Goal: Transaction & Acquisition: Book appointment/travel/reservation

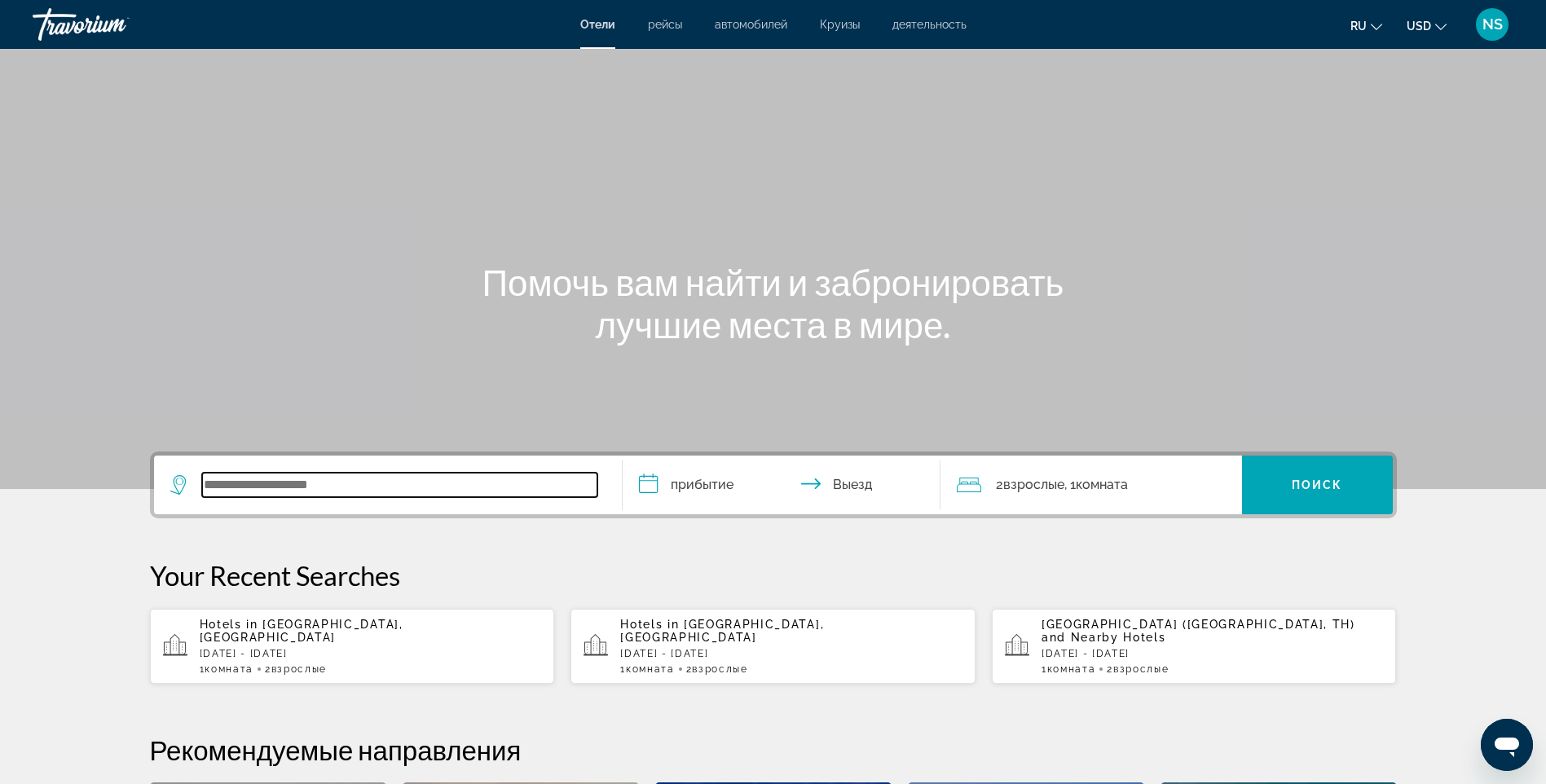
click at [301, 490] on input "Search widget" at bounding box center [399, 485] width 395 height 24
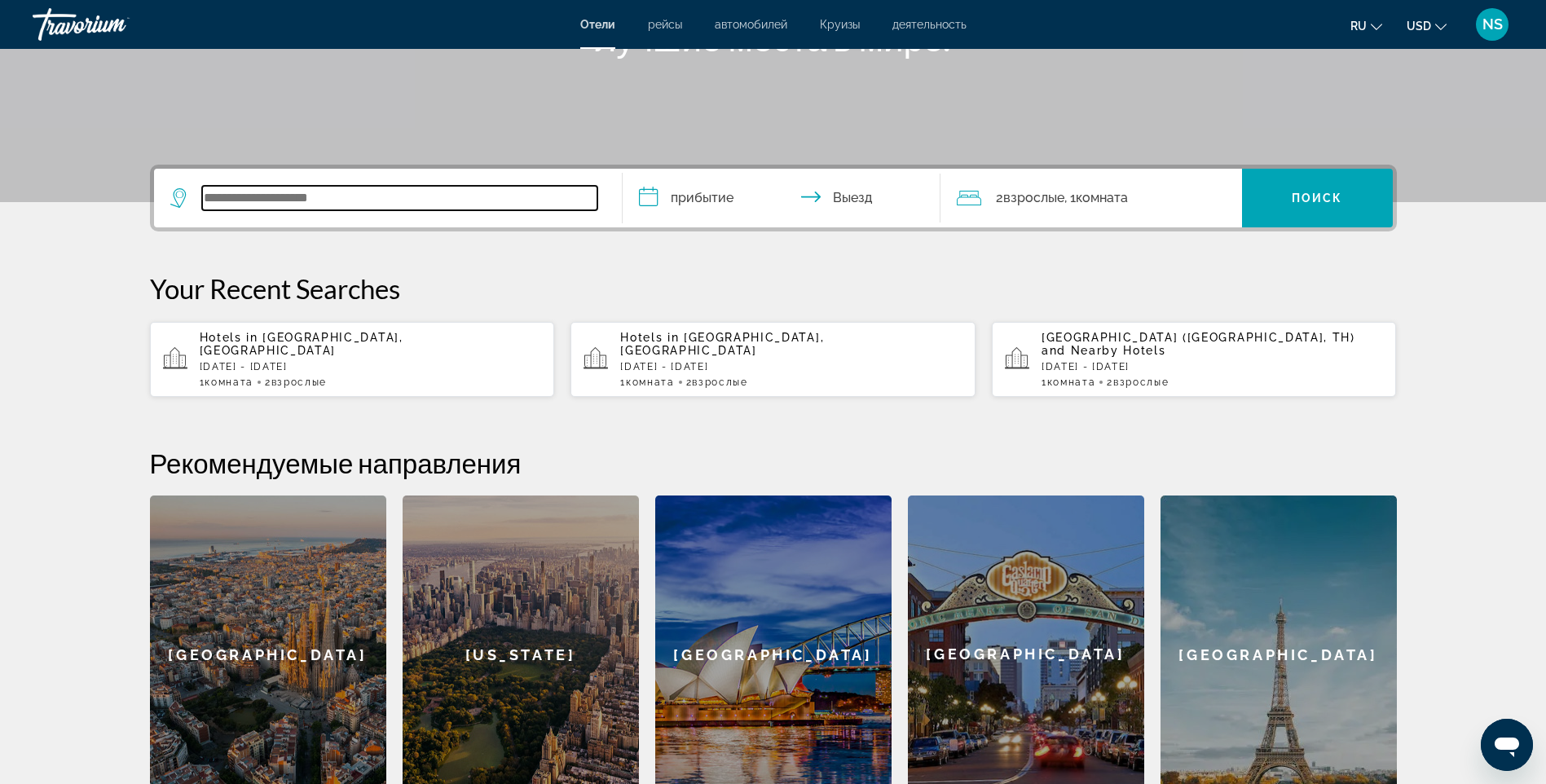
scroll to position [399, 0]
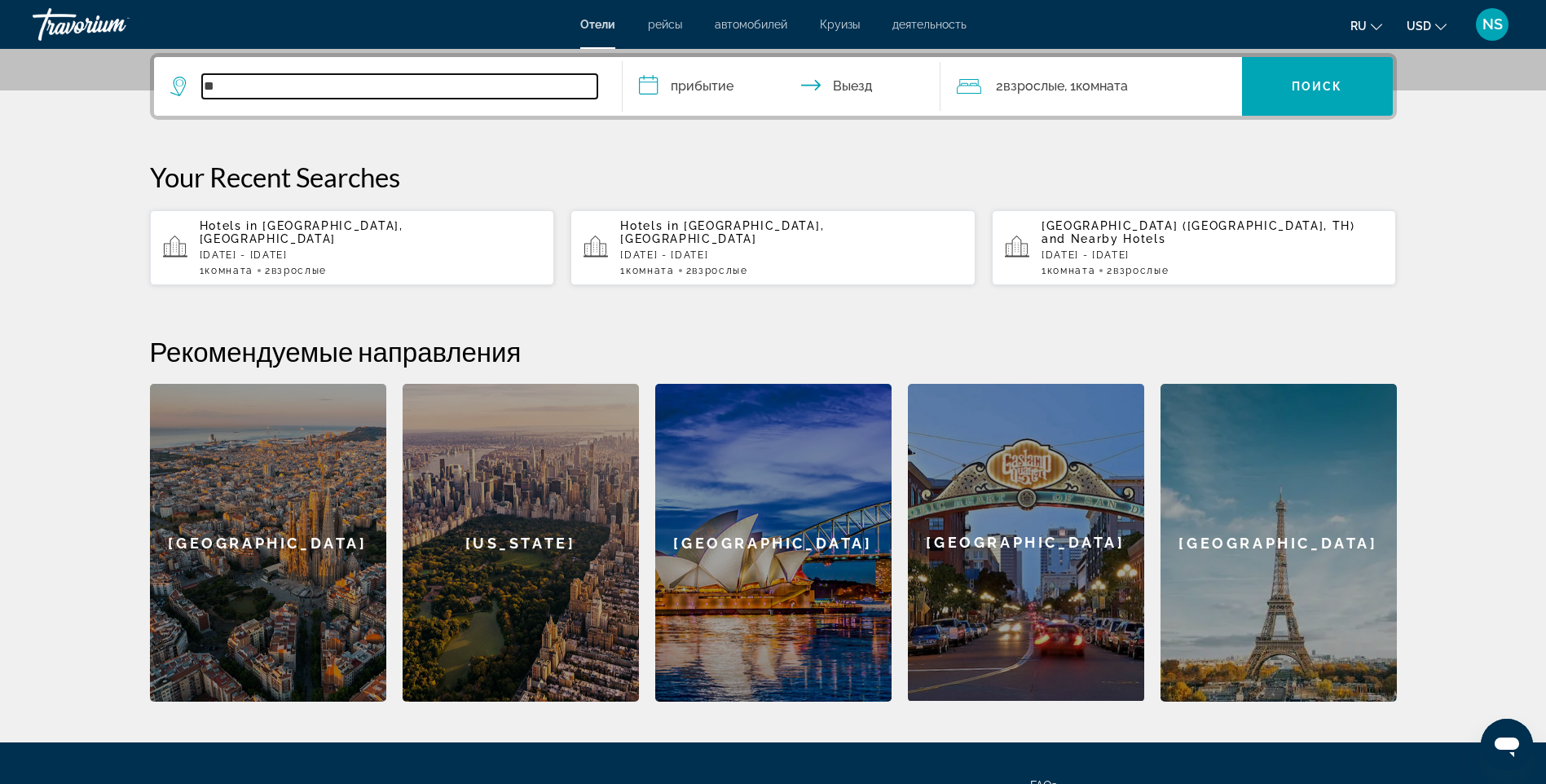
type input "*"
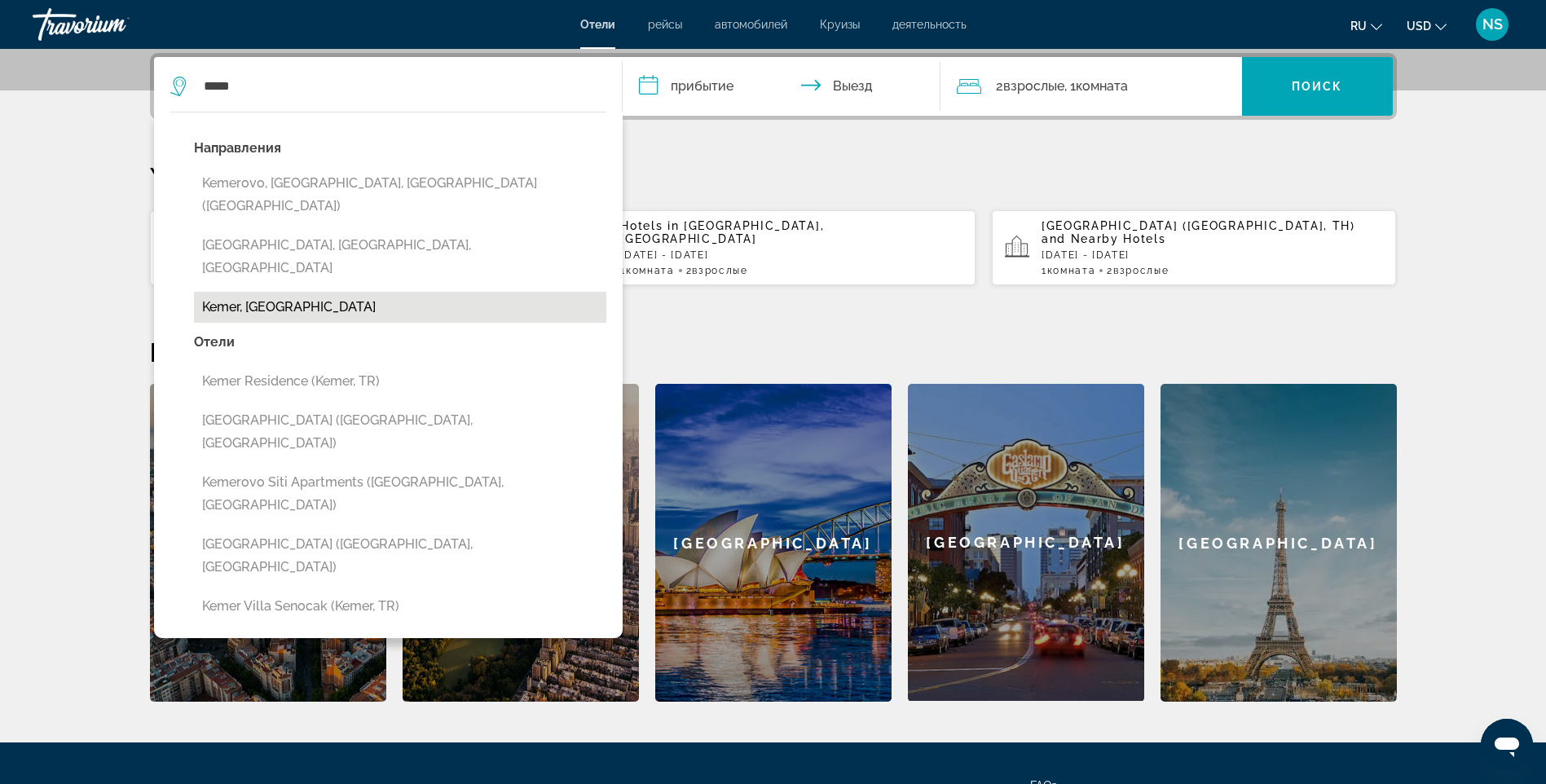
click at [278, 292] on button "Kemer, Turkey" at bounding box center [401, 307] width 413 height 31
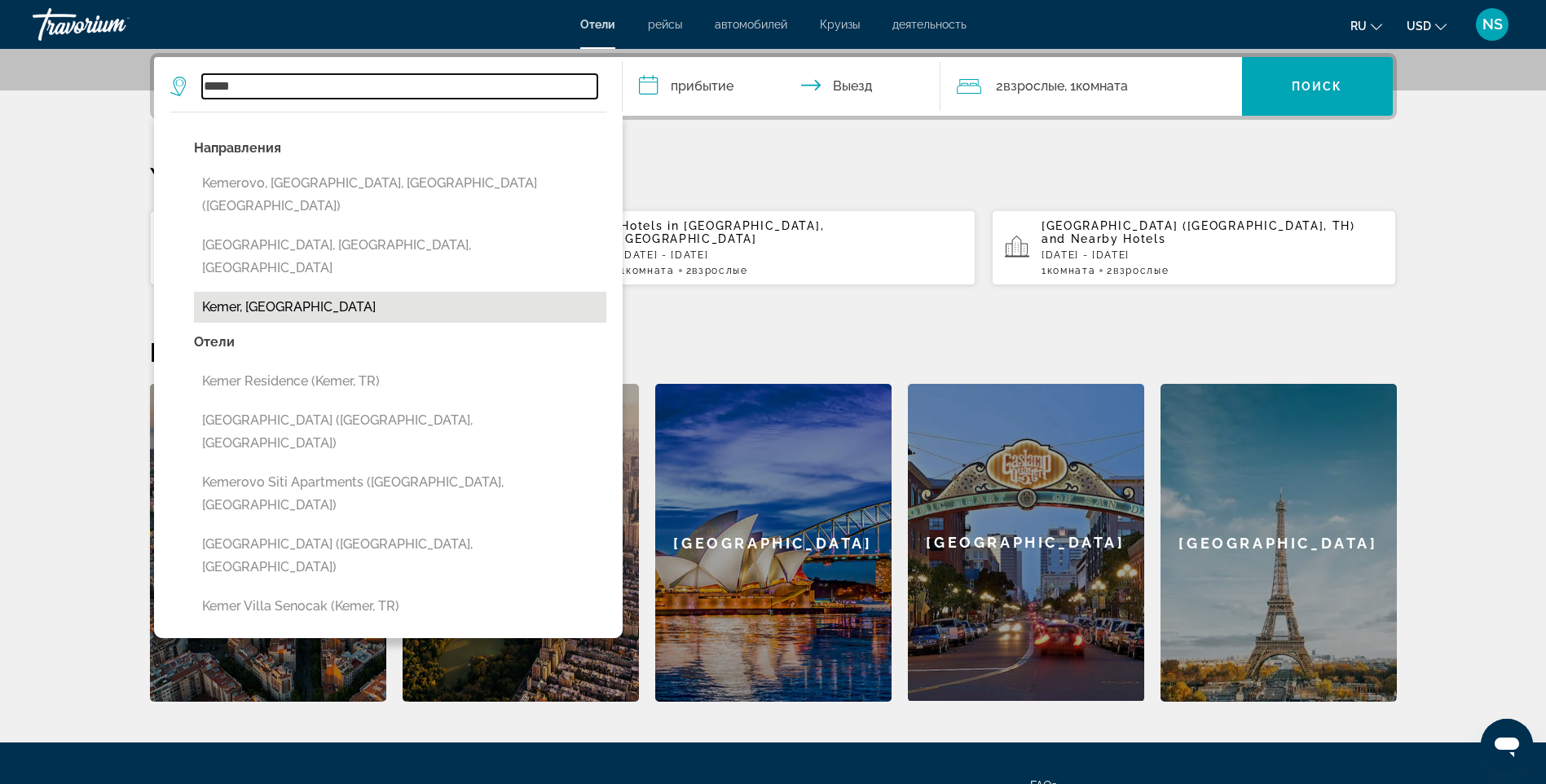
type input "**********"
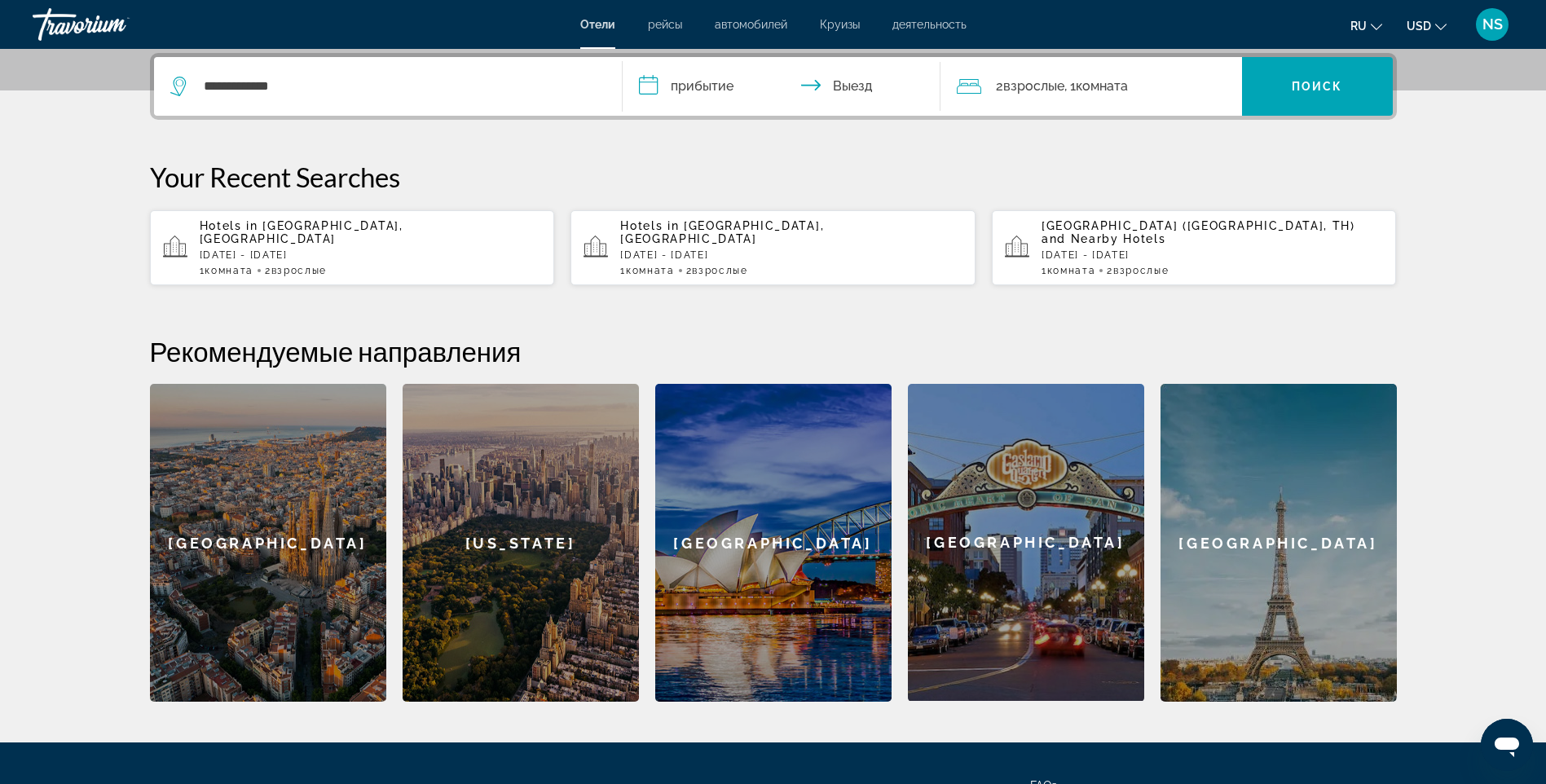
click at [706, 78] on input "**********" at bounding box center [785, 89] width 325 height 64
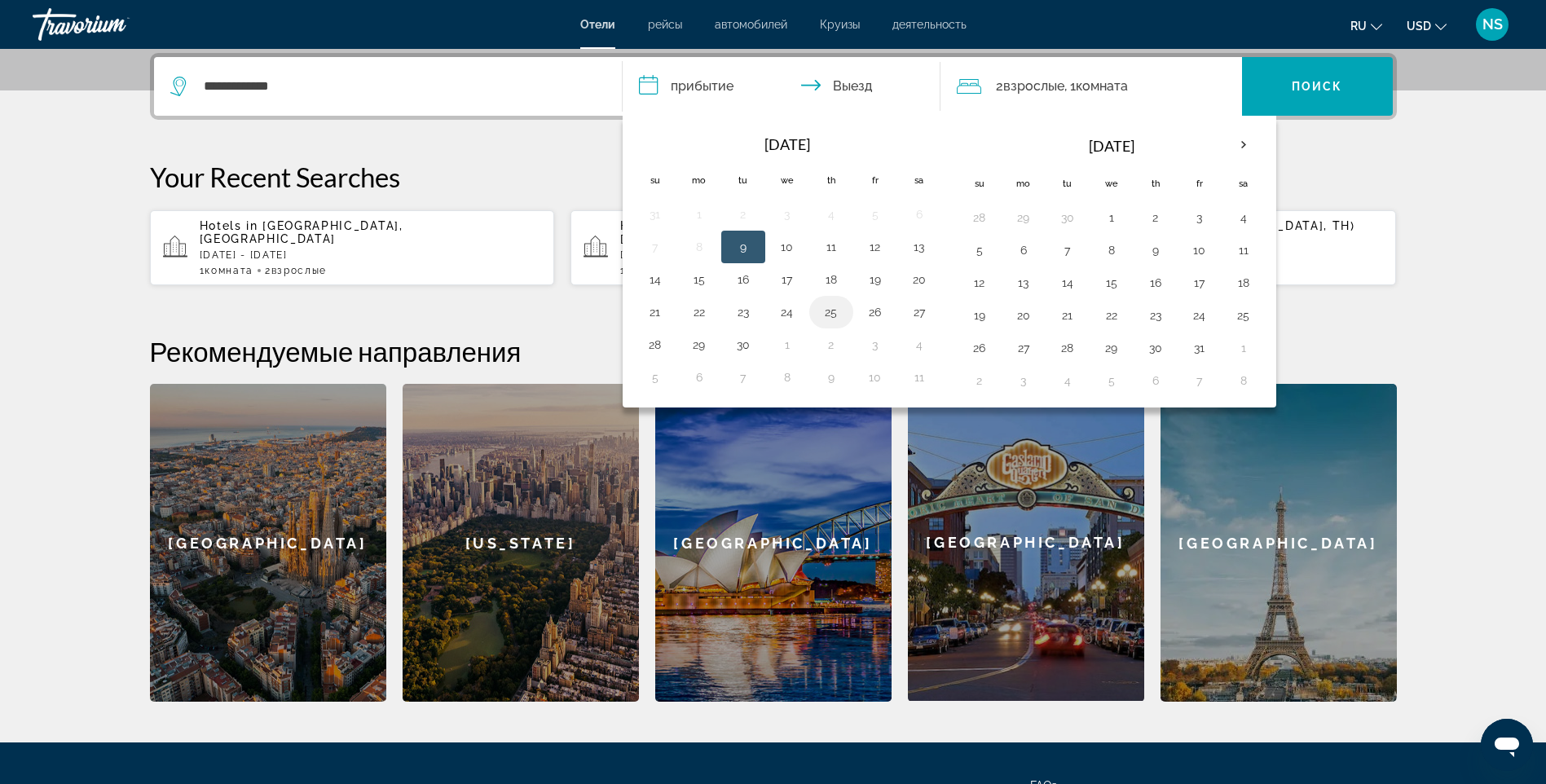
click at [832, 312] on button "25" at bounding box center [831, 312] width 26 height 23
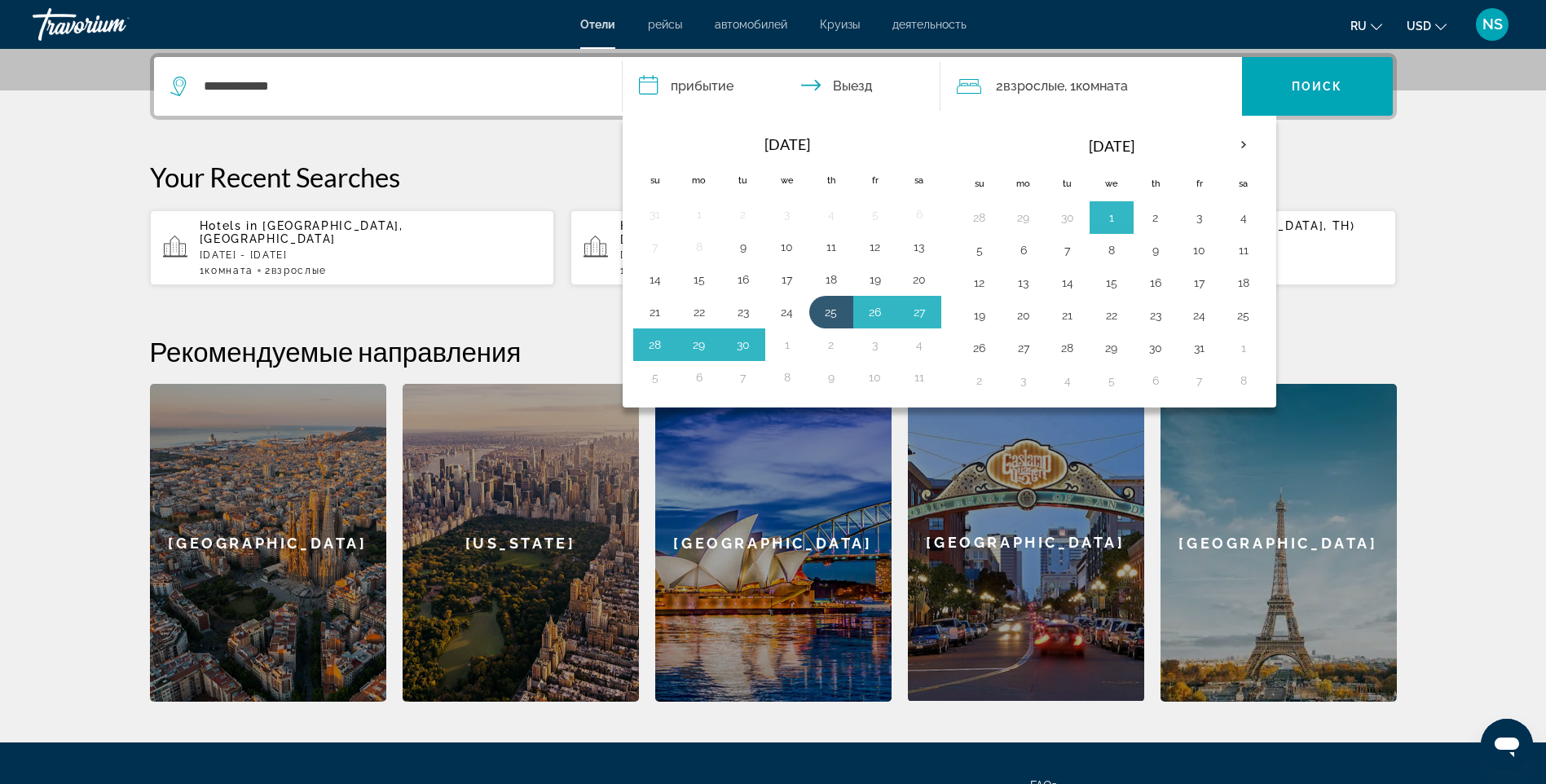
click at [1164, 222] on button "2" at bounding box center [1156, 218] width 26 height 23
type input "**********"
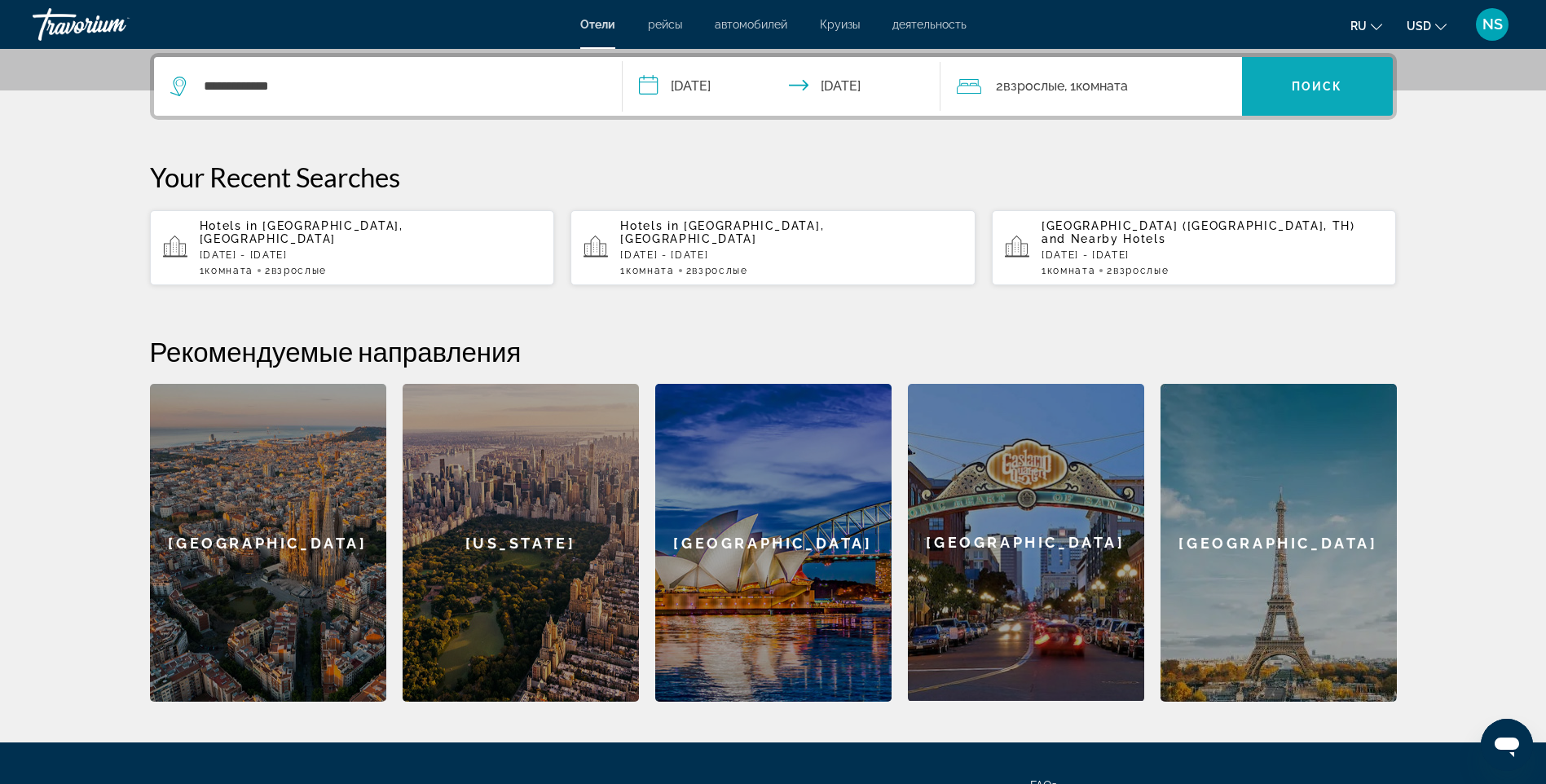
click at [1341, 93] on span "Search widget" at bounding box center [1317, 86] width 151 height 39
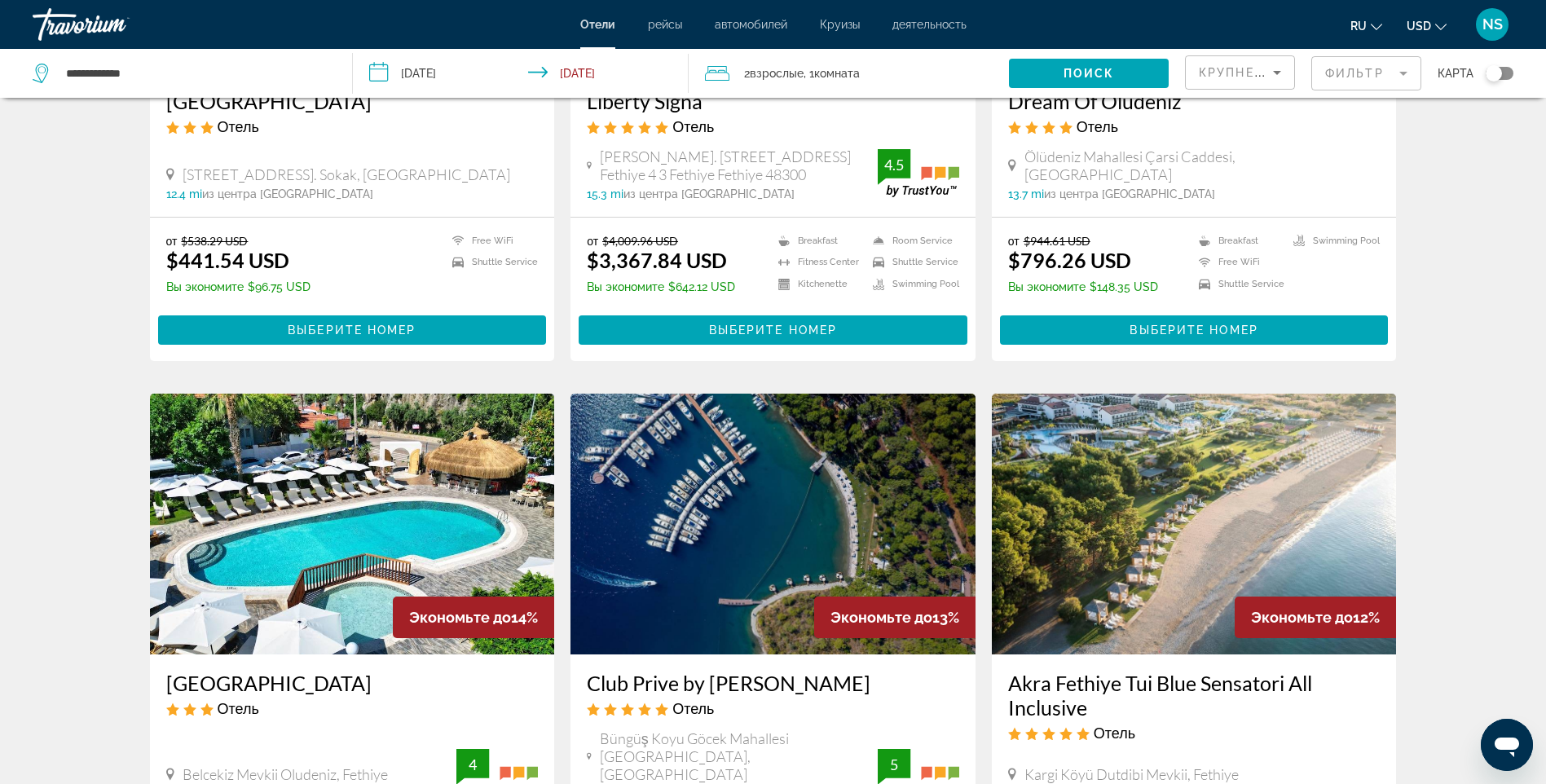
scroll to position [1888, 0]
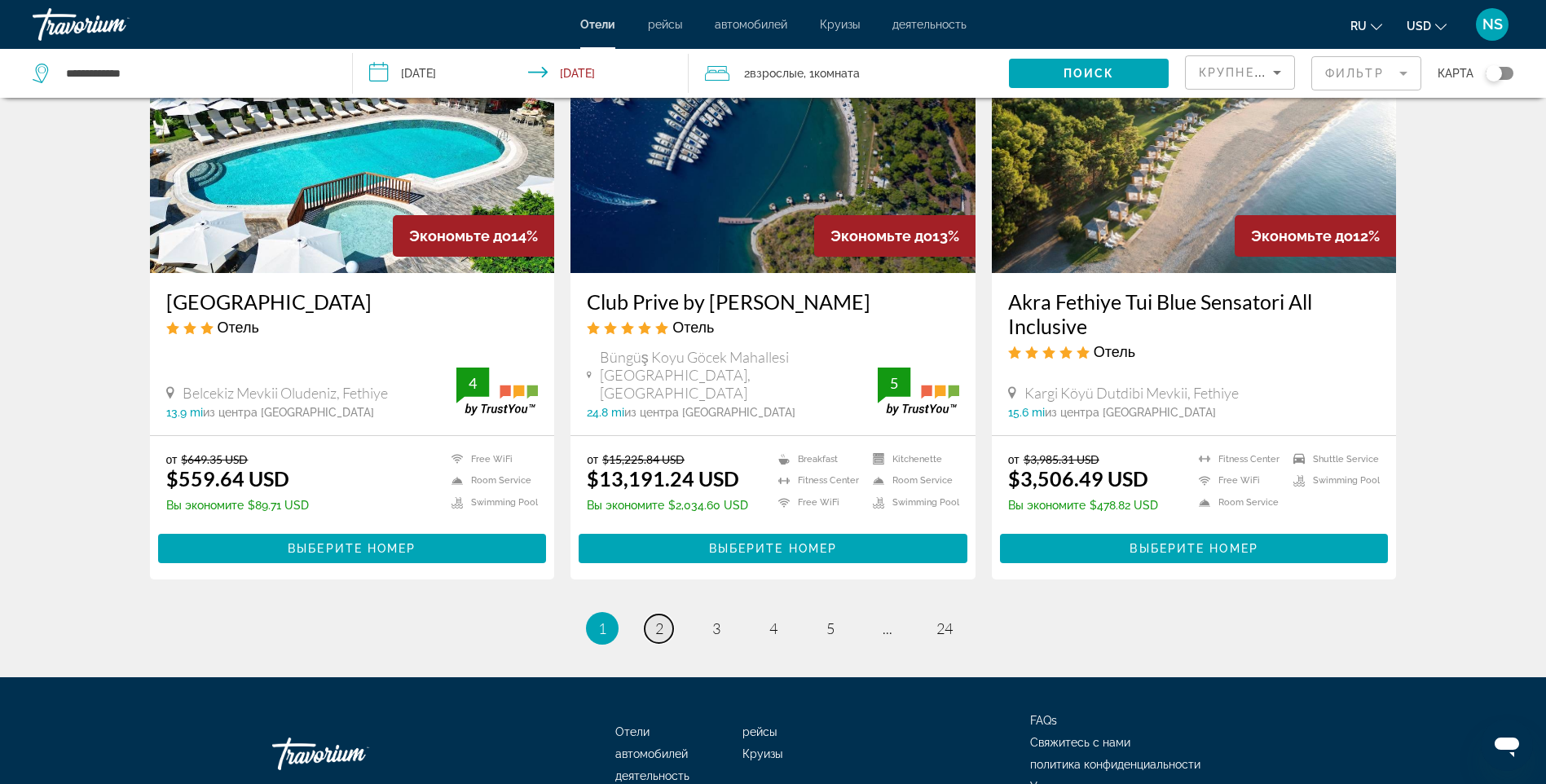
click at [654, 615] on link "page 2" at bounding box center [659, 628] width 28 height 28
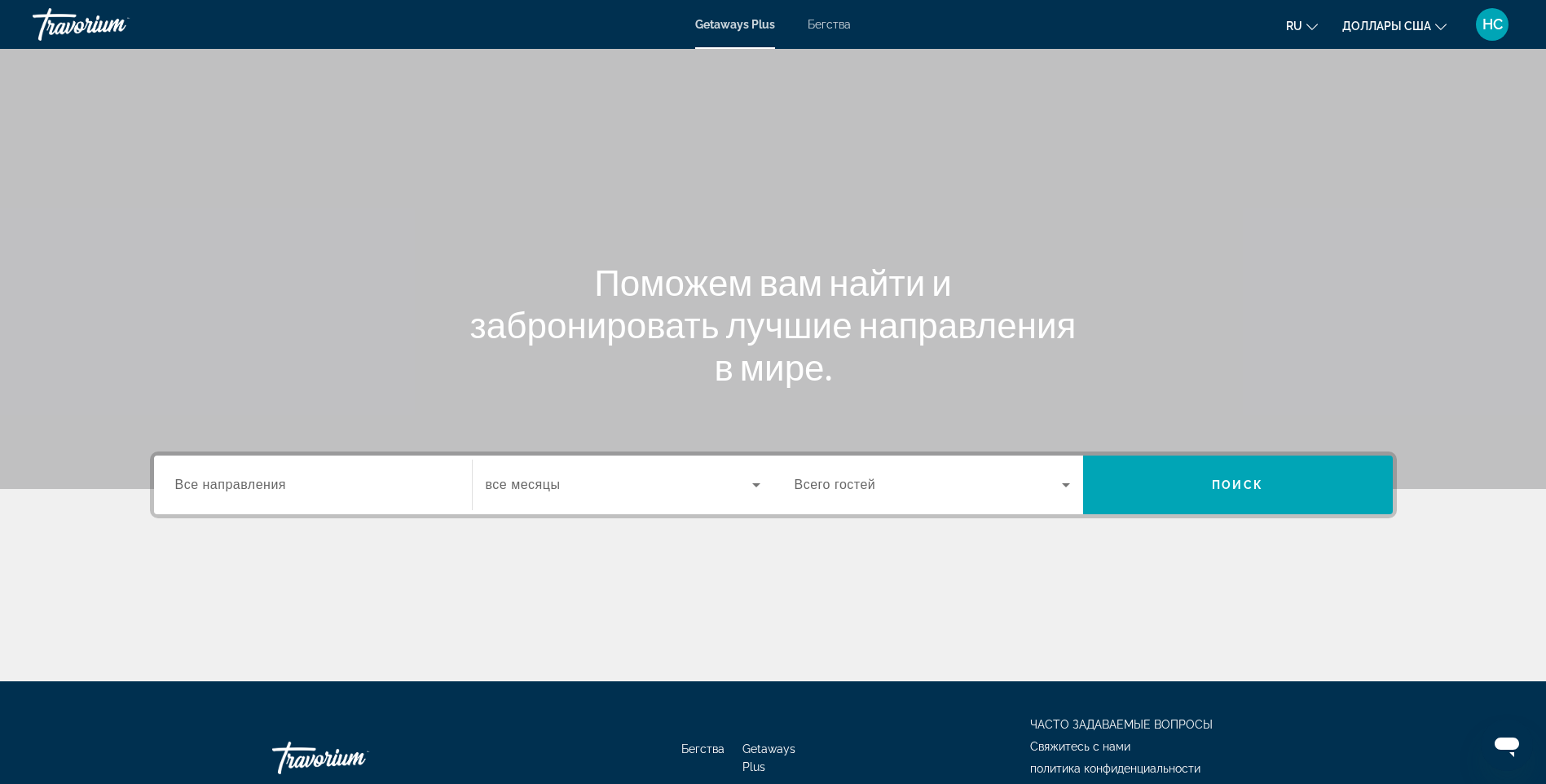
click at [319, 490] on input "Destination Все направления" at bounding box center [313, 485] width 276 height 20
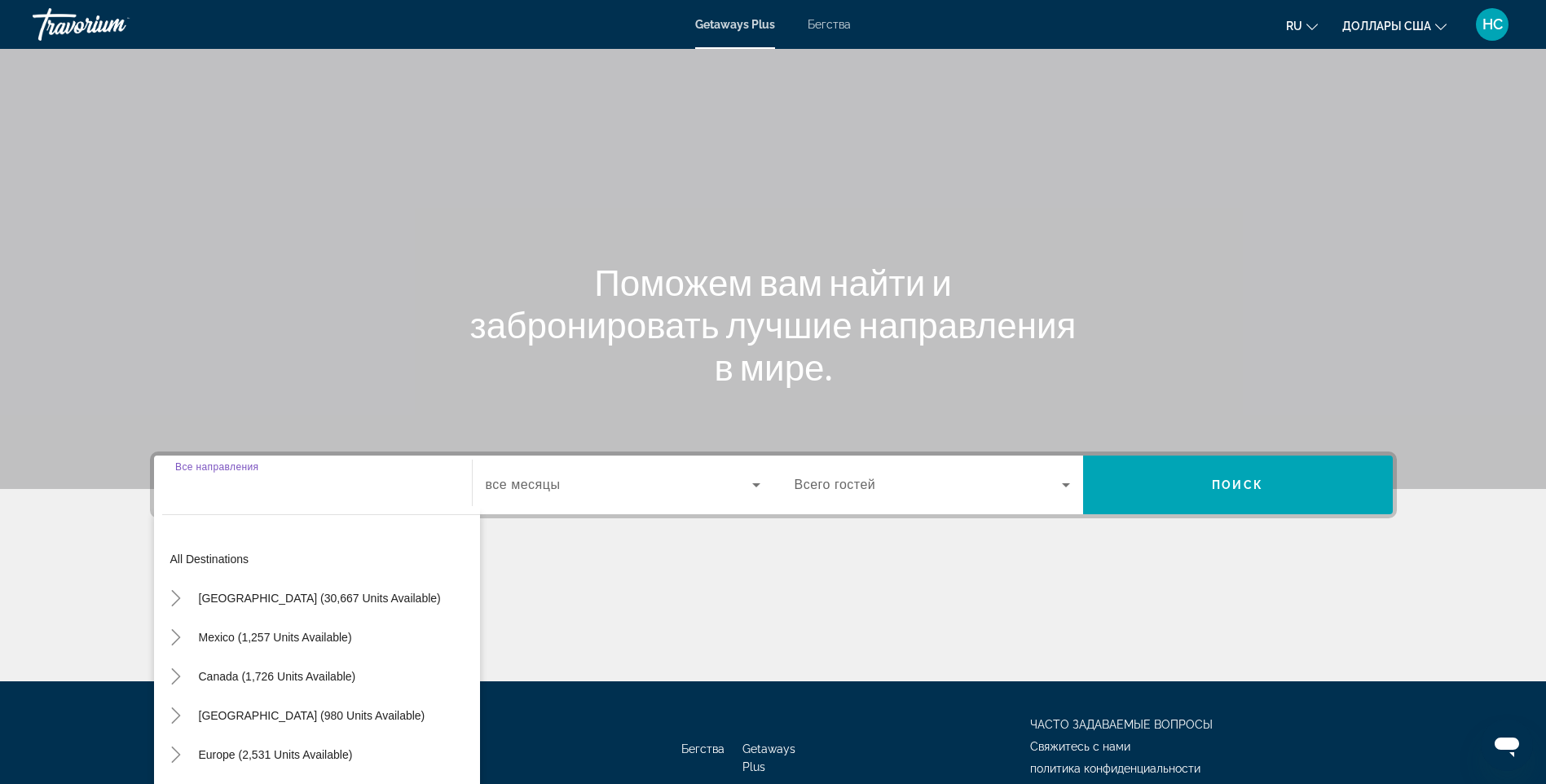
scroll to position [97, 0]
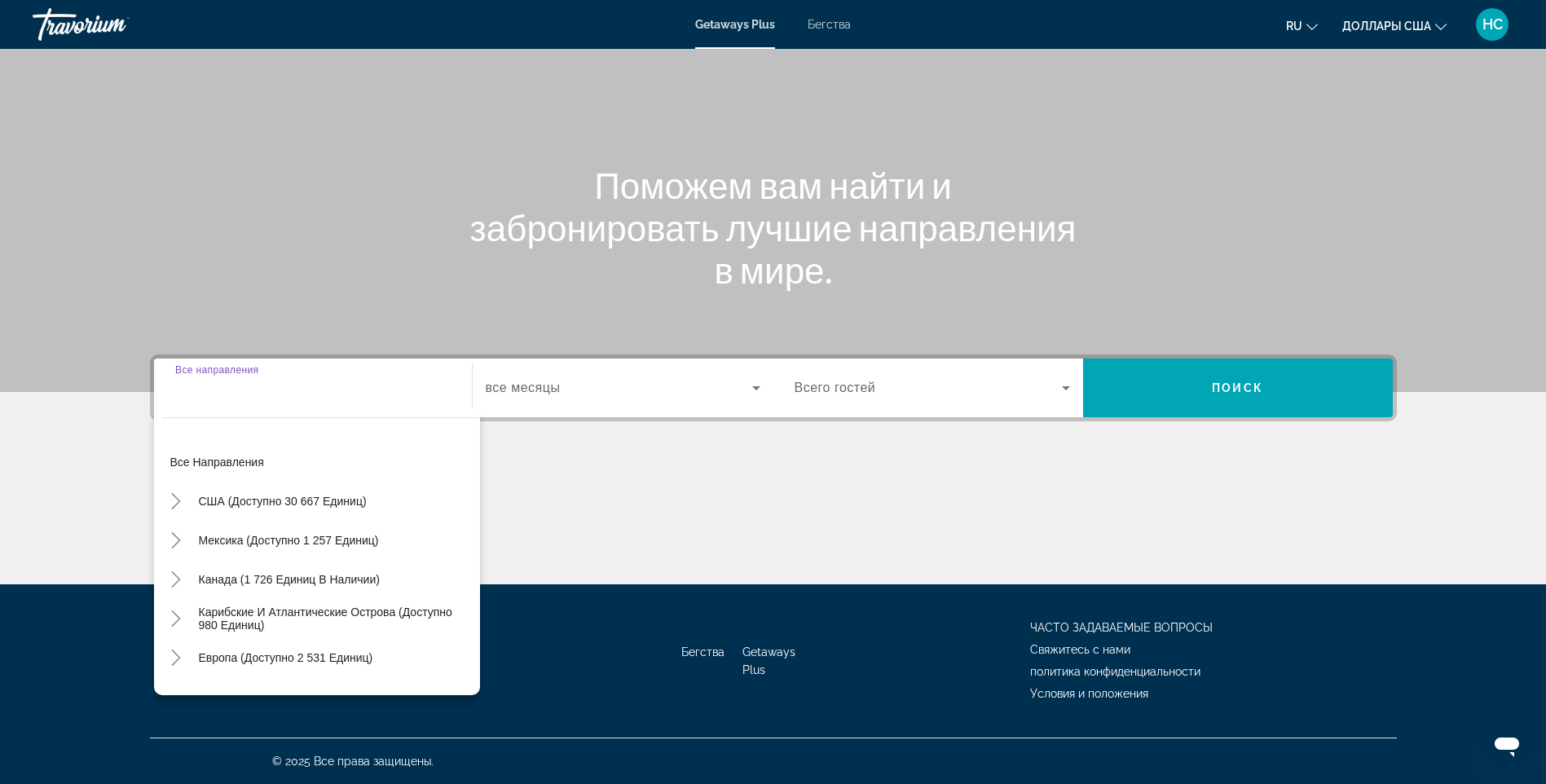
click at [250, 393] on input "Destination Все направления" at bounding box center [313, 388] width 276 height 20
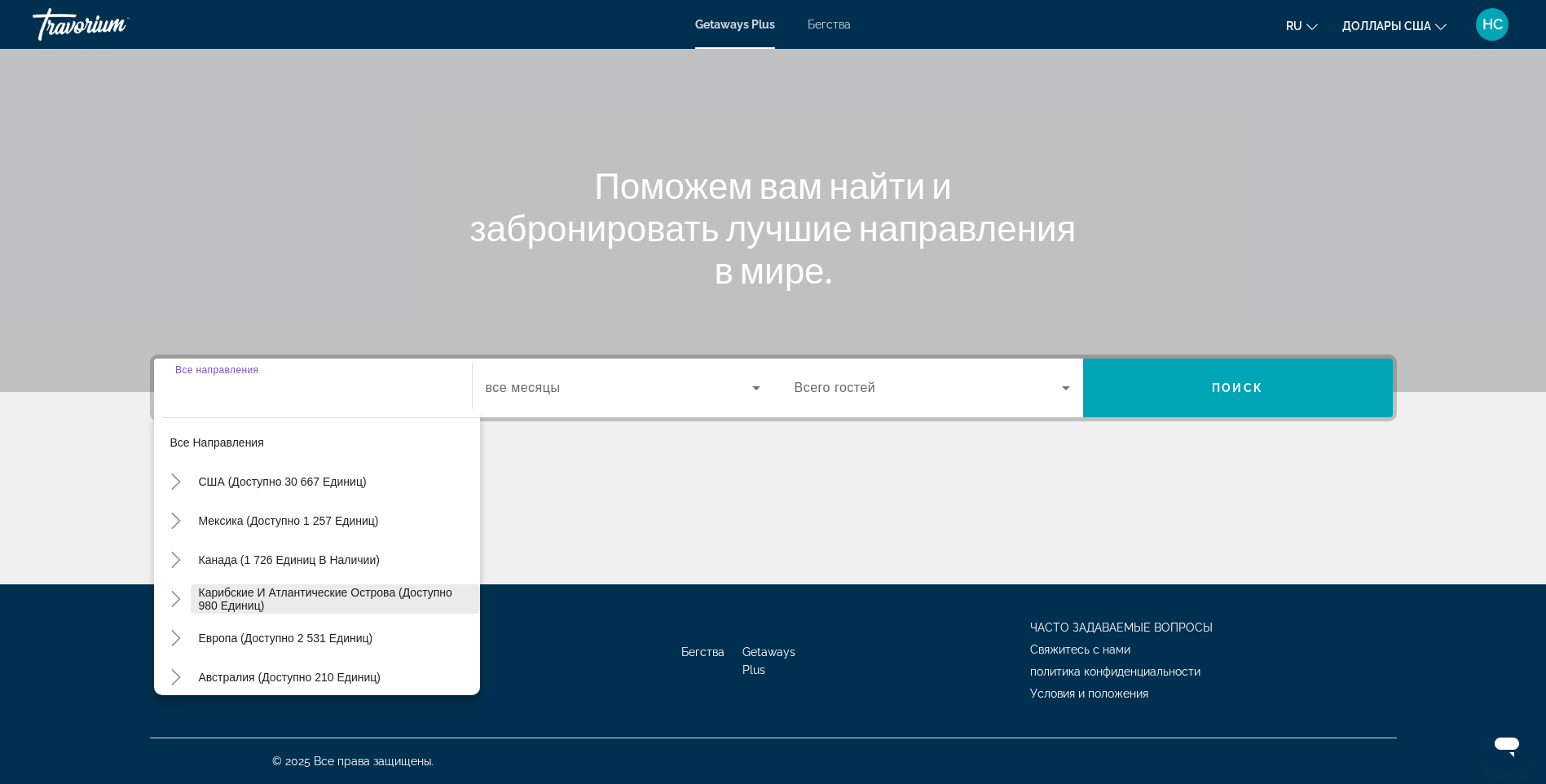
scroll to position [101, 0]
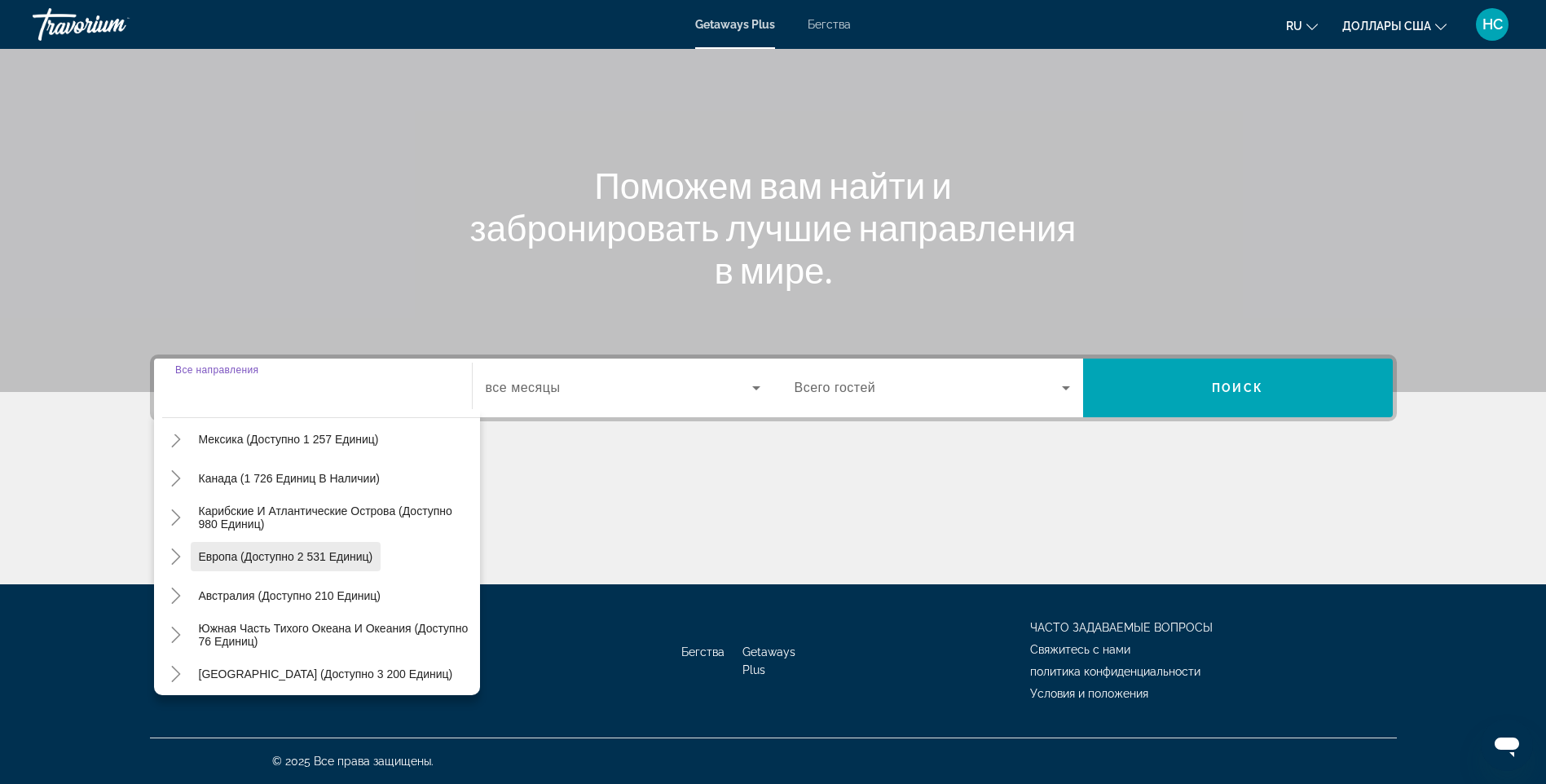
click at [332, 561] on span "Европа (доступно 2 531 единиц)" at bounding box center [286, 556] width 174 height 13
type input "**********"
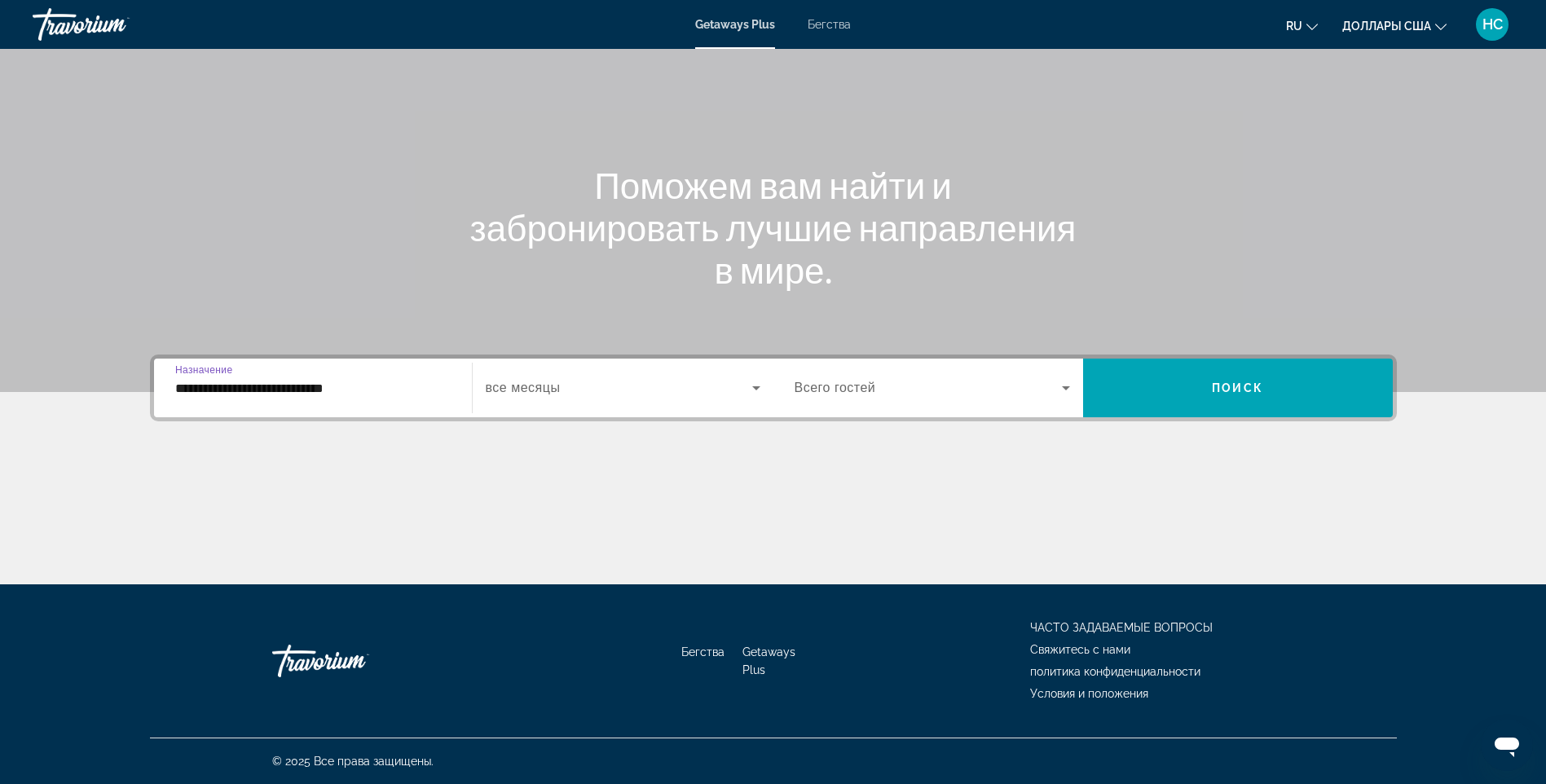
click at [607, 382] on span "Виджет поиска" at bounding box center [619, 387] width 266 height 20
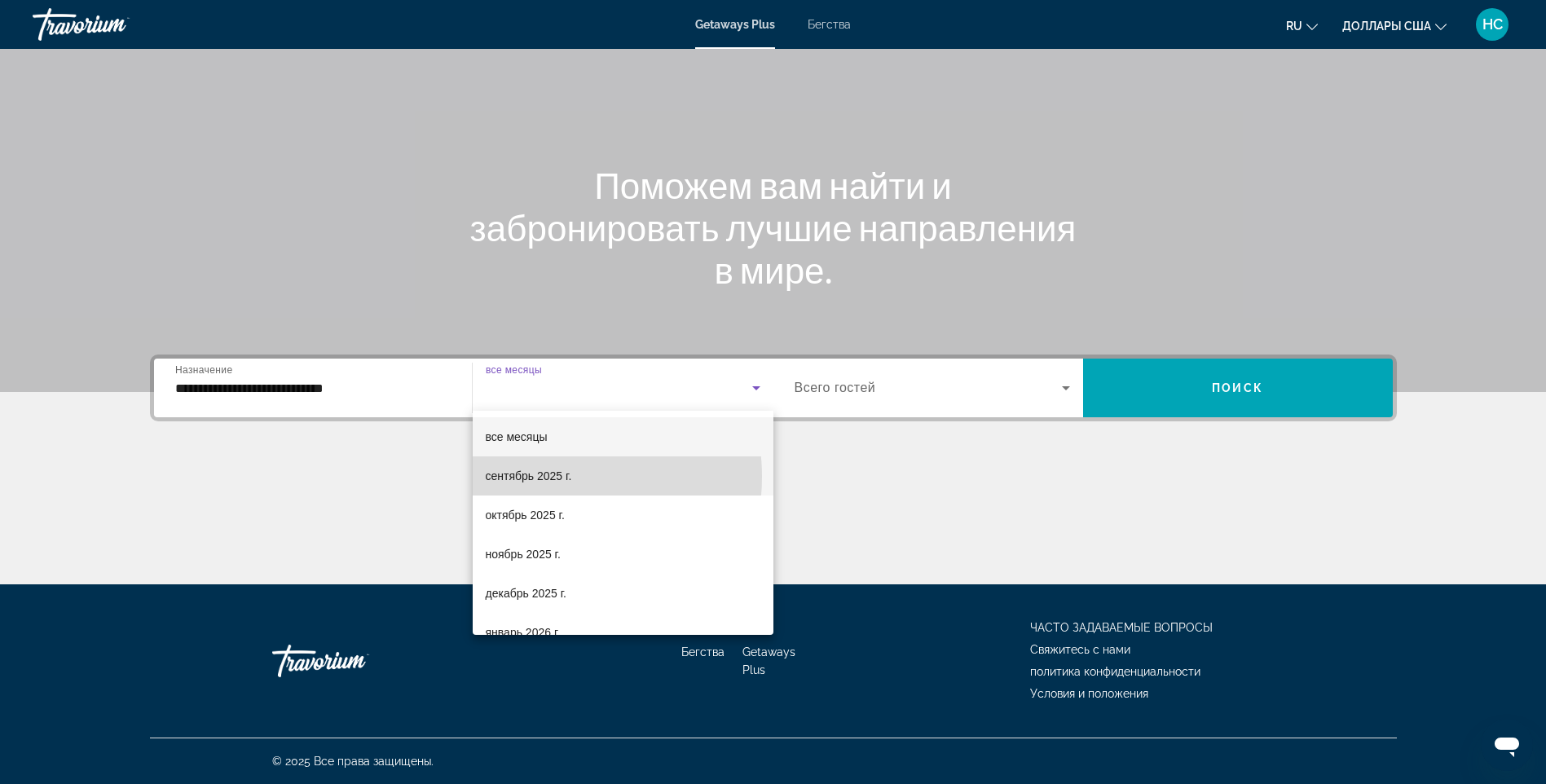
click at [546, 476] on font "сентябрь 2025 г." at bounding box center [529, 475] width 86 height 13
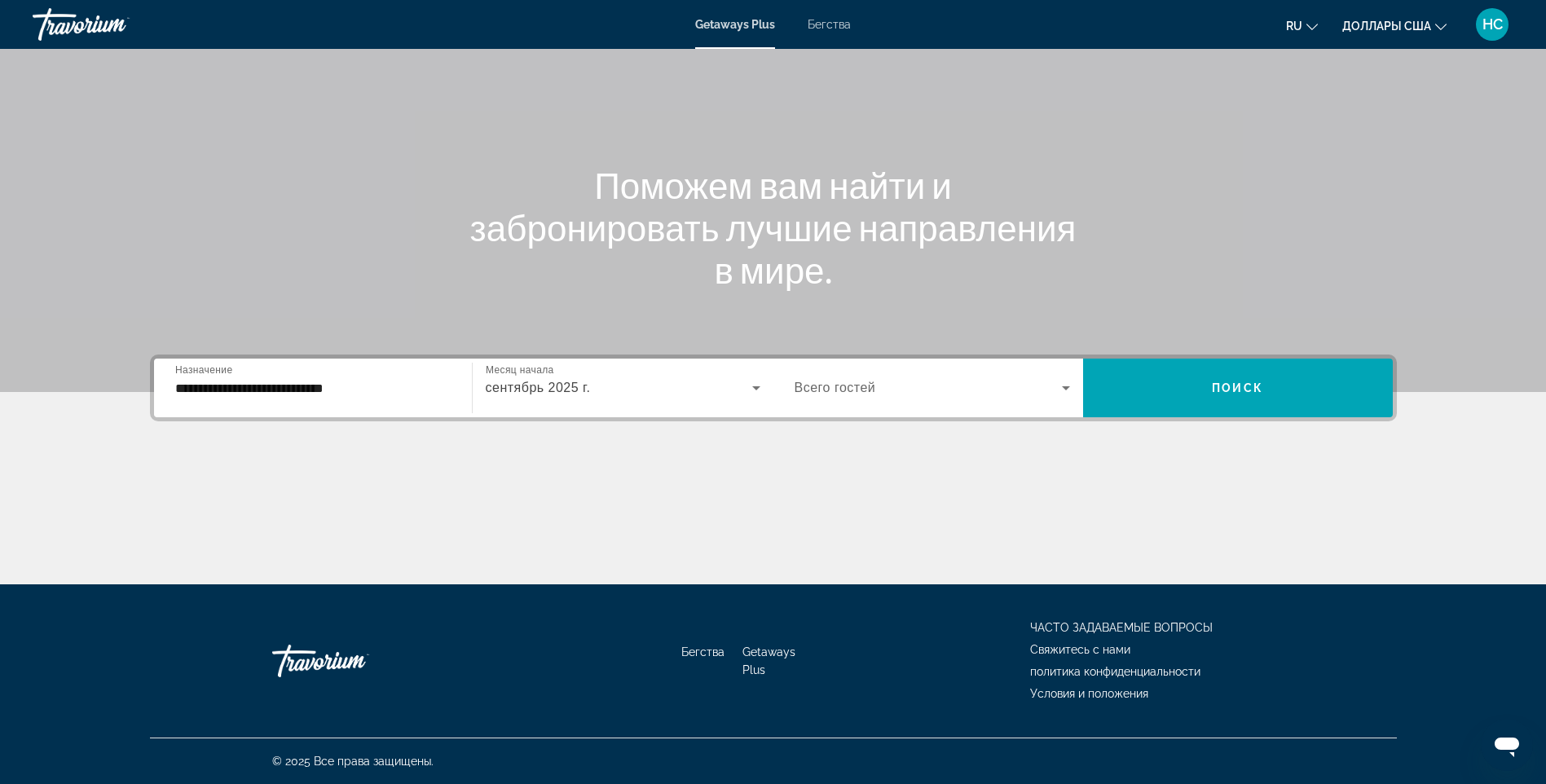
click at [856, 390] on span "Всего гостей" at bounding box center [835, 387] width 82 height 14
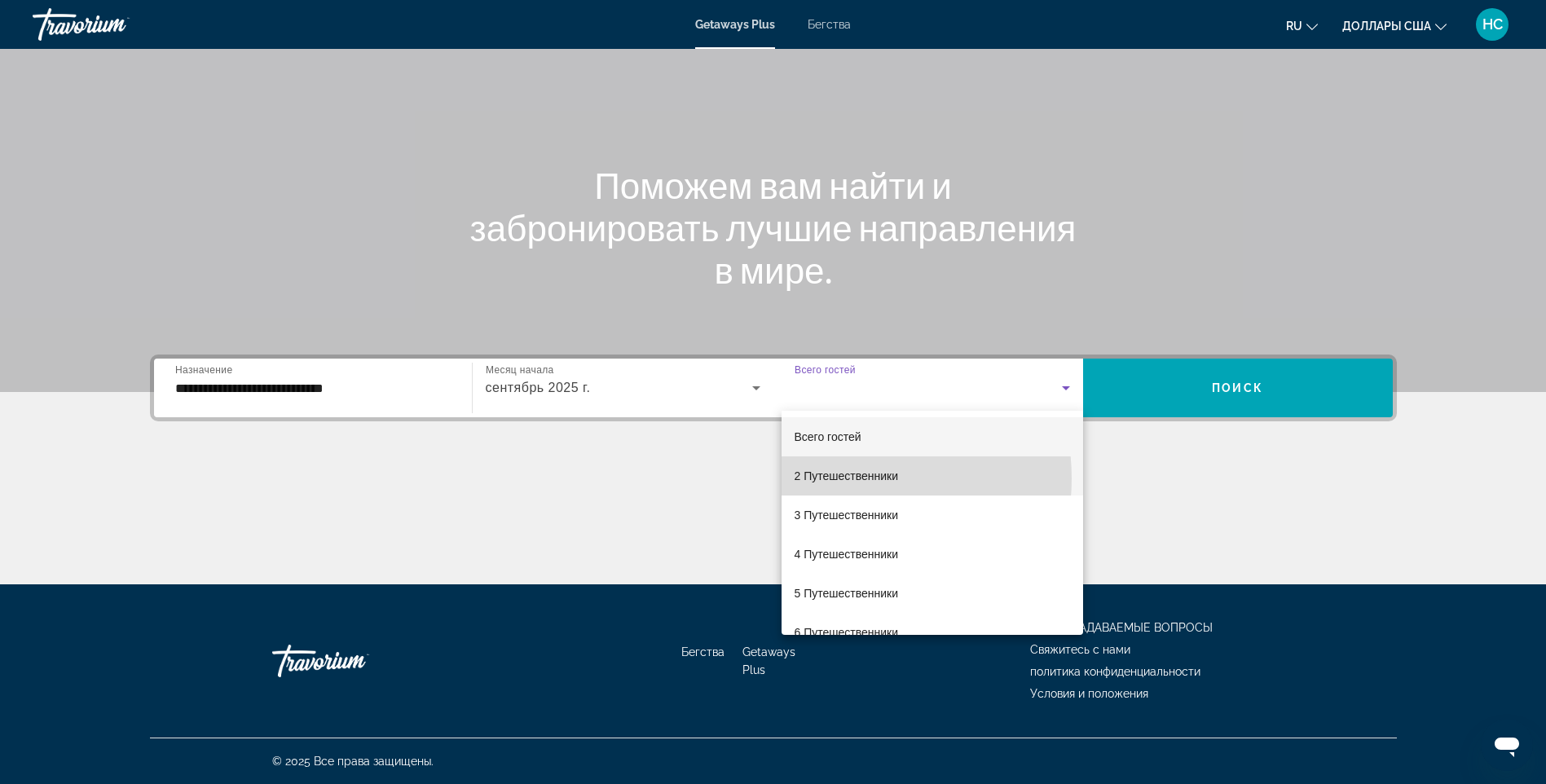
click at [841, 478] on font "2 Путешественники" at bounding box center [846, 475] width 104 height 13
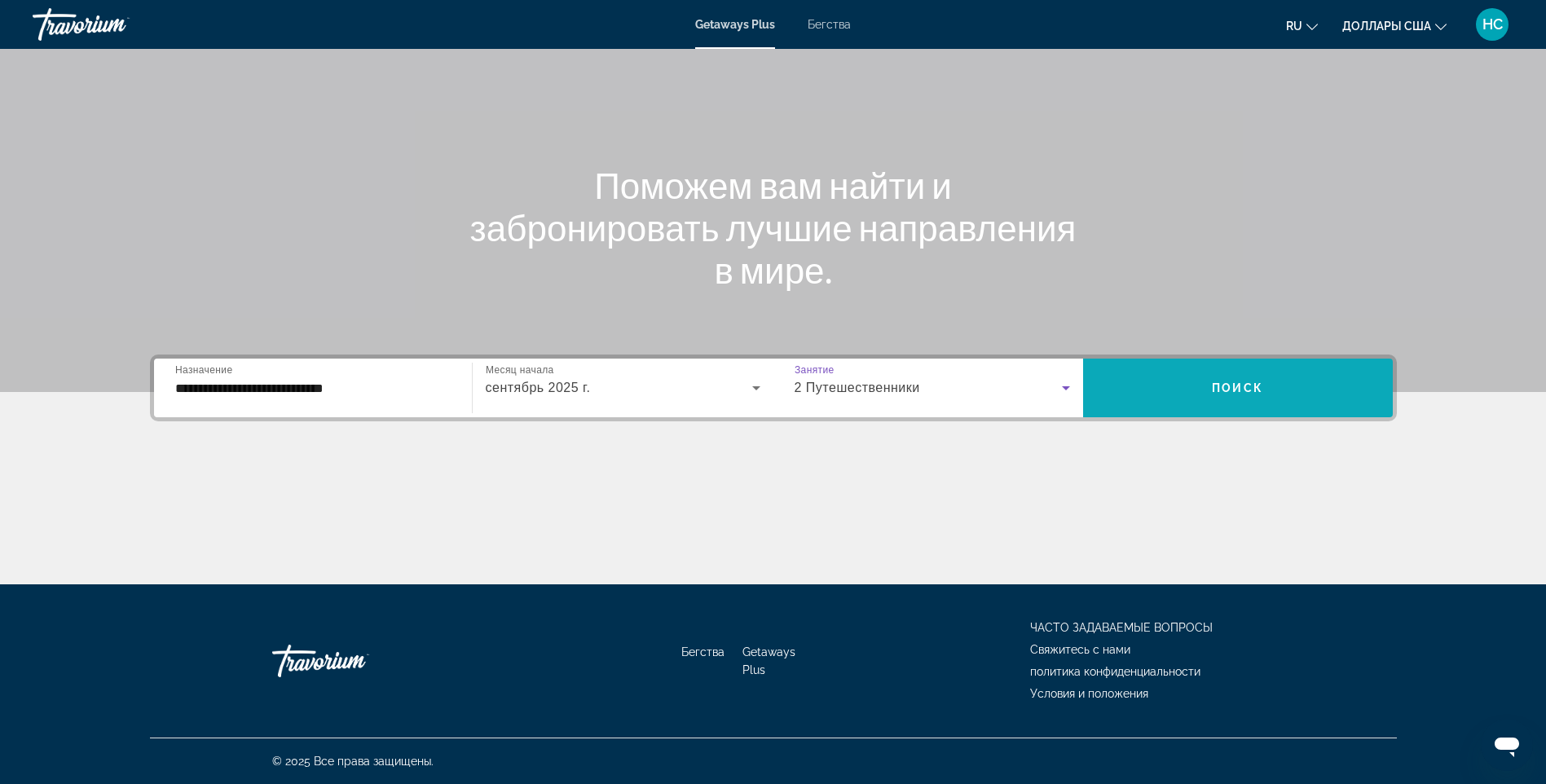
click at [1294, 381] on span "Виджет поиска" at bounding box center [1237, 388] width 310 height 39
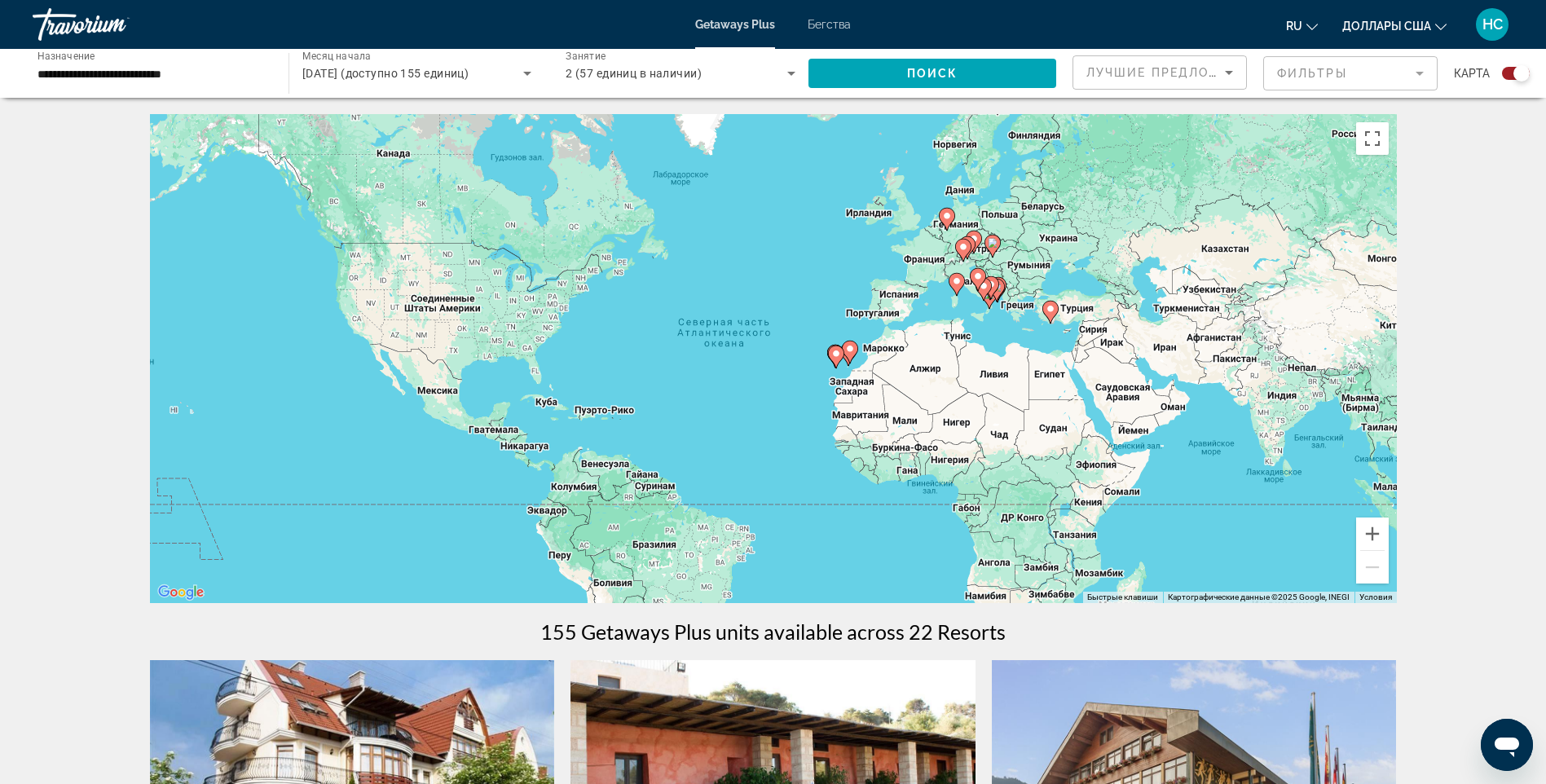
click at [1304, 71] on mat-form-field "Фильтры" at bounding box center [1350, 73] width 174 height 34
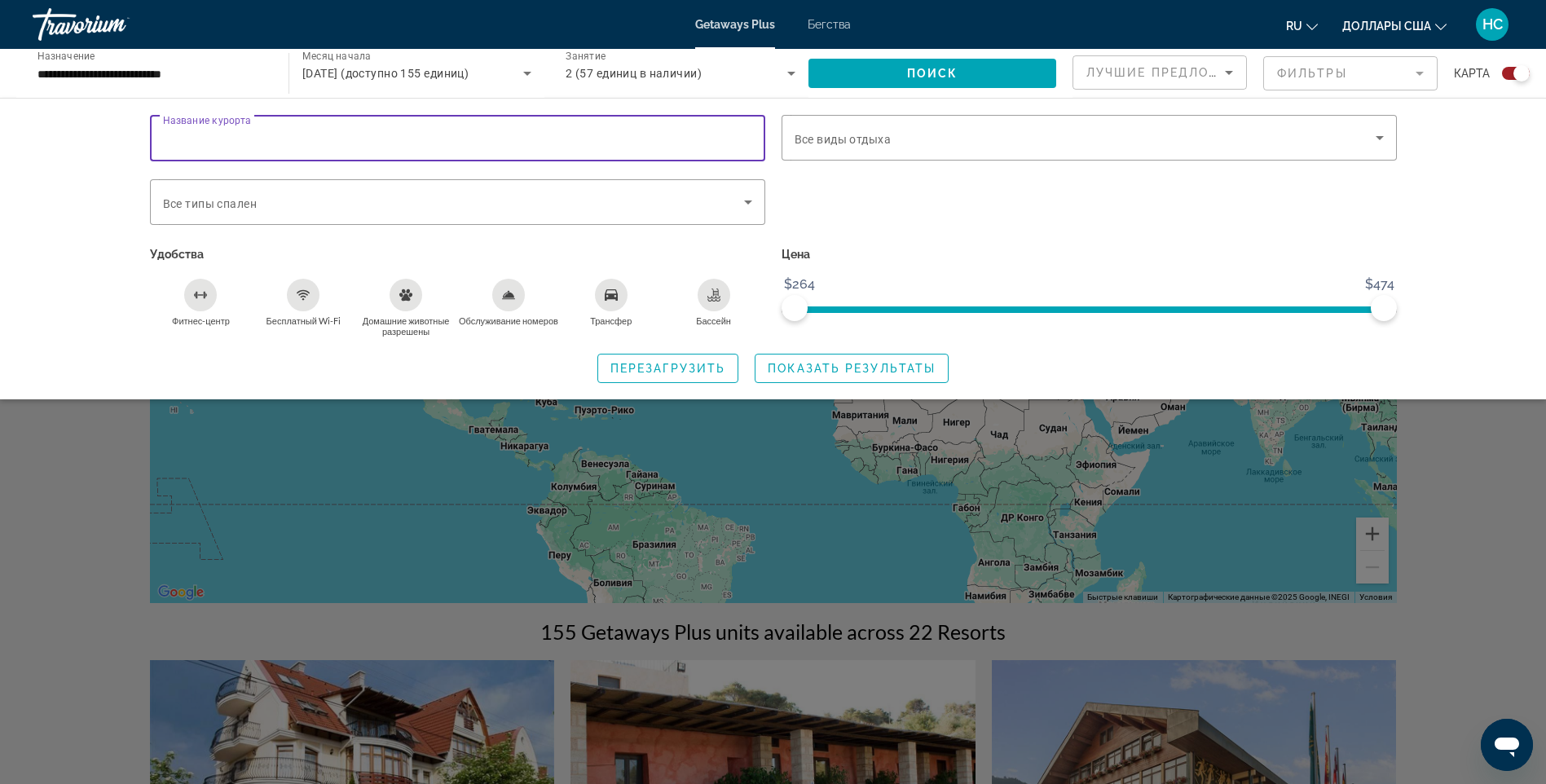
click at [273, 142] on input "Название курорта" at bounding box center [458, 138] width 589 height 20
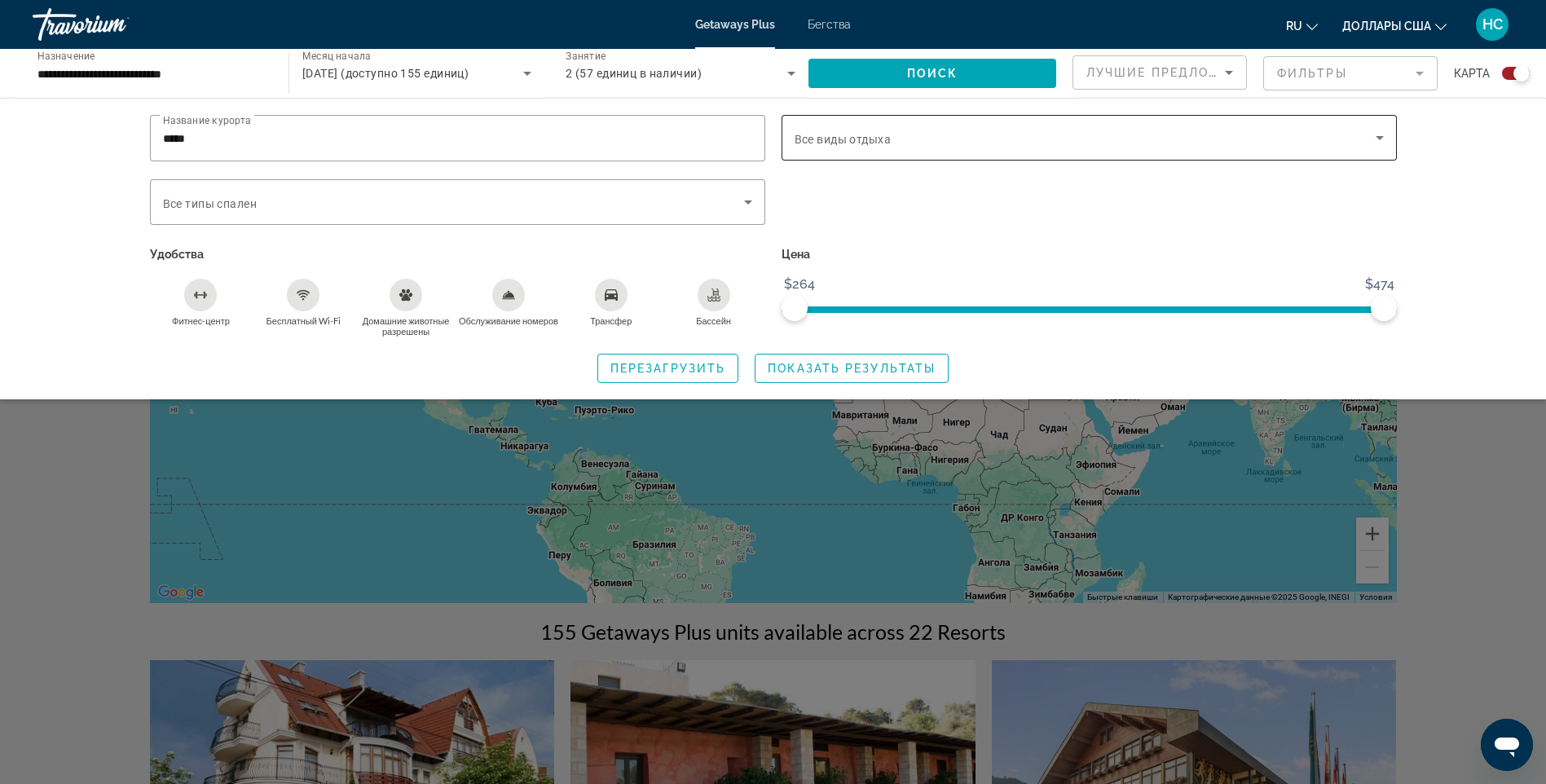
click at [863, 151] on div "Виджет поиска" at bounding box center [1089, 137] width 589 height 46
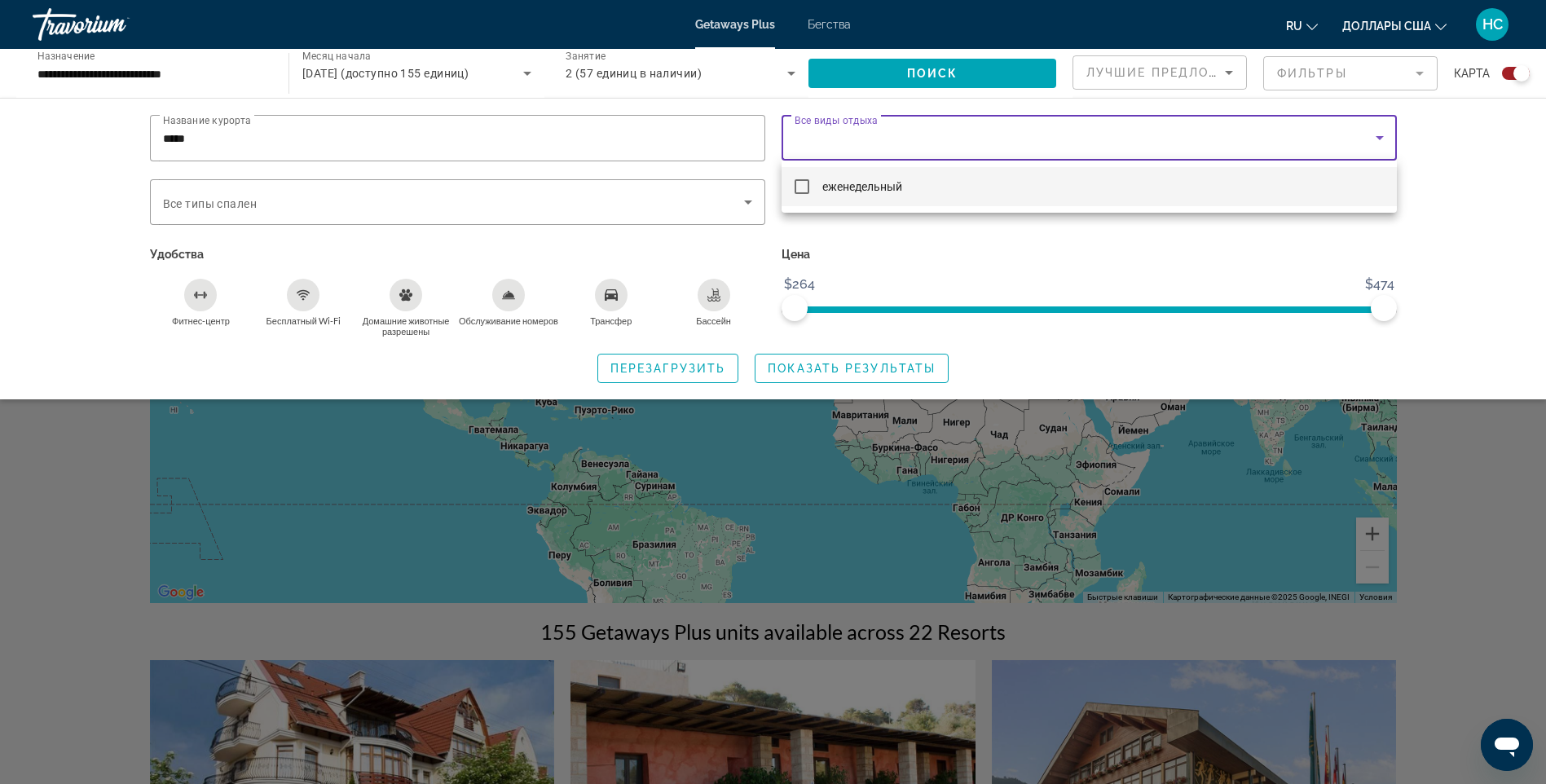
click at [865, 133] on div at bounding box center [773, 392] width 1546 height 784
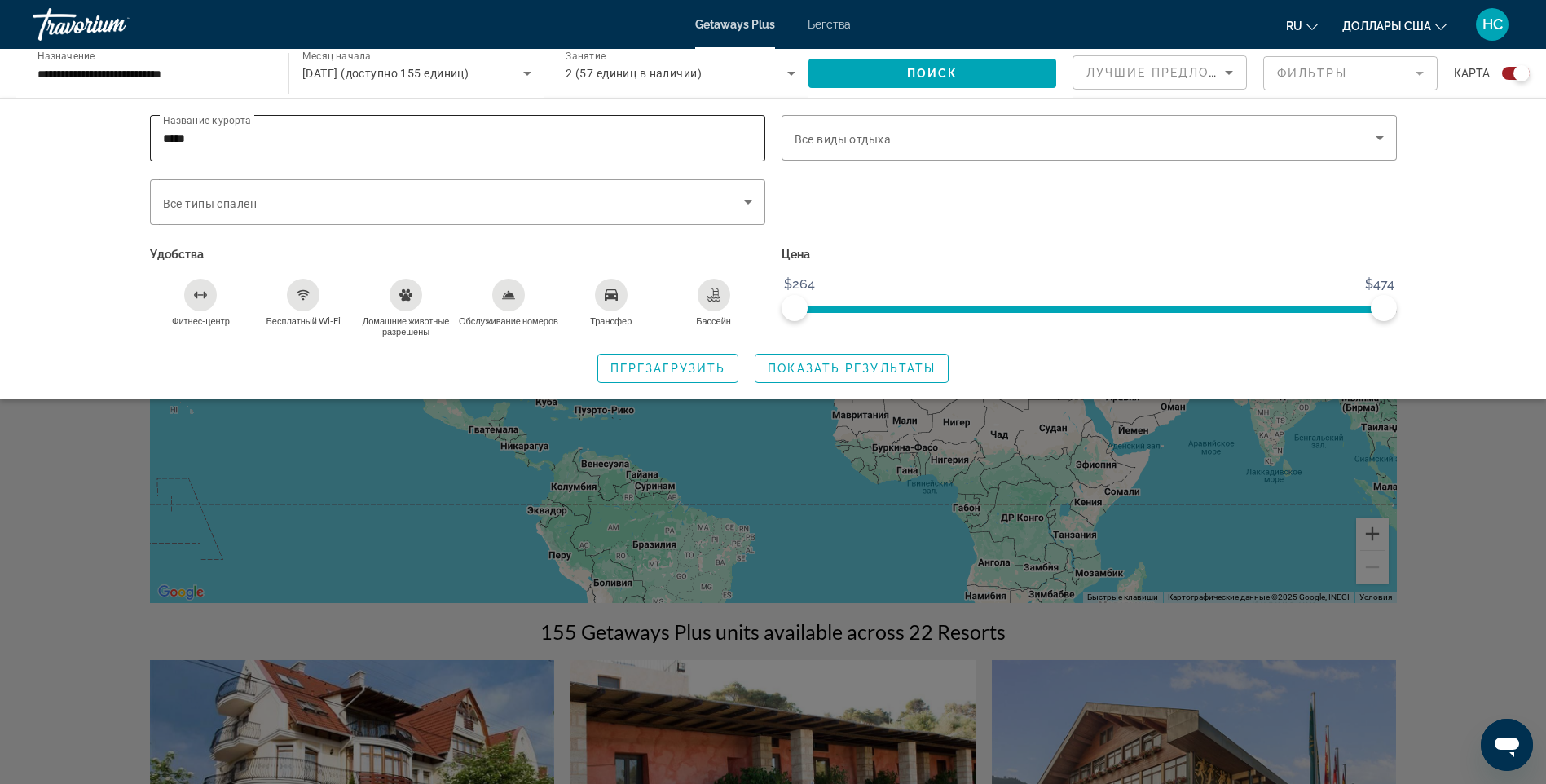
click at [673, 137] on input "*****" at bounding box center [458, 138] width 589 height 20
click at [305, 195] on span "Виджет поиска" at bounding box center [453, 202] width 581 height 20
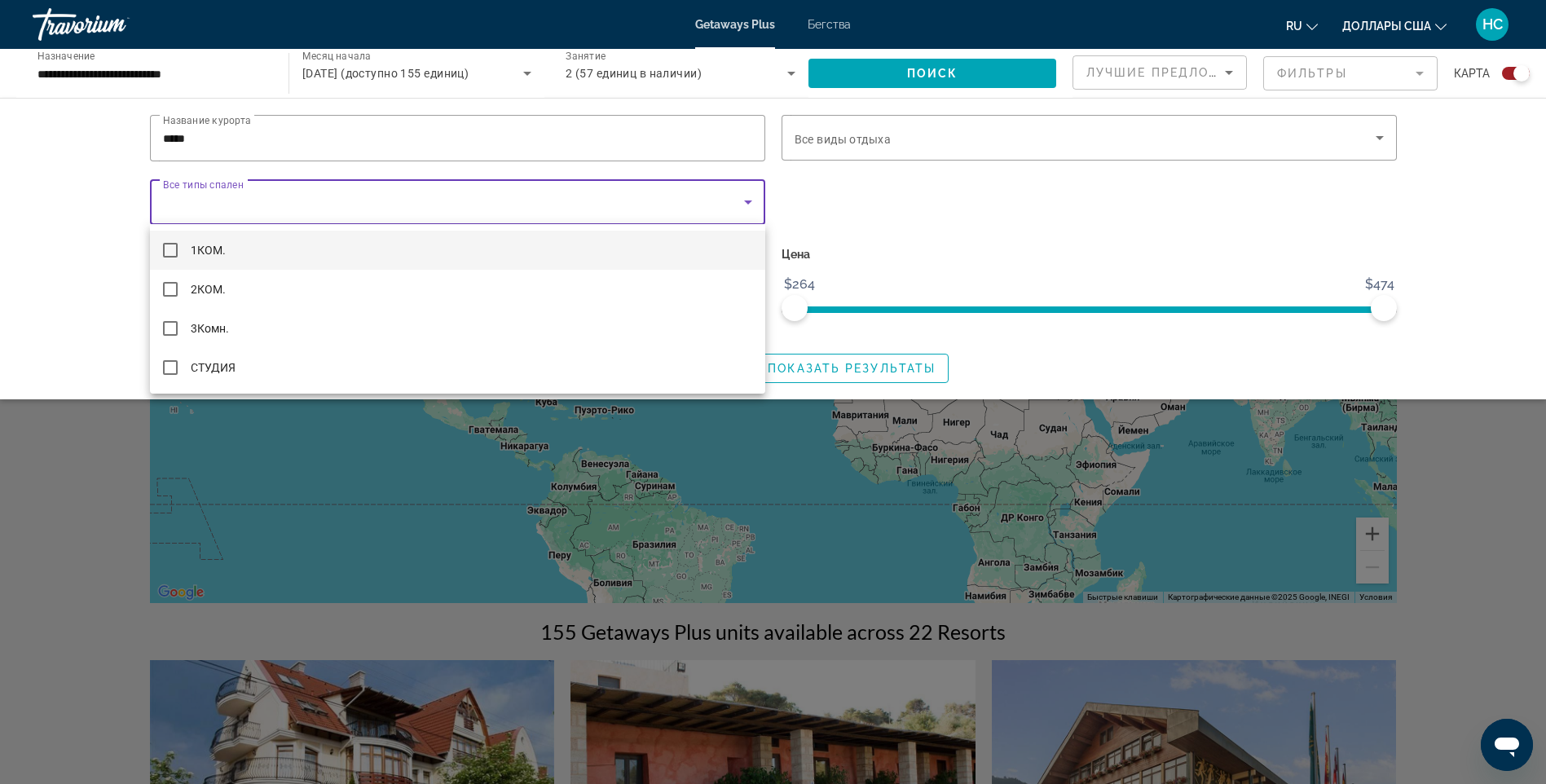
drag, startPoint x: 270, startPoint y: 205, endPoint x: 252, endPoint y: 206, distance: 18.0
click at [262, 205] on div at bounding box center [773, 392] width 1546 height 784
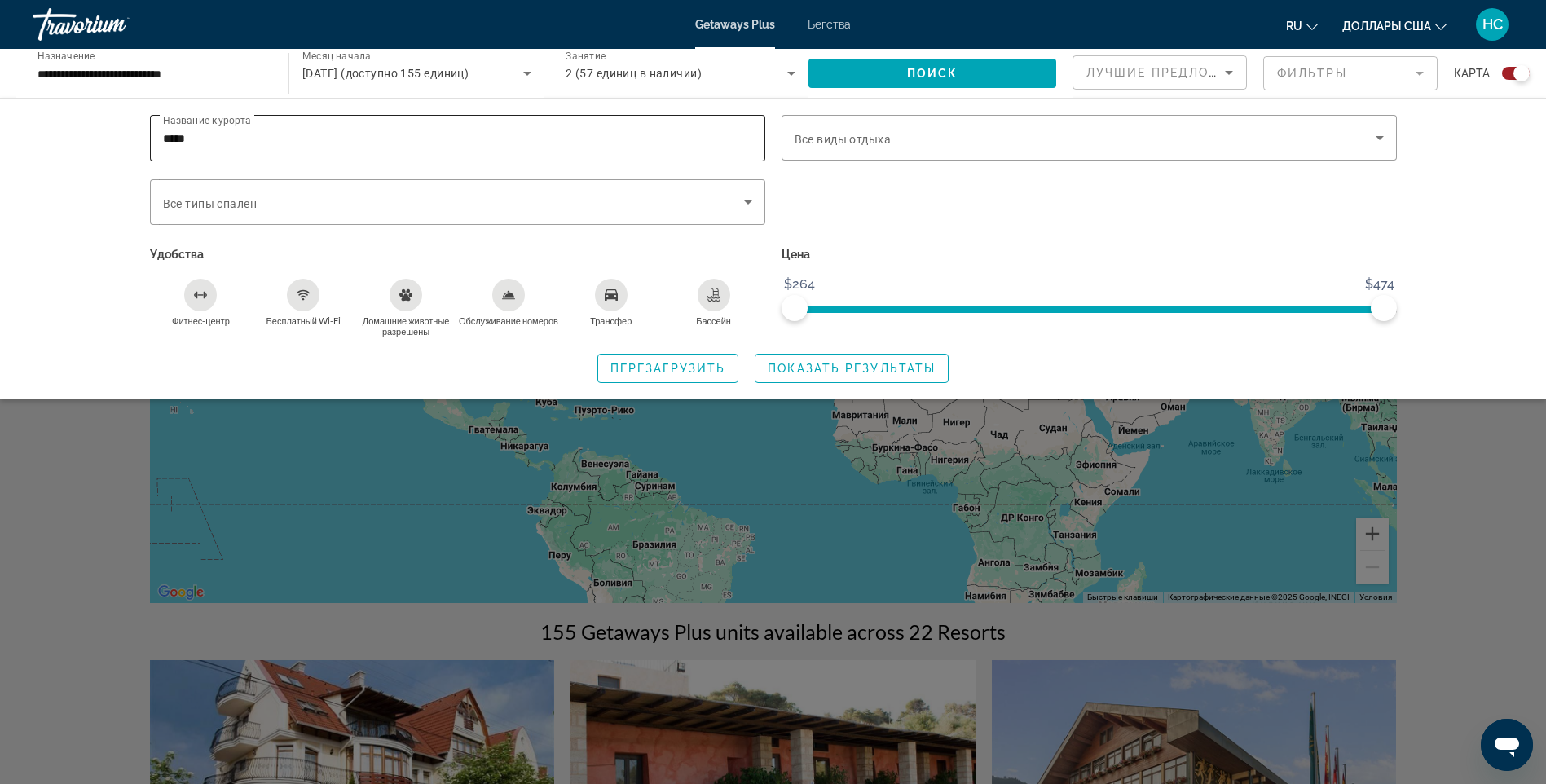
click at [285, 141] on input "*****" at bounding box center [458, 138] width 589 height 20
type input "*"
type input "******"
click at [781, 367] on span "Показать результаты" at bounding box center [851, 369] width 168 height 13
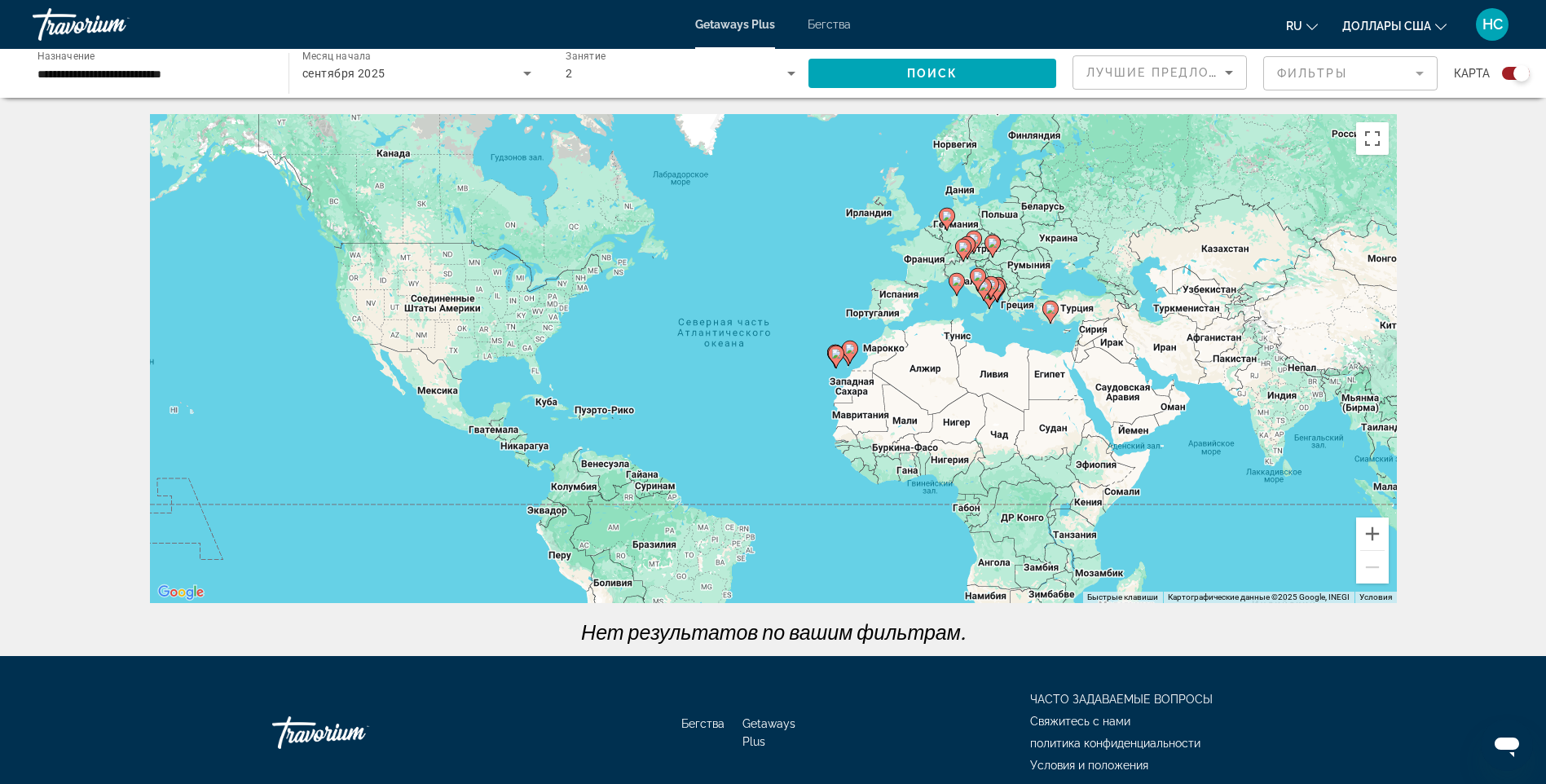
click at [186, 68] on input "**********" at bounding box center [152, 74] width 230 height 20
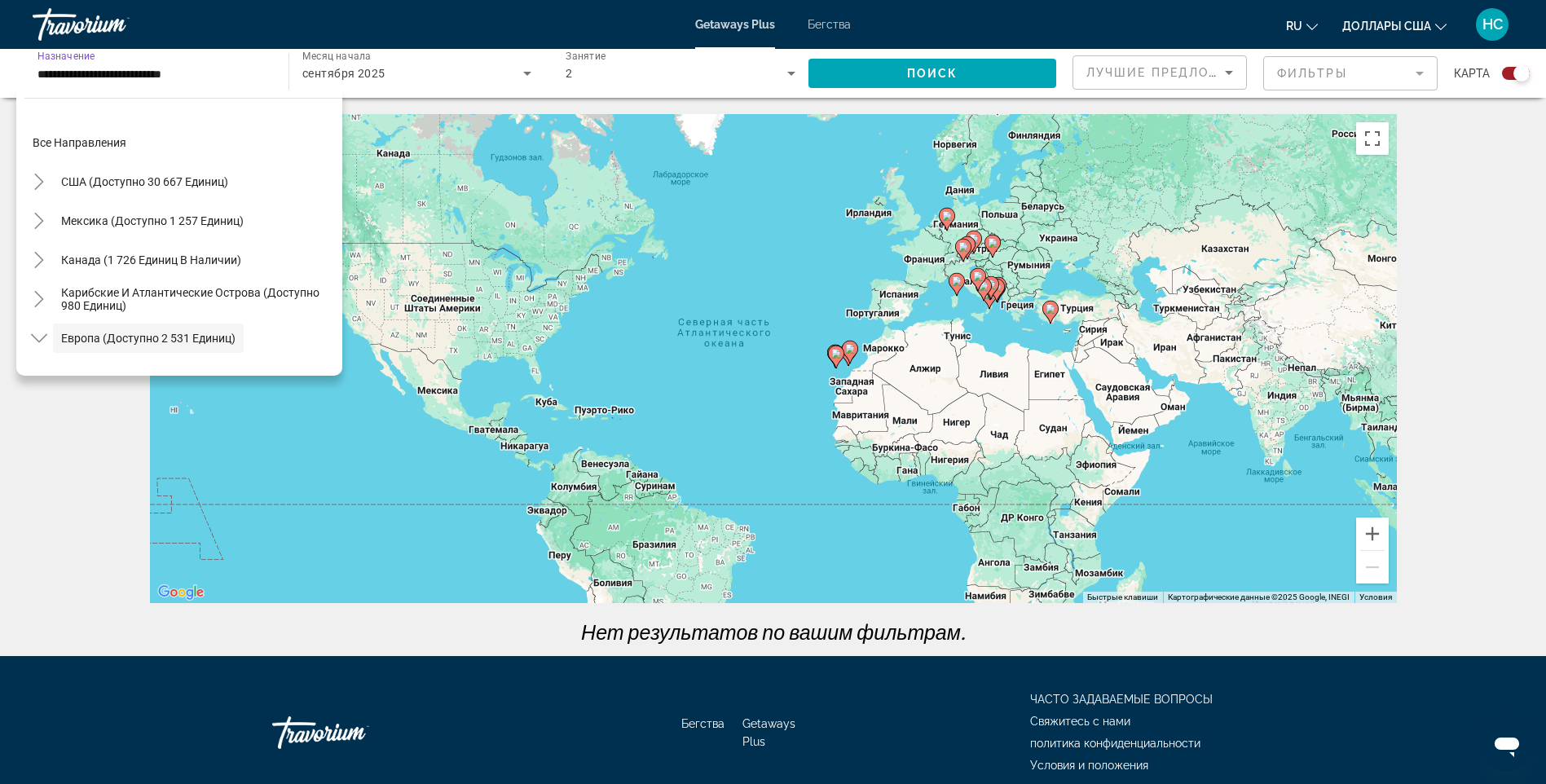
scroll to position [97, 0]
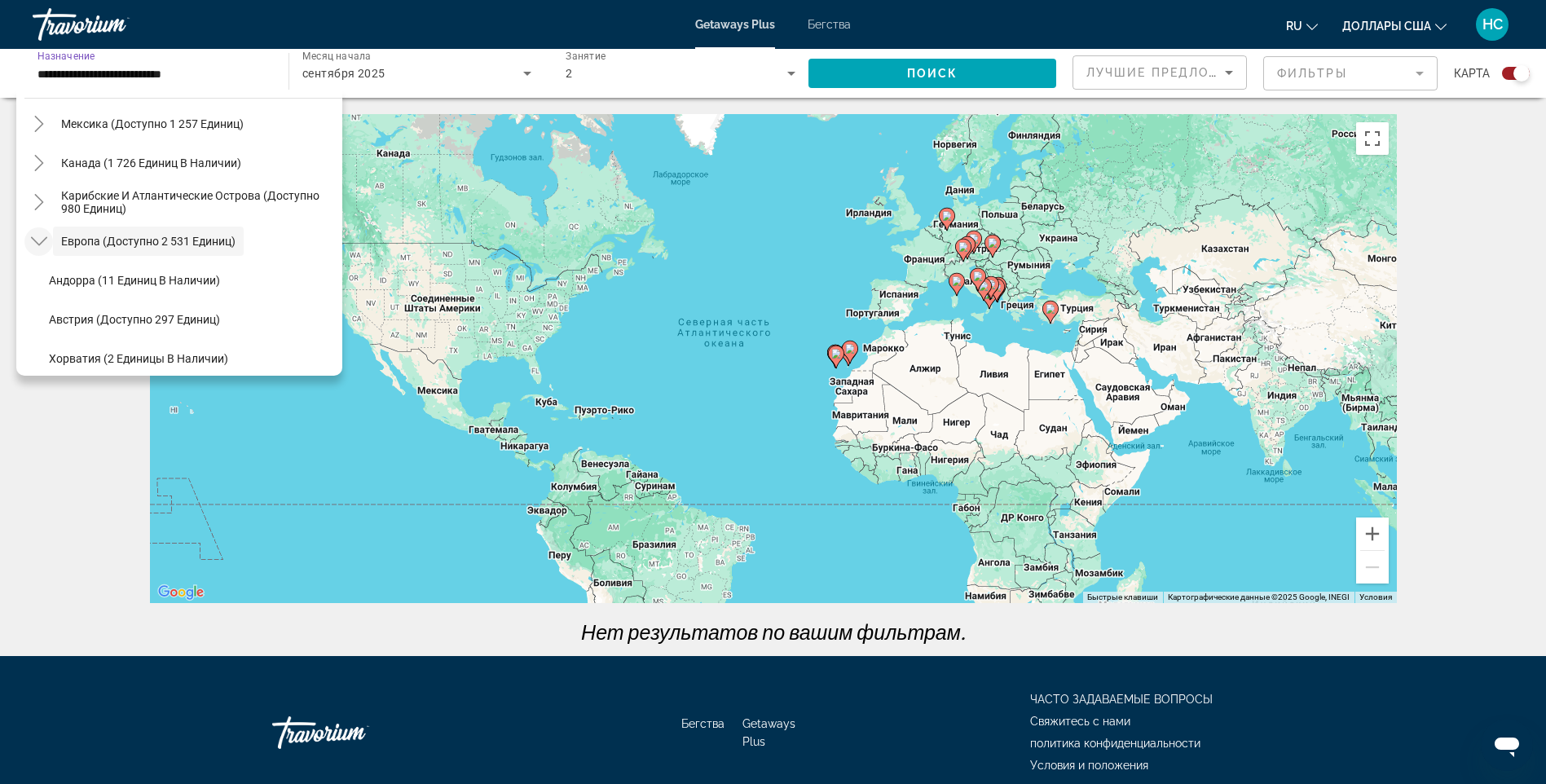
click at [36, 241] on icon "Toggle Europe (доступно 2 531 единиц)" at bounding box center [38, 242] width 16 height 9
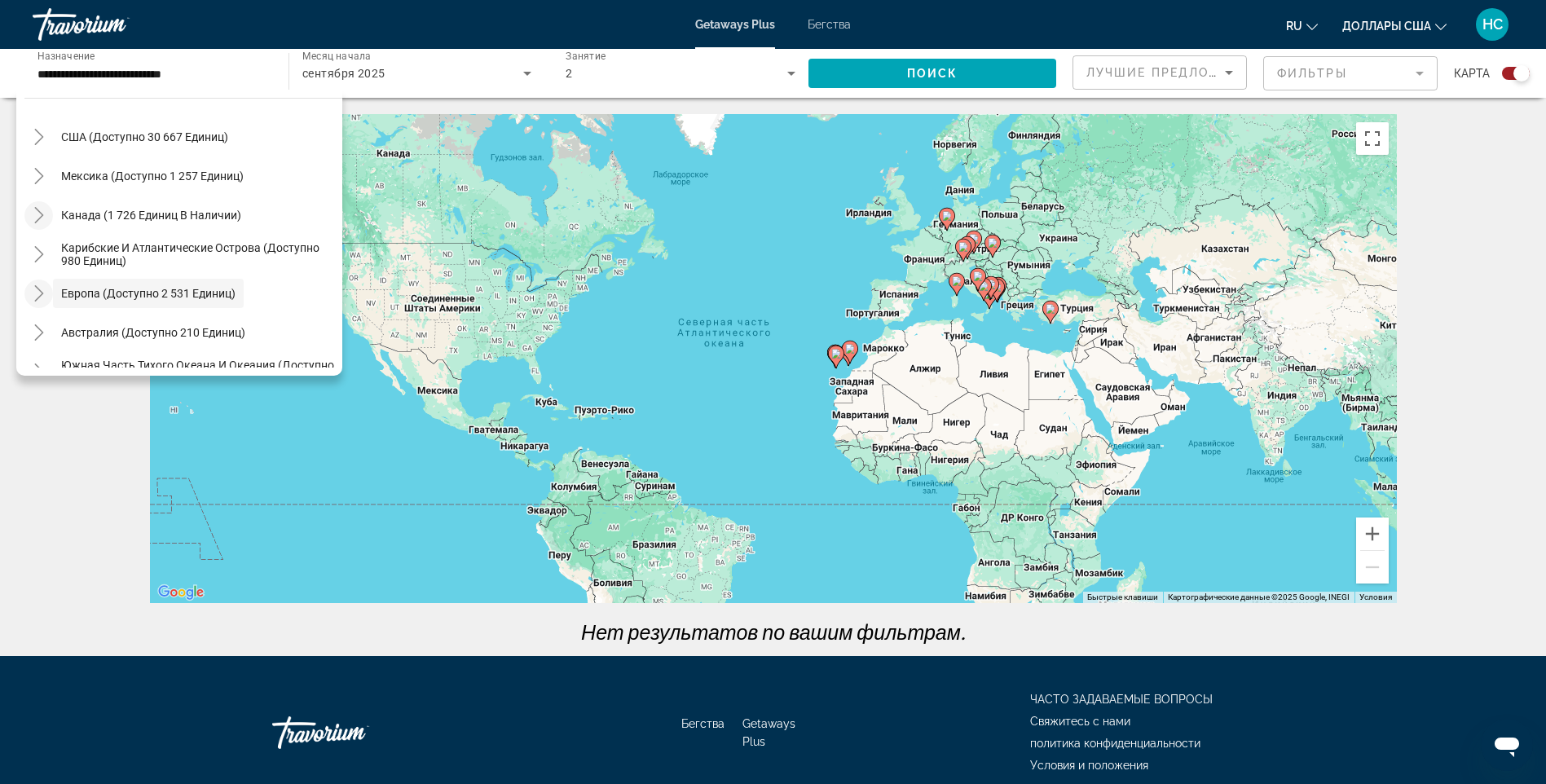
scroll to position [82, 0]
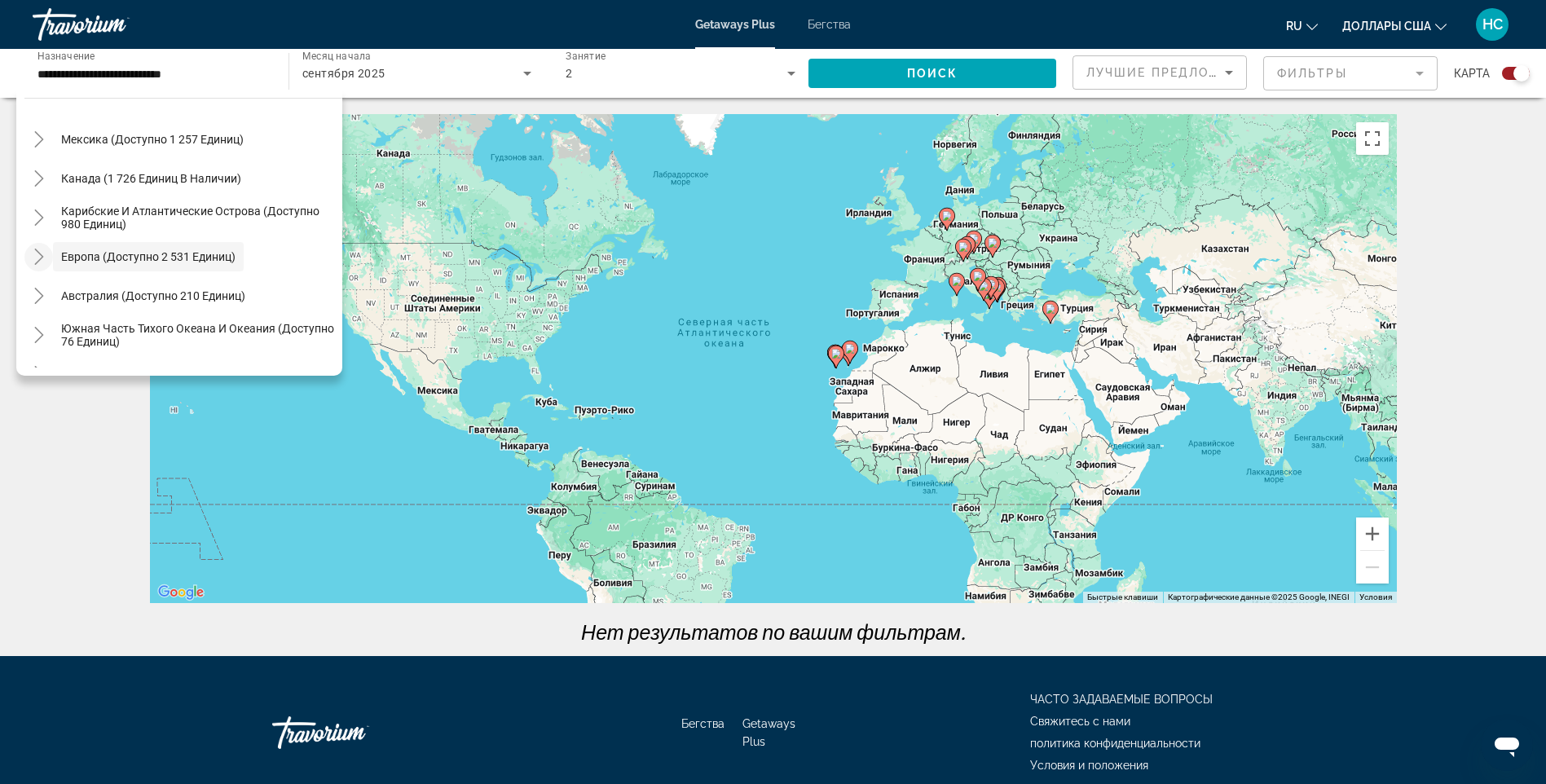
click at [37, 260] on icon "Toggle Europe (доступно 2 531 единиц)" at bounding box center [38, 256] width 16 height 16
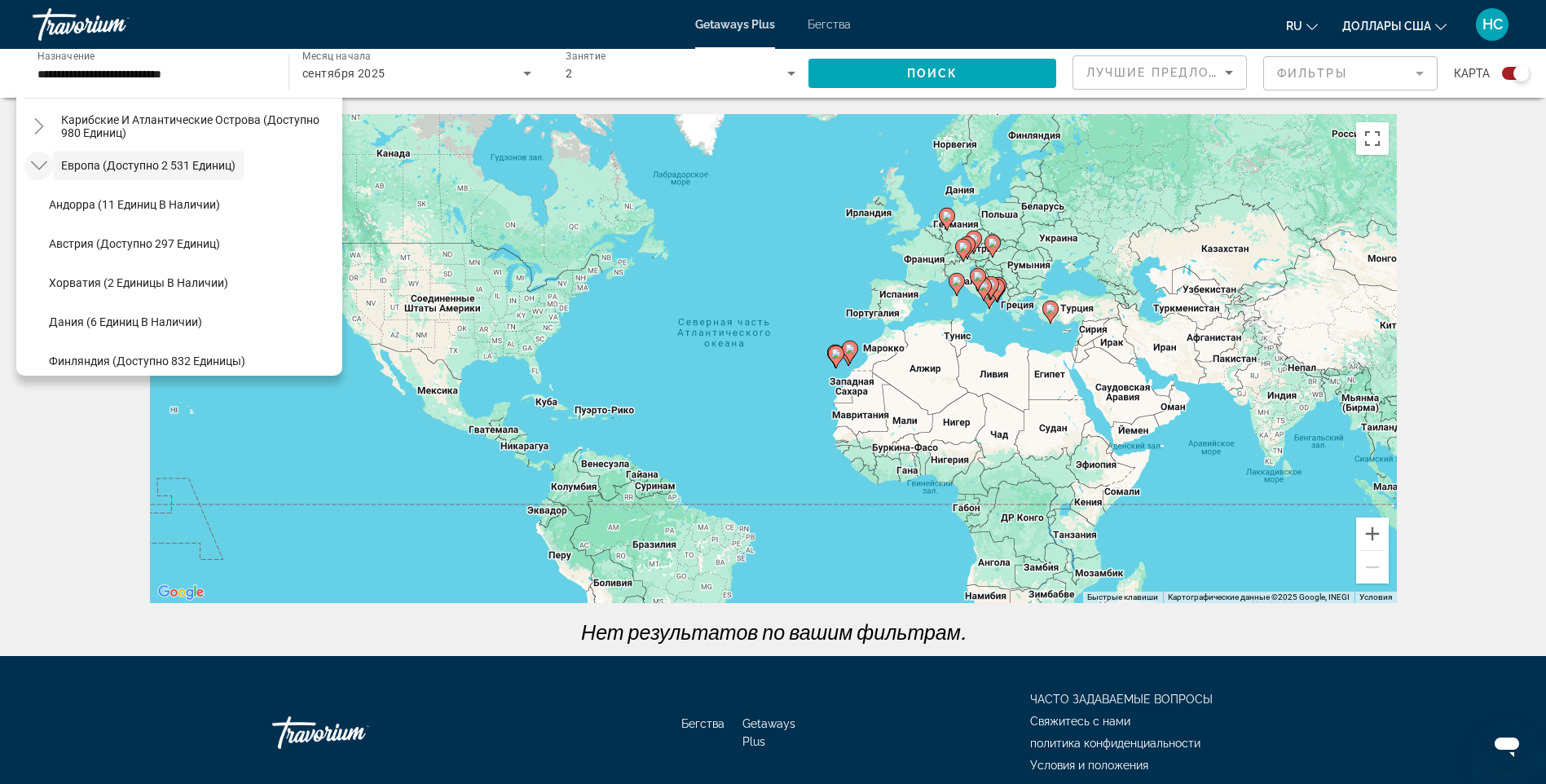
scroll to position [163, 0]
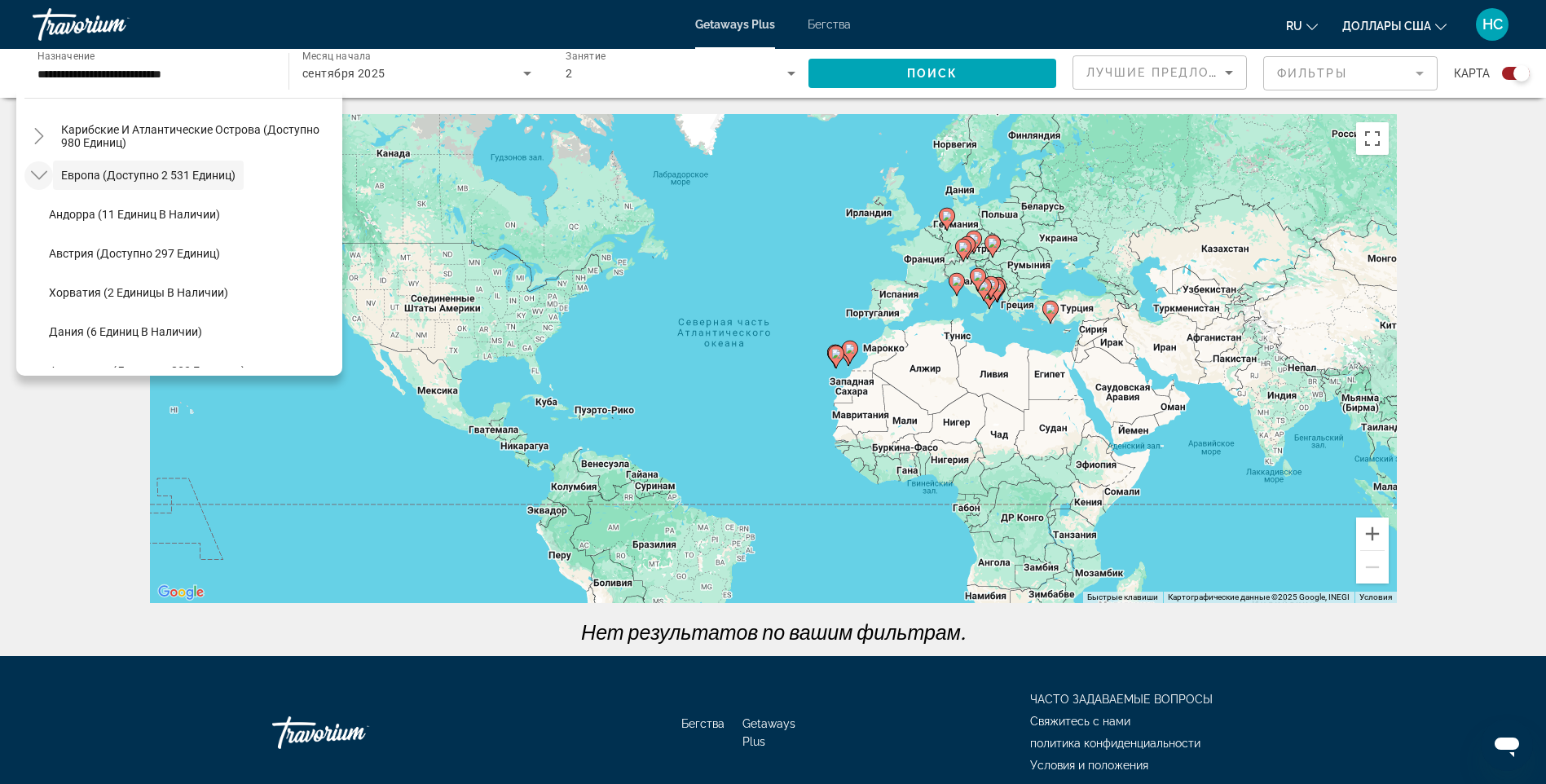
click at [33, 176] on icon "Toggle Europe (доступно 2 531 единиц)" at bounding box center [38, 174] width 16 height 16
click at [41, 133] on icon "Toggle Карибские и Атлантические острова (доступно 980 единиц)" at bounding box center [38, 135] width 16 height 16
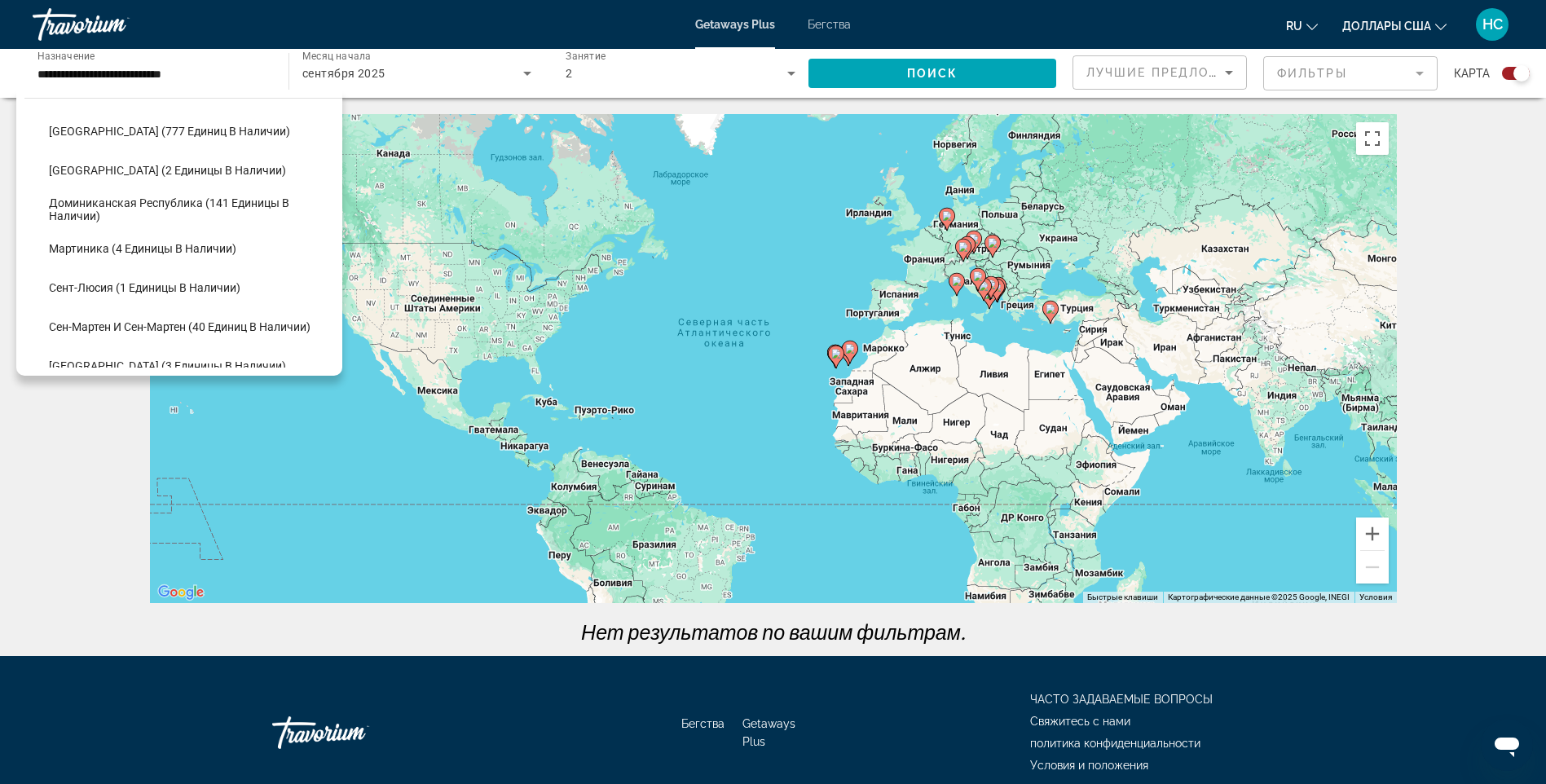
scroll to position [164, 0]
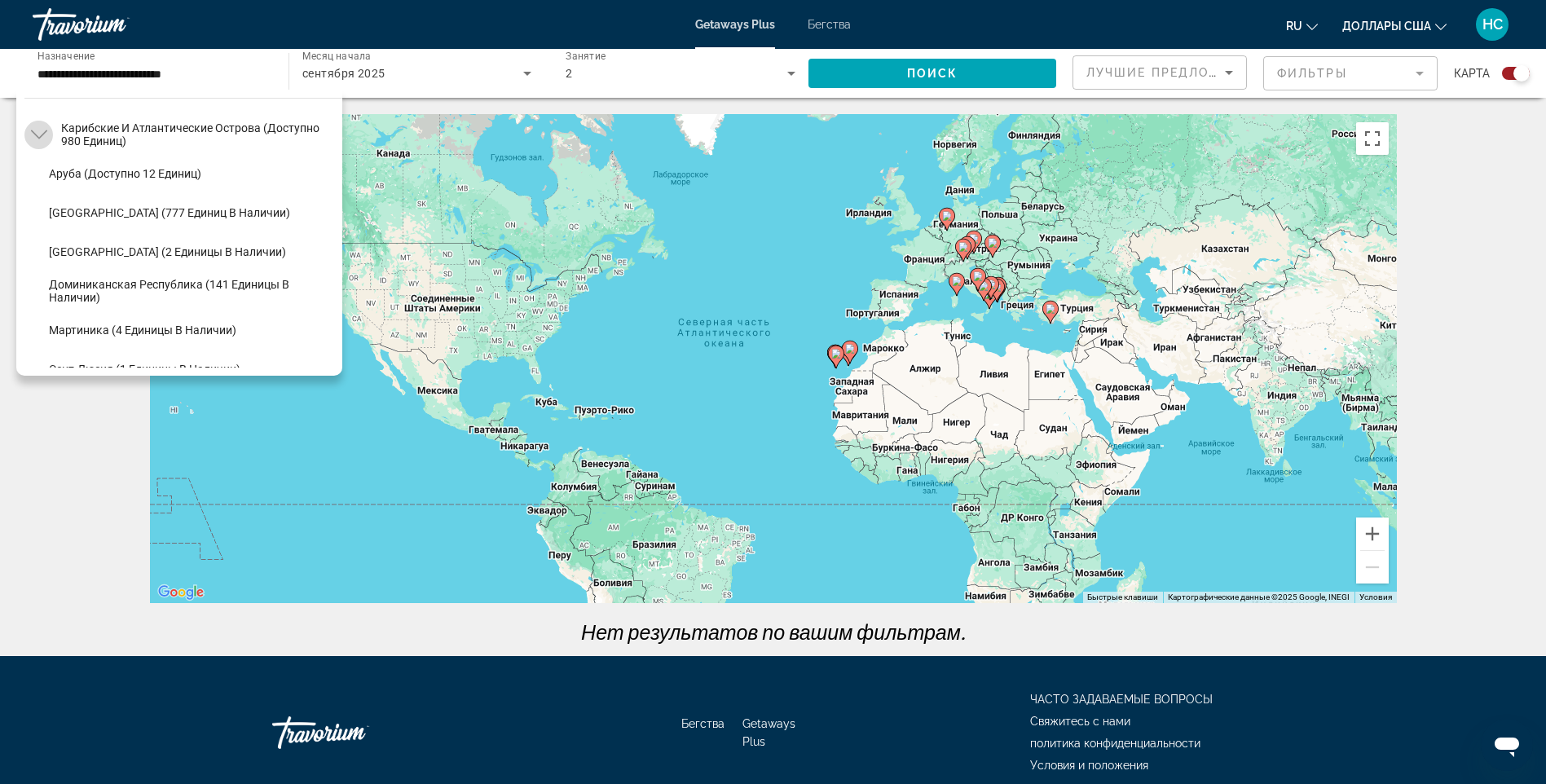
click at [34, 138] on icon "Toggle Карибские и Атлантические острова (доступно 980 единиц)" at bounding box center [38, 134] width 16 height 16
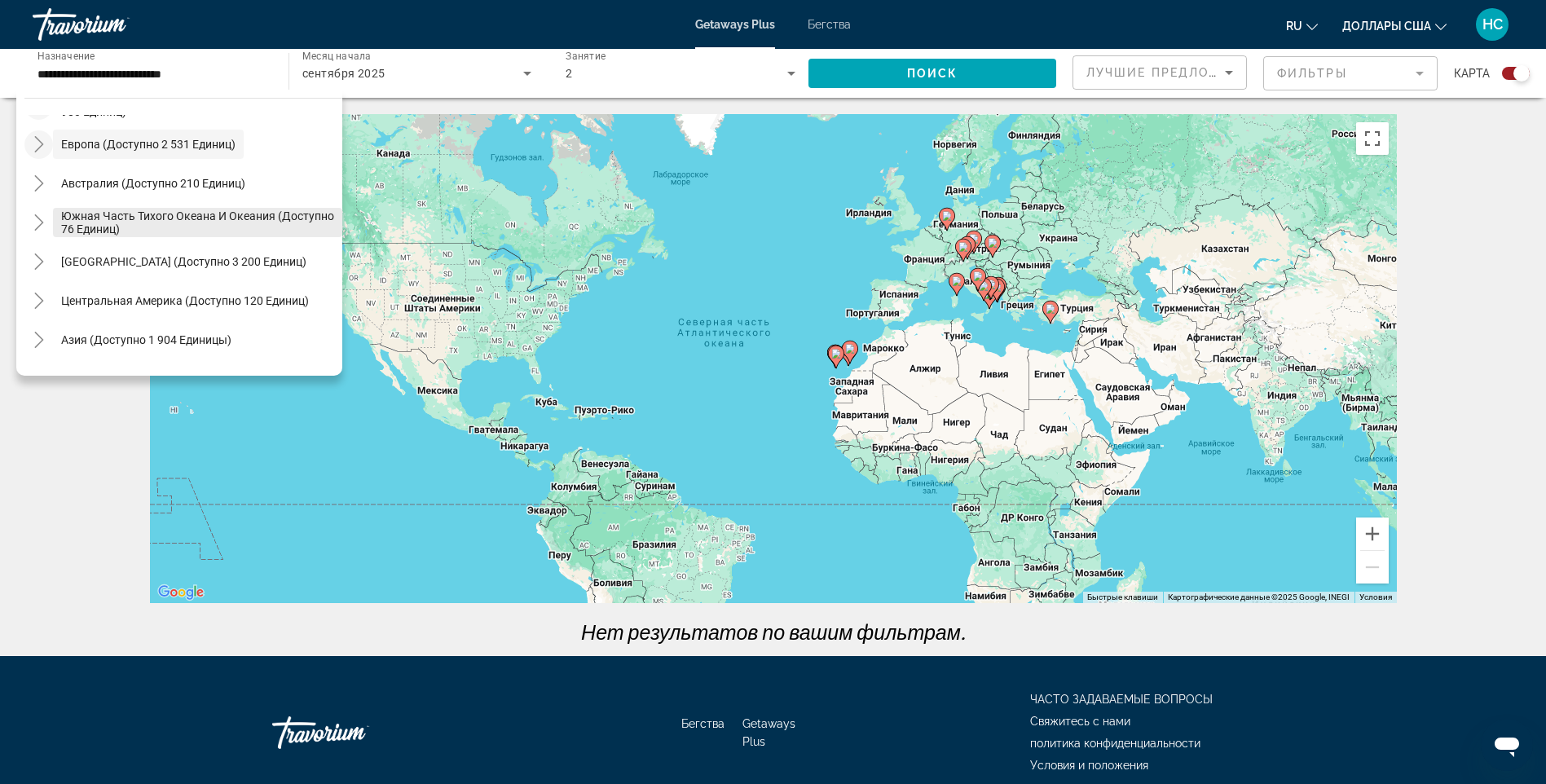
scroll to position [246, 0]
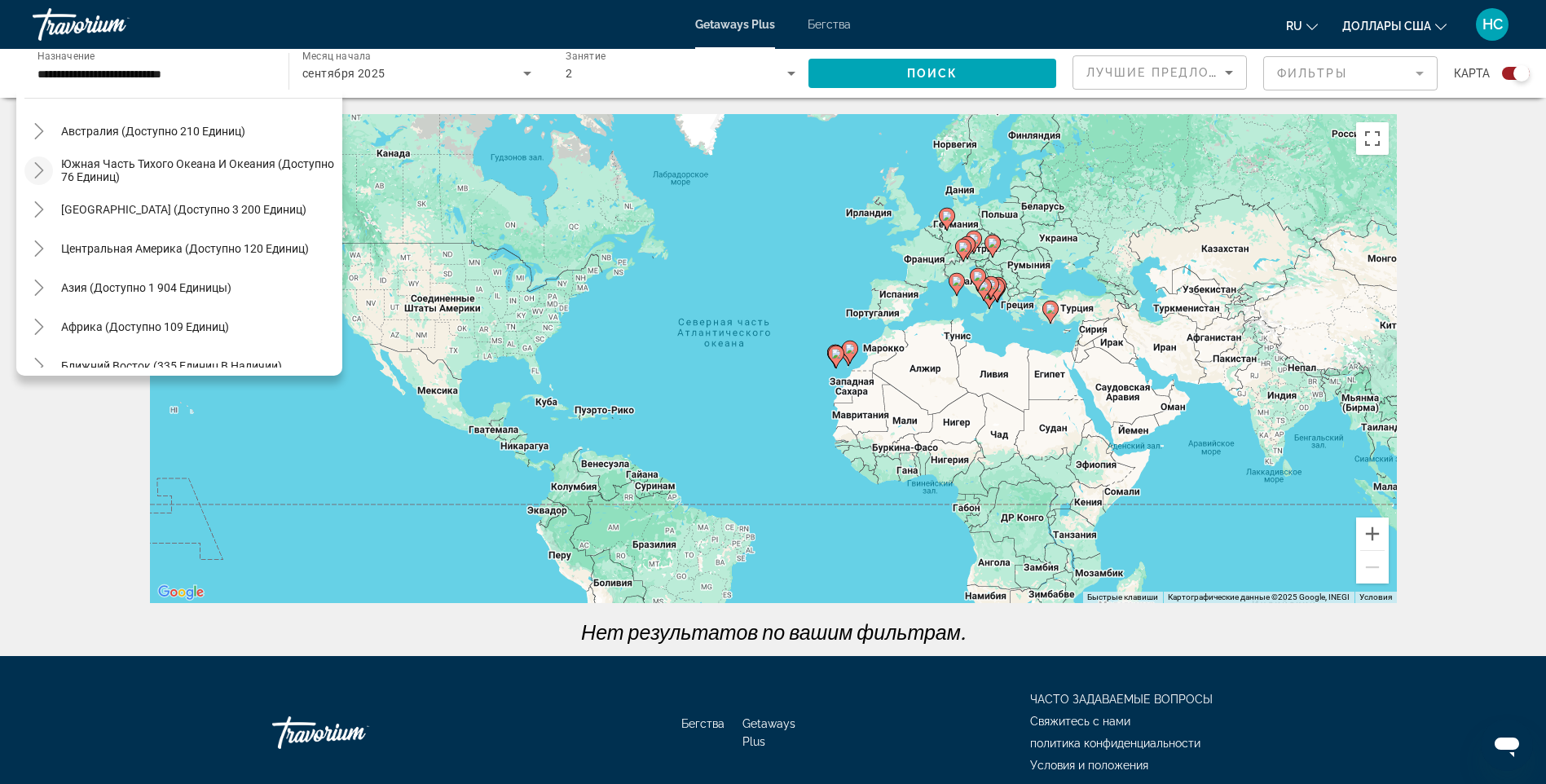
click at [39, 170] on icon "Переключить Южная часть Тихого океана и Океании (доступно 76 единиц)" at bounding box center [38, 170] width 16 height 16
click at [39, 176] on icon "Переключить Южная часть Тихого океана и Океании (доступно 76 единиц)" at bounding box center [38, 170] width 16 height 16
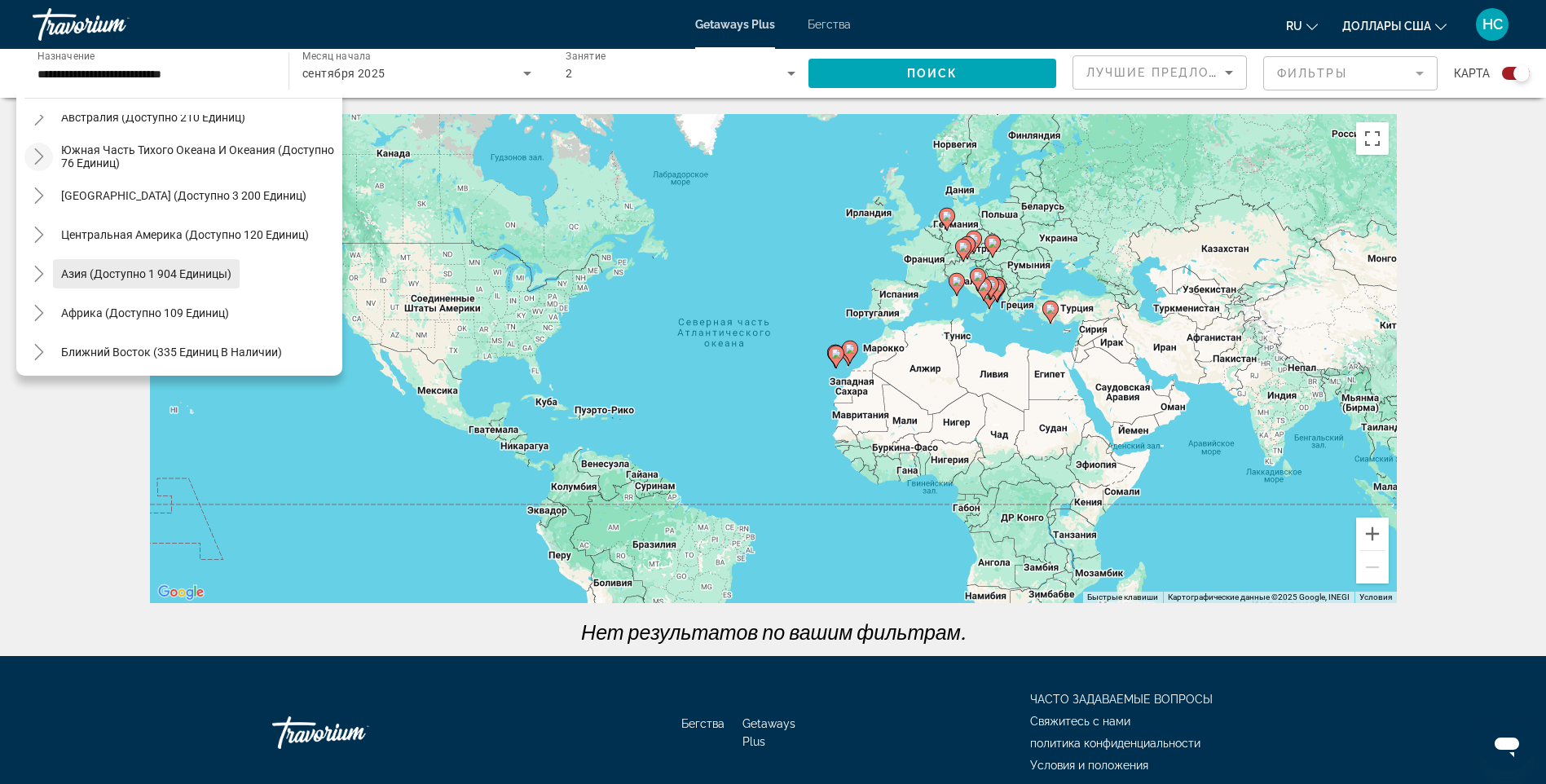
scroll to position [264, 0]
click at [40, 265] on icon "Toggle Asia (доступно 1 904 единицы)" at bounding box center [38, 269] width 16 height 16
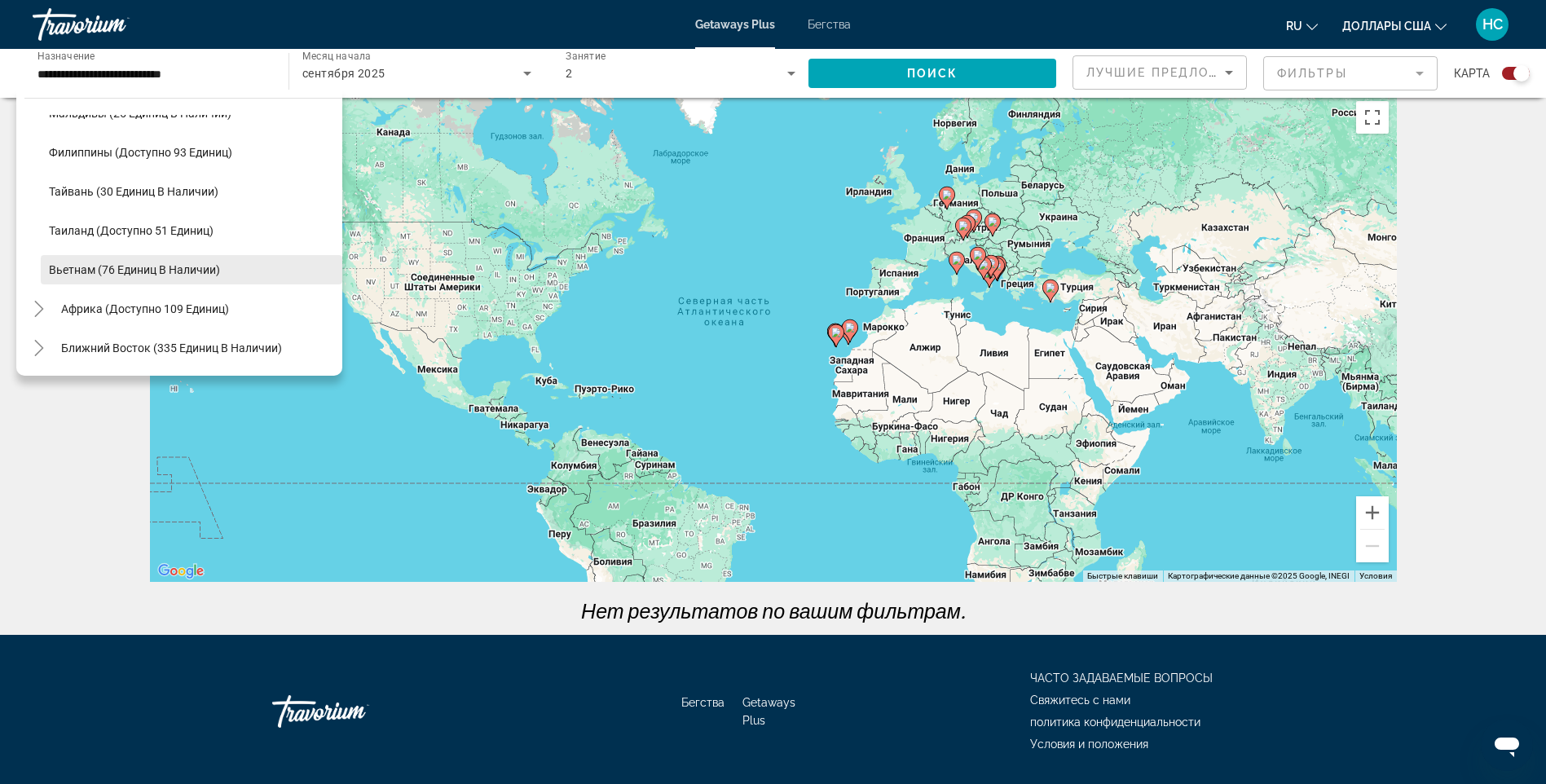
scroll to position [0, 0]
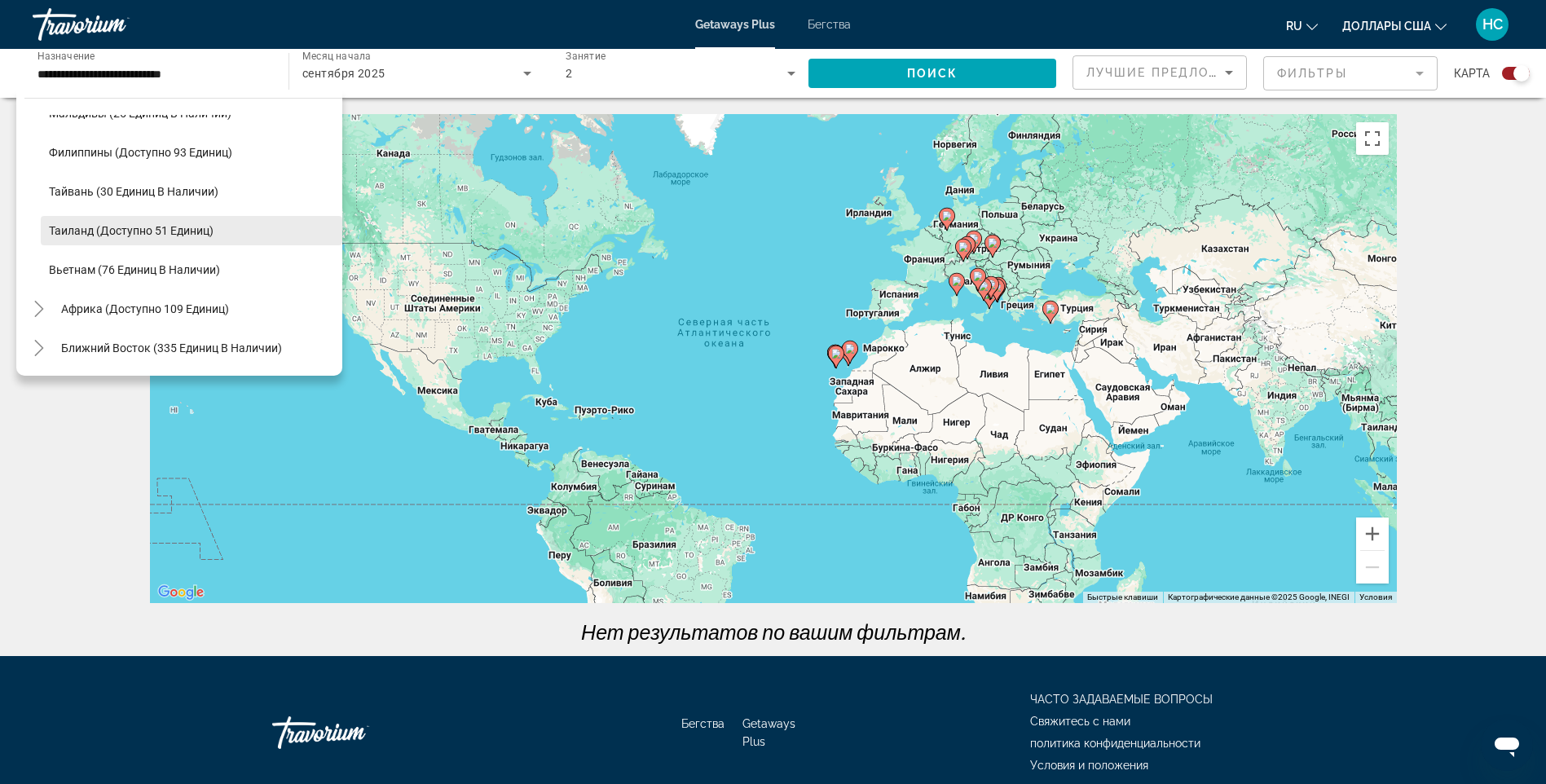
click at [121, 229] on span "Таиланд (доступно 51 единиц)" at bounding box center [130, 231] width 164 height 13
type input "**********"
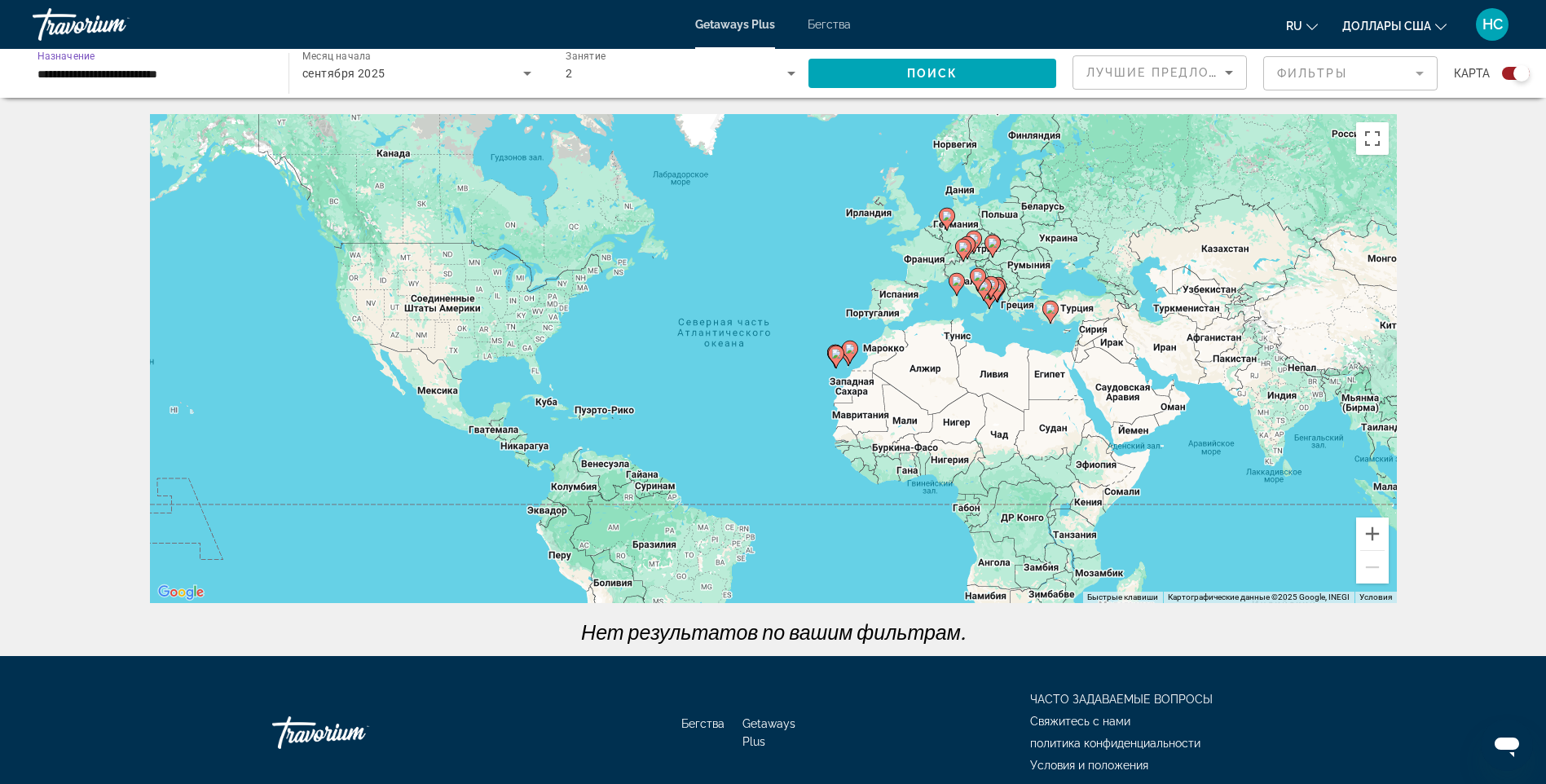
click at [471, 79] on div "сентября 2025" at bounding box center [412, 73] width 220 height 20
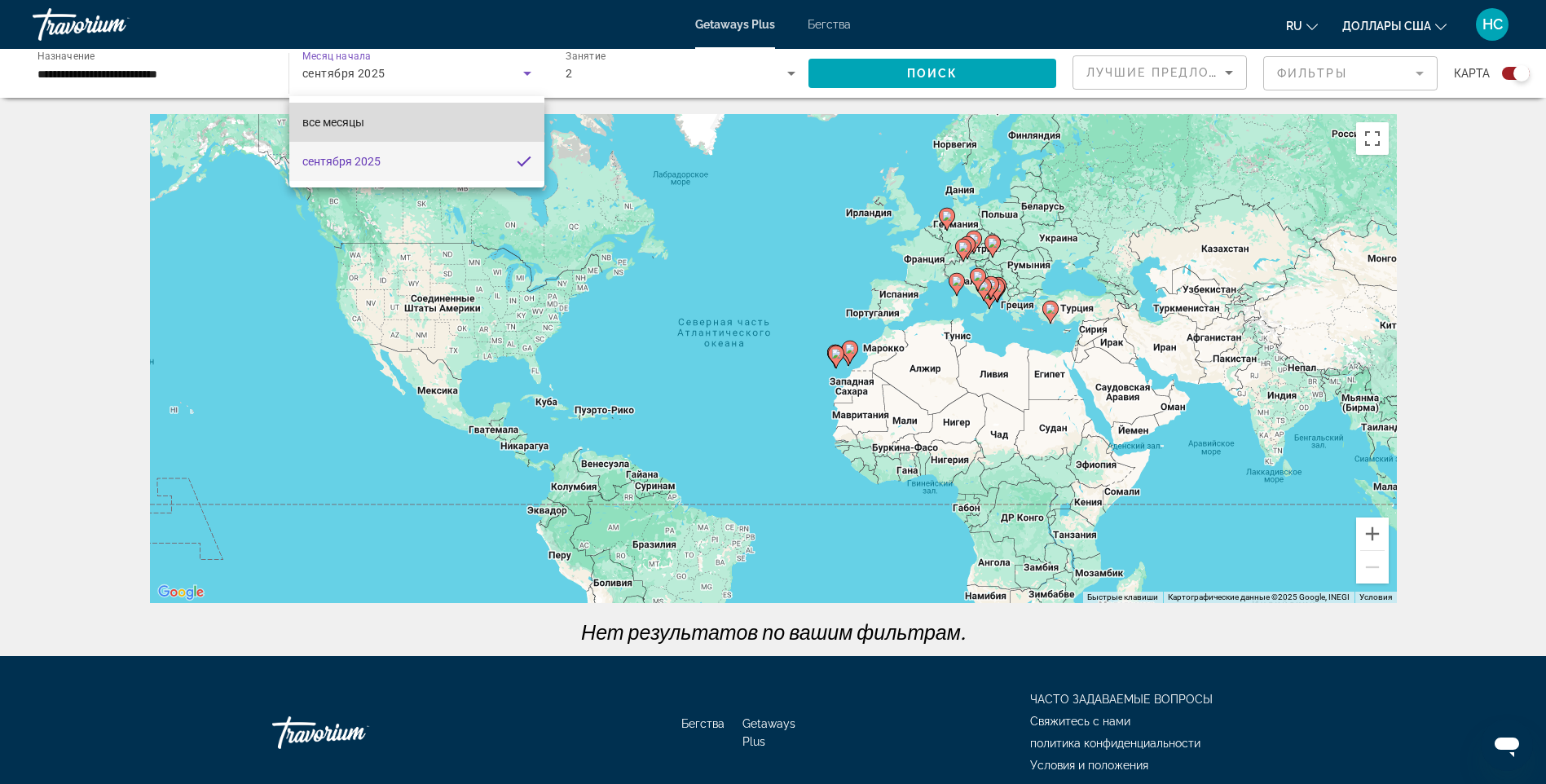
click at [338, 125] on span "все месяцы" at bounding box center [333, 122] width 62 height 13
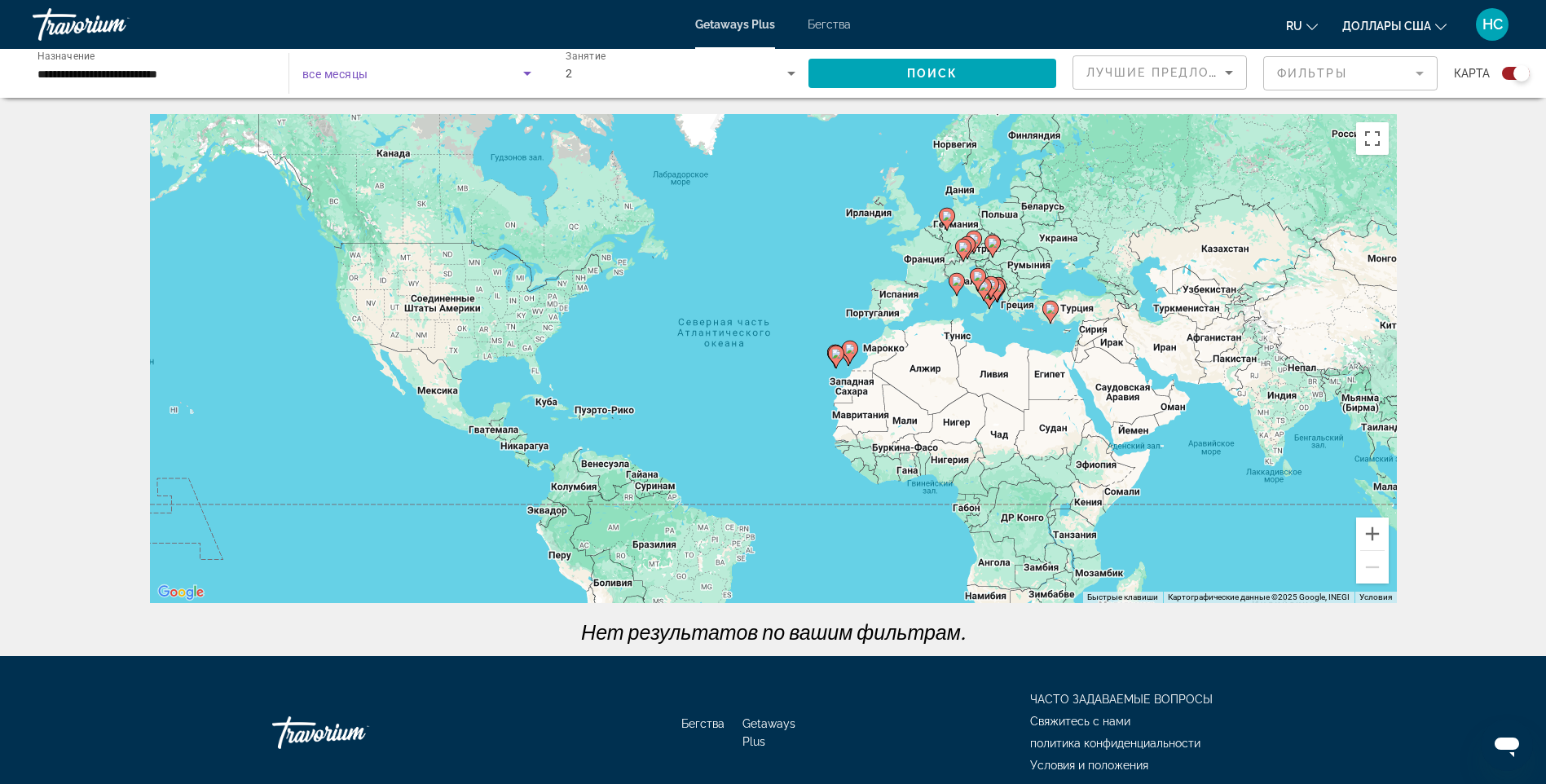
click at [404, 83] on span "Виджет поиска" at bounding box center [412, 73] width 220 height 20
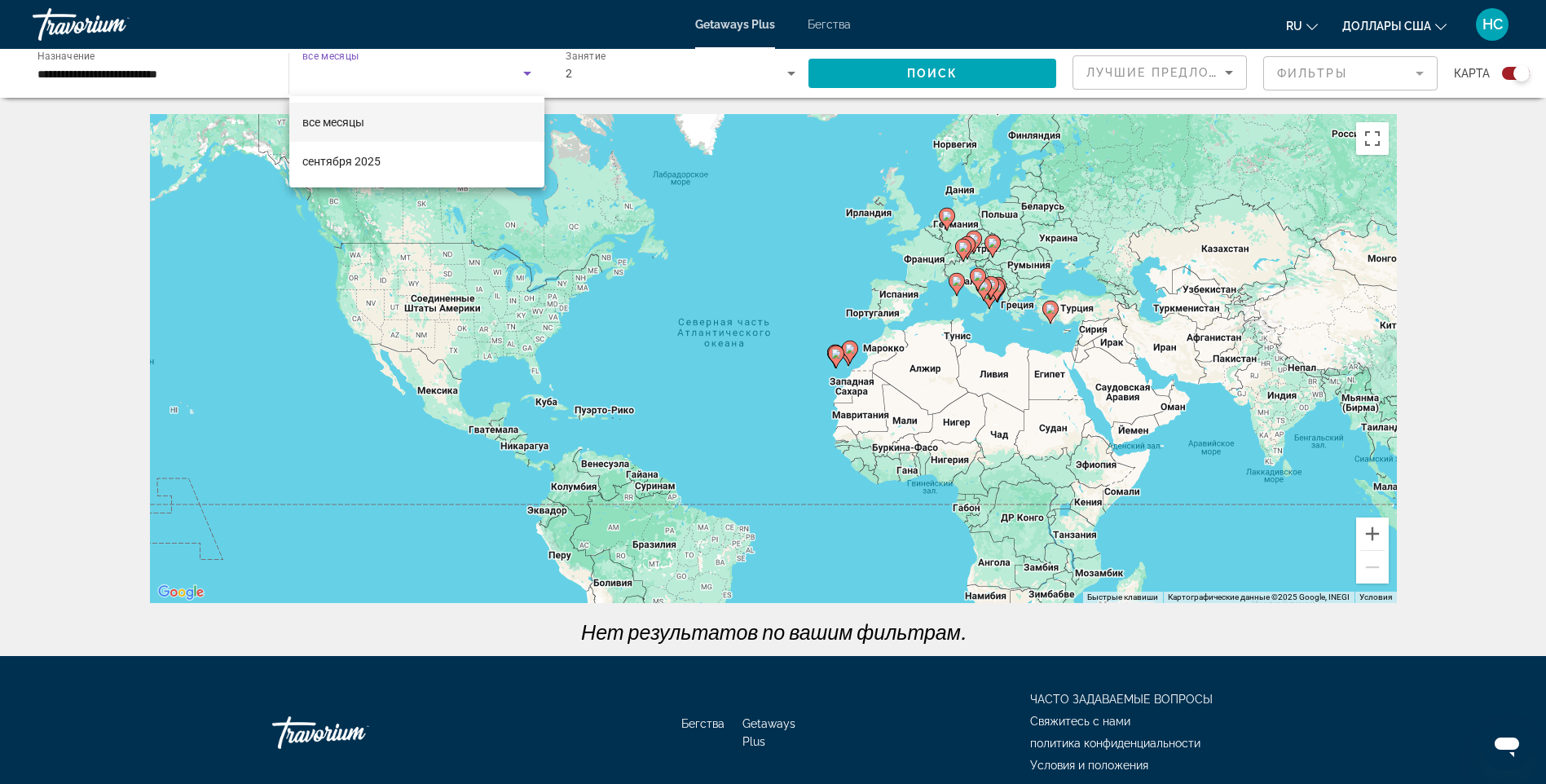
click at [530, 69] on div at bounding box center [773, 392] width 1546 height 784
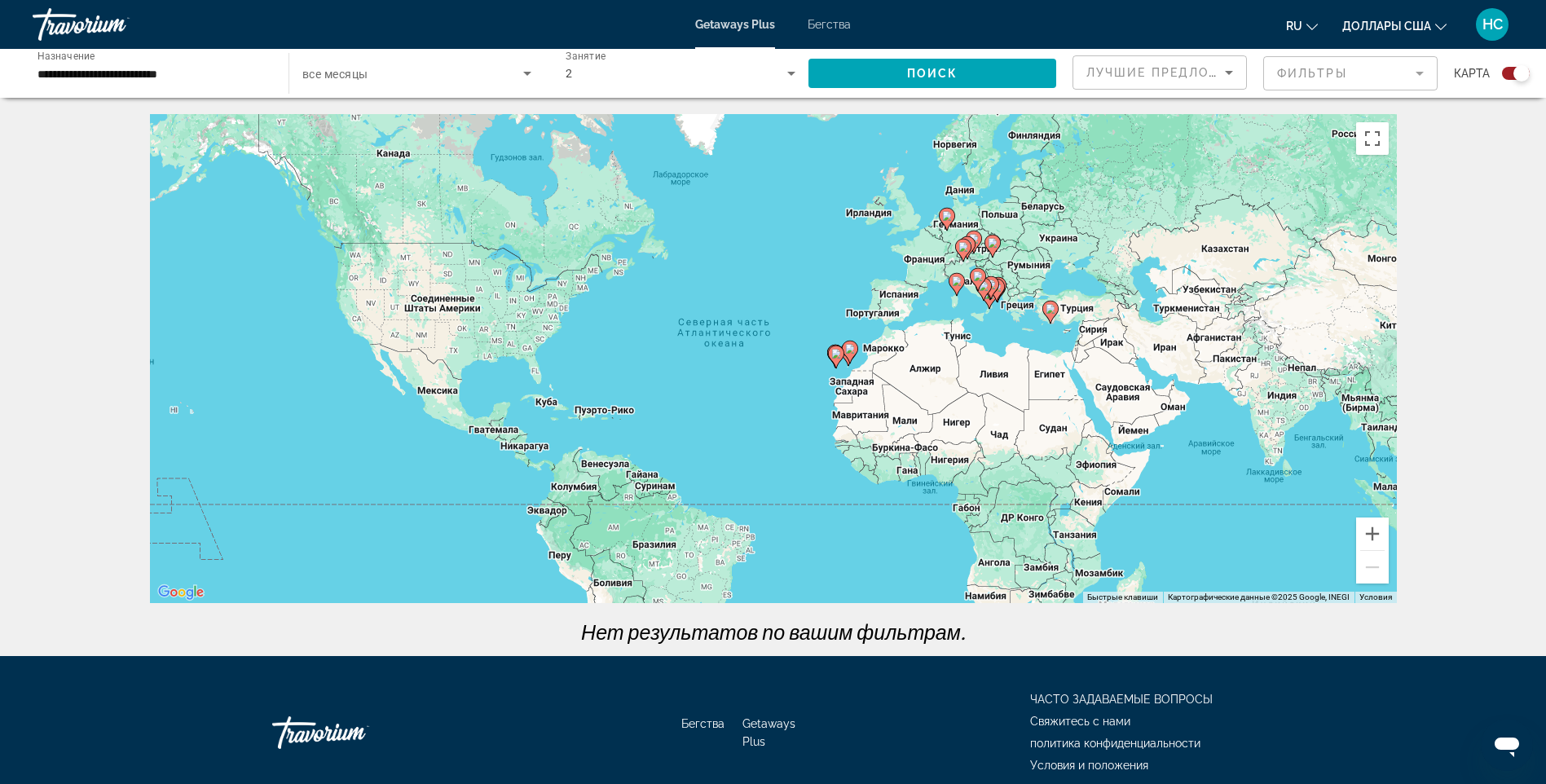
click at [1291, 77] on mat-form-field "Фильтры" at bounding box center [1350, 73] width 174 height 34
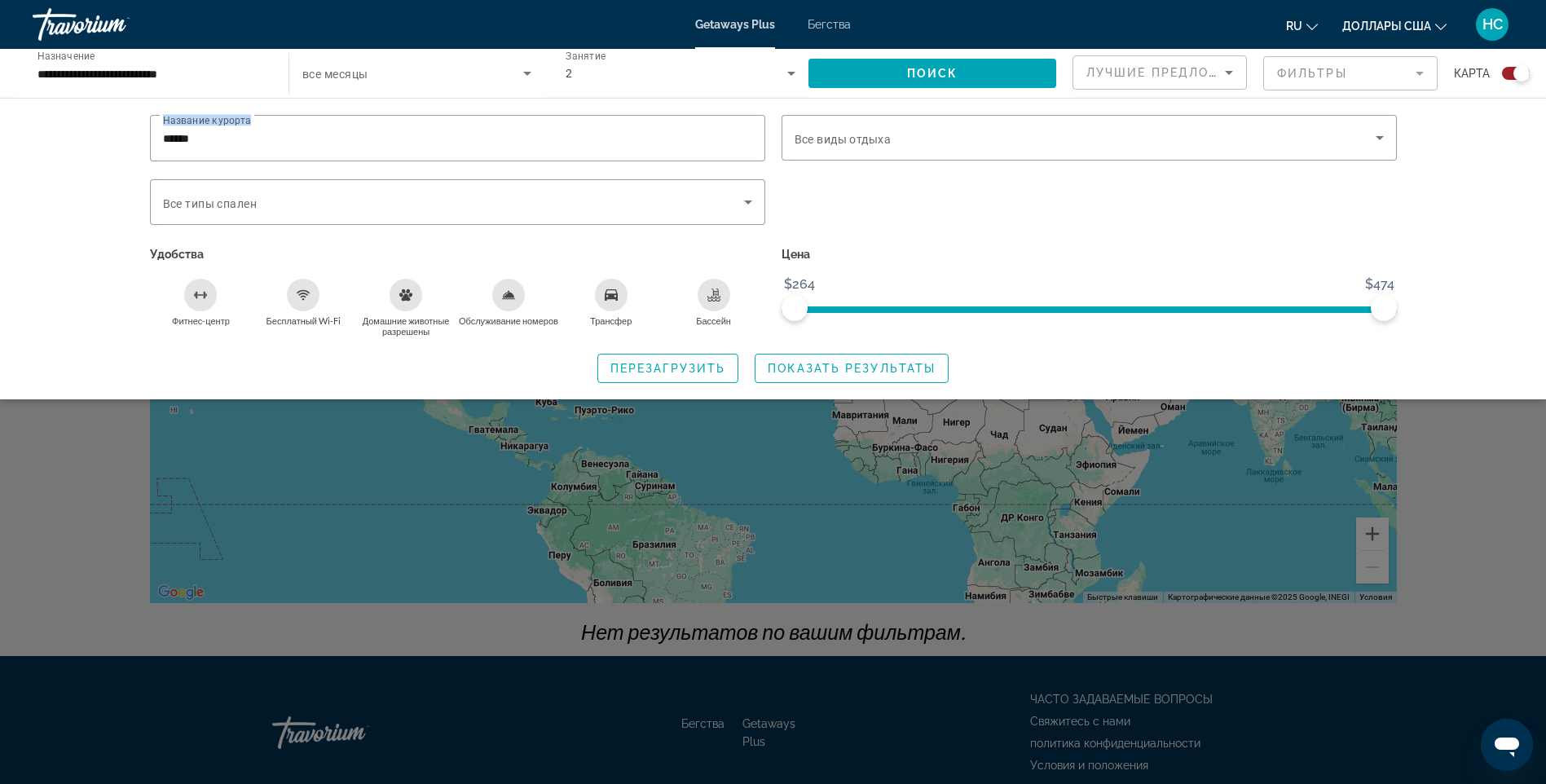
drag, startPoint x: 301, startPoint y: 138, endPoint x: 59, endPoint y: 102, distance: 244.7
click at [59, 102] on div "Название курорта ****** Vacation Types Все виды отдыха Bedroom Types Все типы с…" at bounding box center [773, 248] width 1546 height 301
drag, startPoint x: 59, startPoint y: 102, endPoint x: 245, endPoint y: 140, distance: 189.8
click at [244, 140] on input "******" at bounding box center [458, 138] width 589 height 20
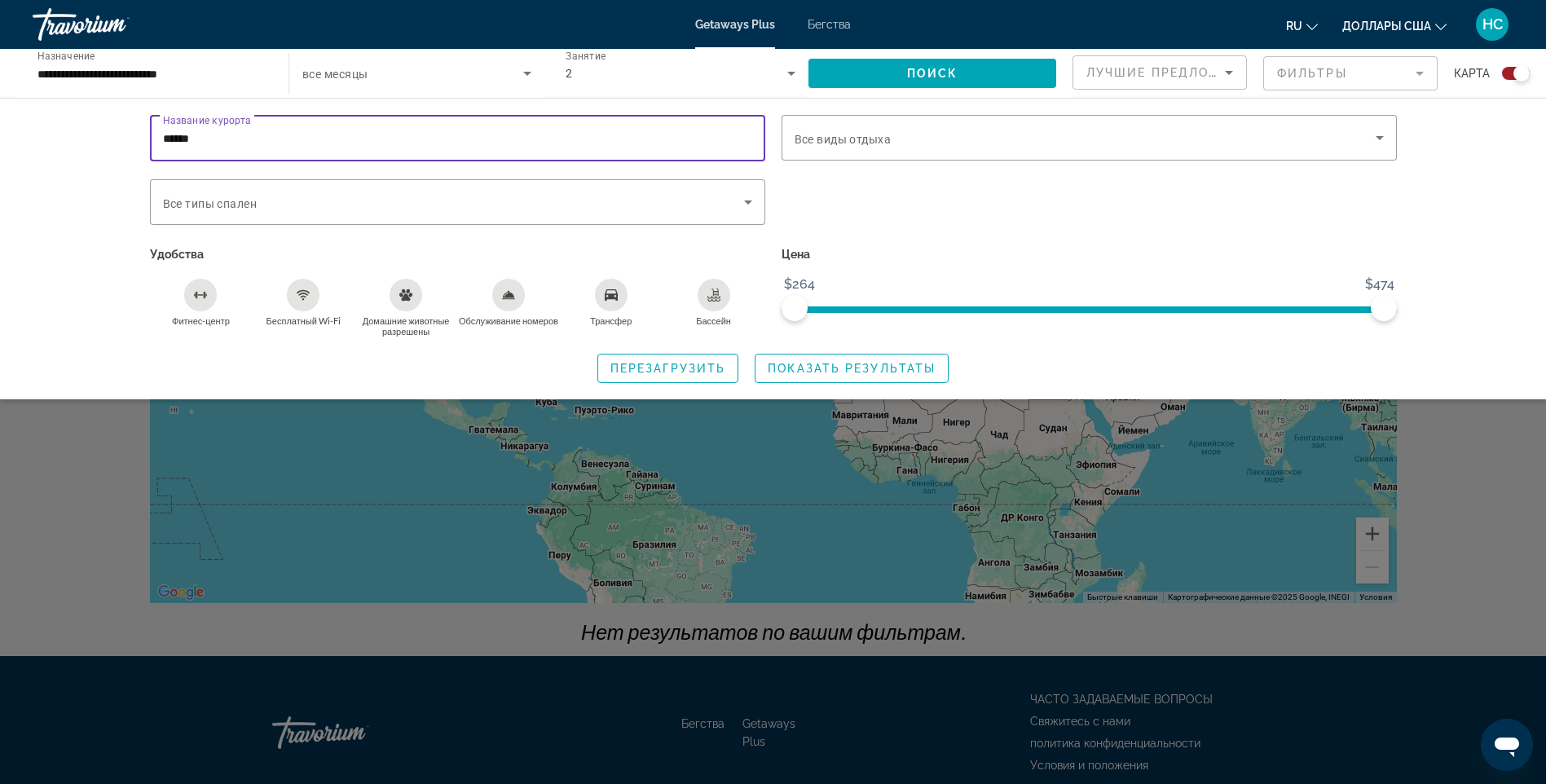
drag, startPoint x: 248, startPoint y: 143, endPoint x: 79, endPoint y: 124, distance: 170.1
click at [79, 124] on div "Название курорта ****** Vacation Types Все виды отдыха Bedroom Types Все типы с…" at bounding box center [773, 248] width 1546 height 301
type input "*****"
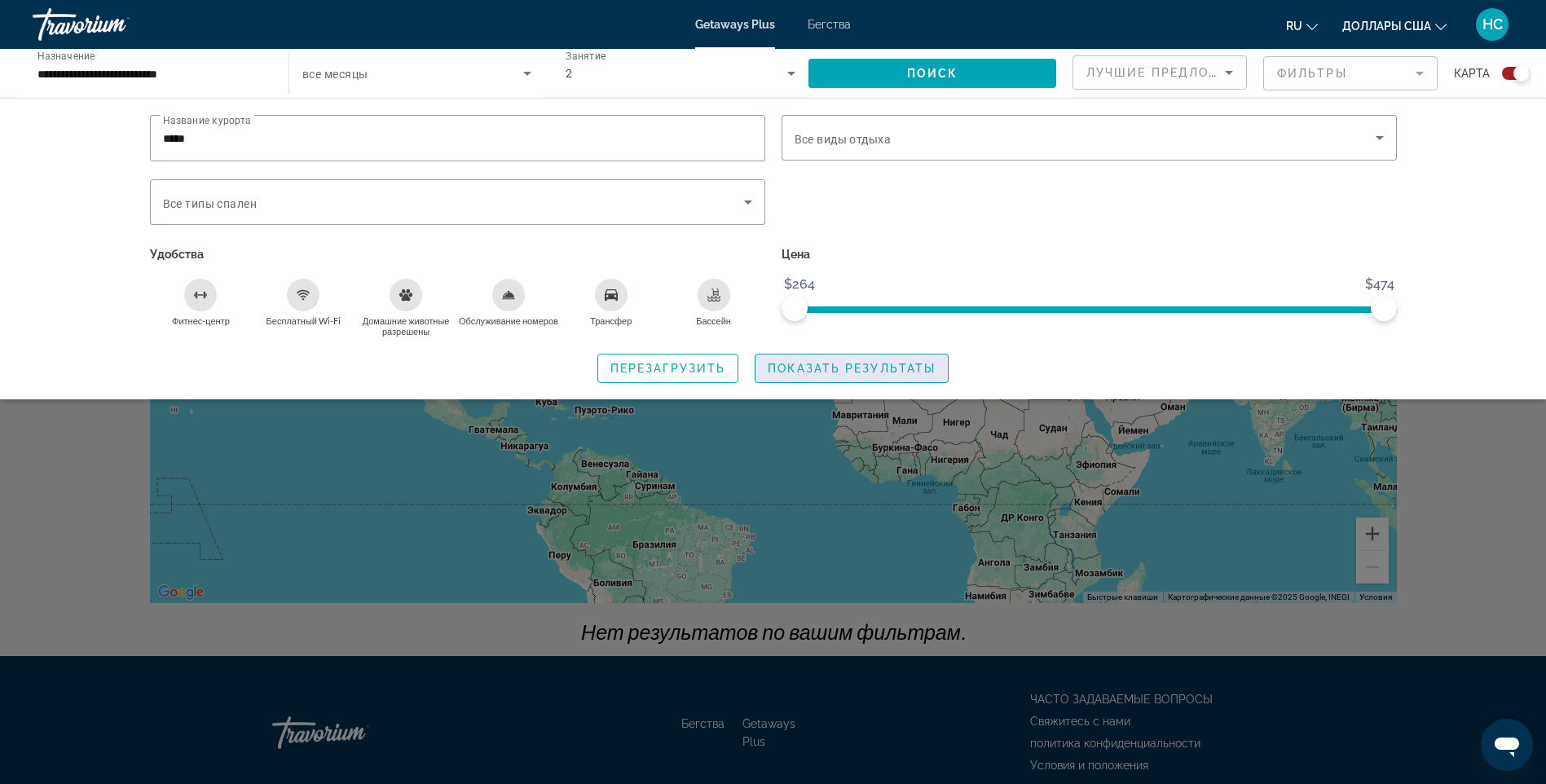
click at [884, 363] on span "Показать результаты" at bounding box center [851, 369] width 168 height 13
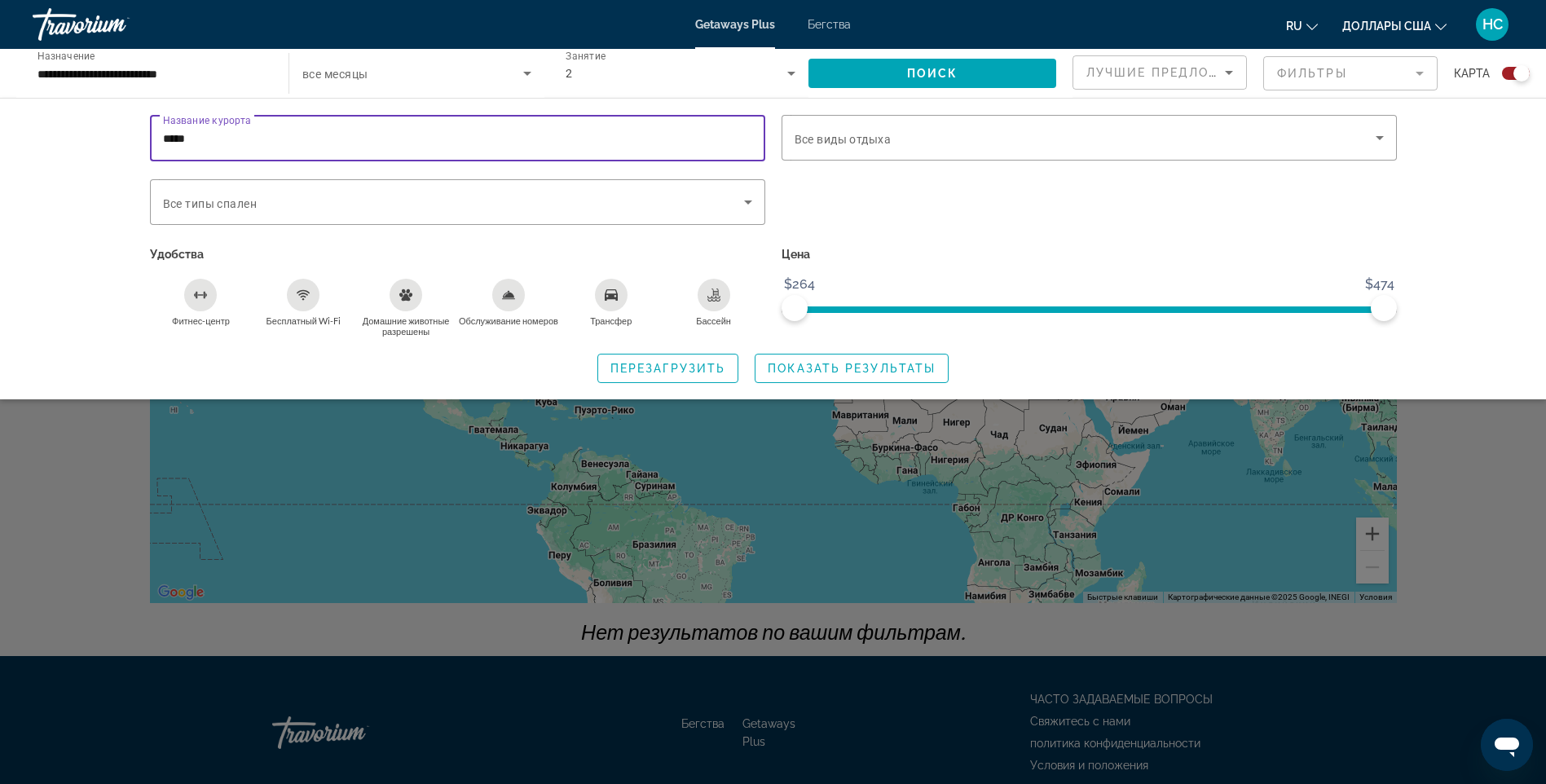
drag, startPoint x: 154, startPoint y: 126, endPoint x: 29, endPoint y: 109, distance: 126.2
click at [29, 110] on div "Название курорта ***** Vacation Types Все виды отдыха Bedroom Types Все типы сп…" at bounding box center [773, 248] width 1546 height 301
type input "******"
click at [849, 354] on span "Виджет поиска" at bounding box center [851, 369] width 192 height 39
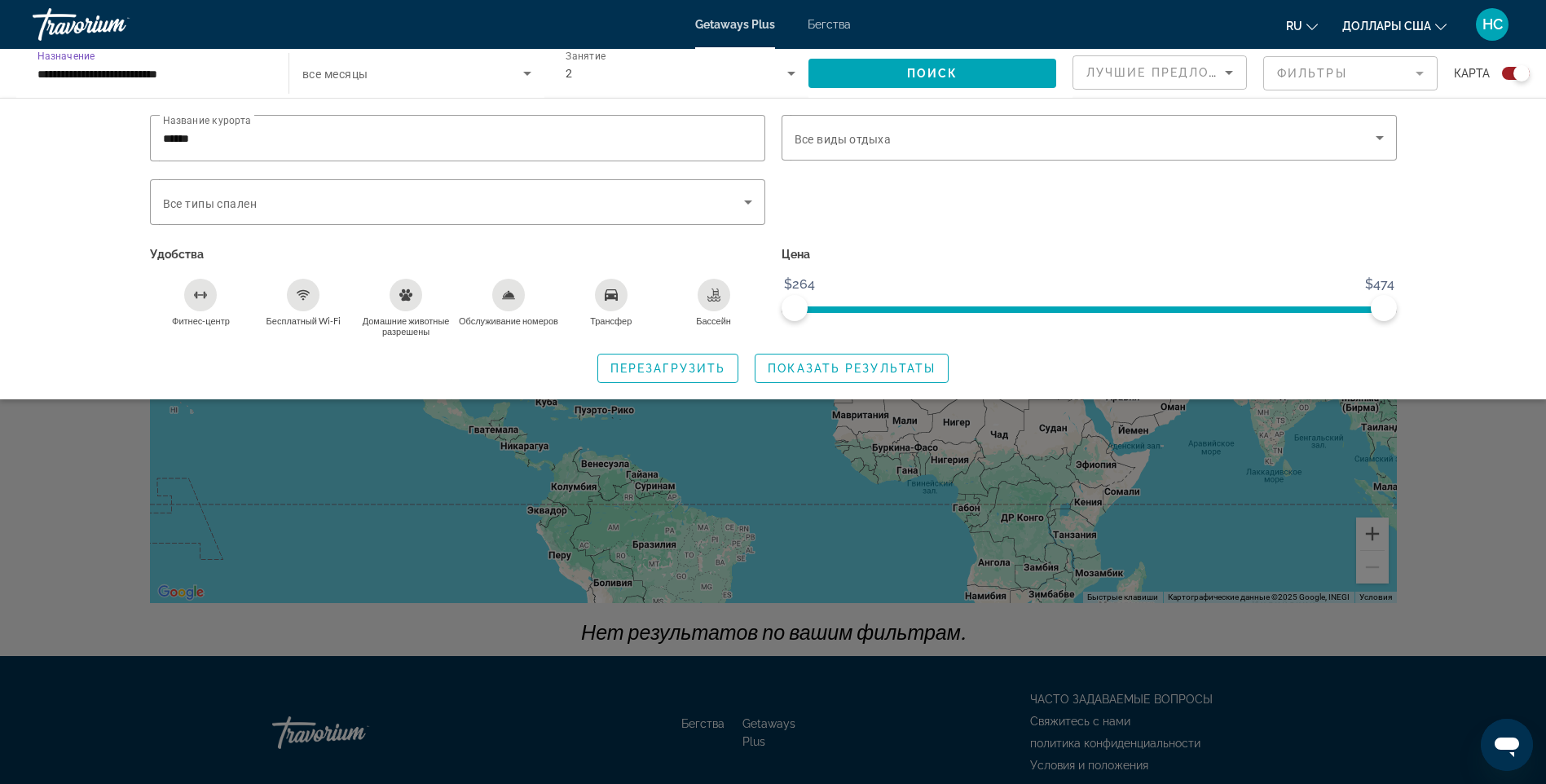
click at [155, 73] on input "**********" at bounding box center [152, 74] width 230 height 20
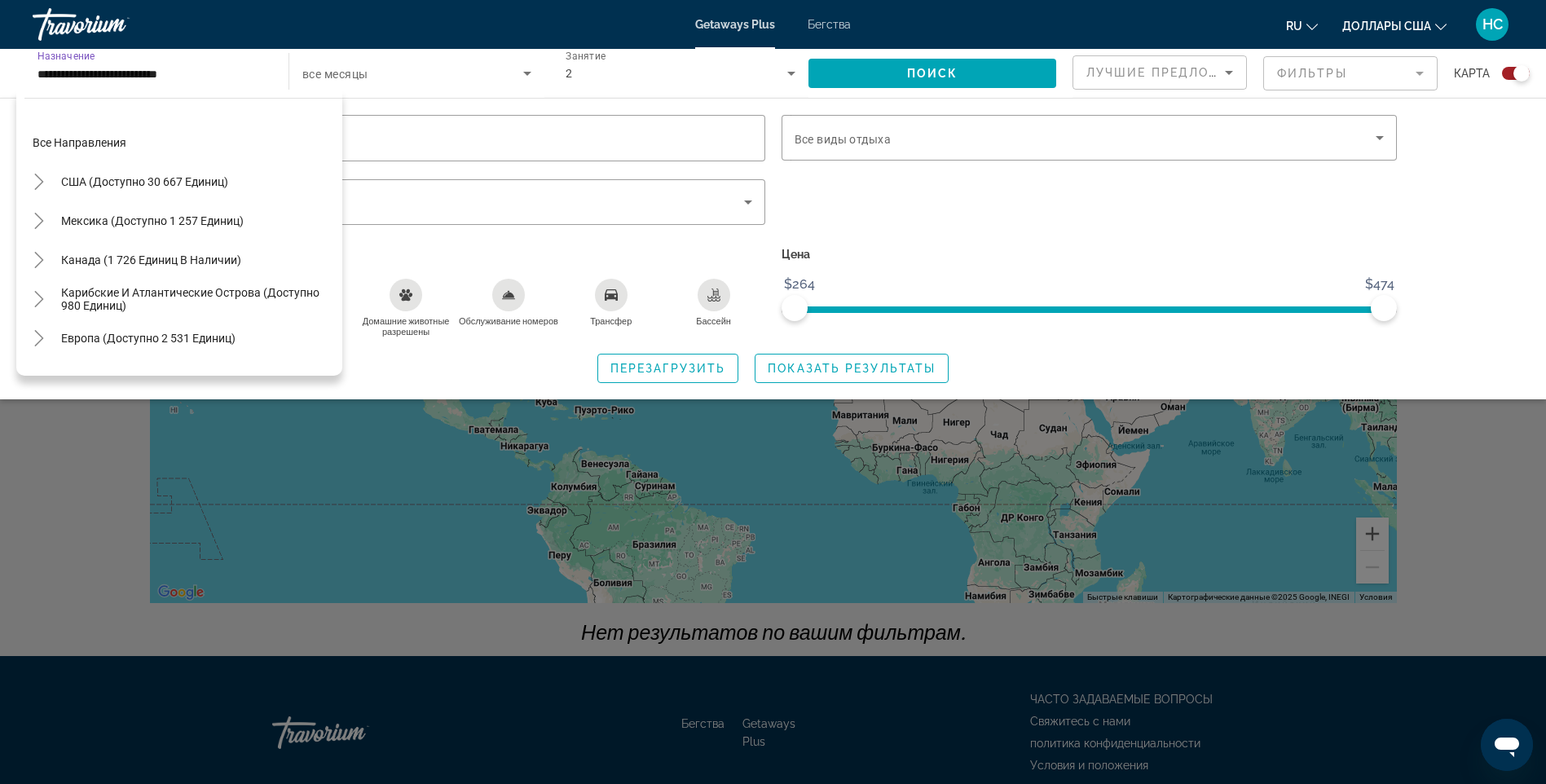
scroll to position [684, 0]
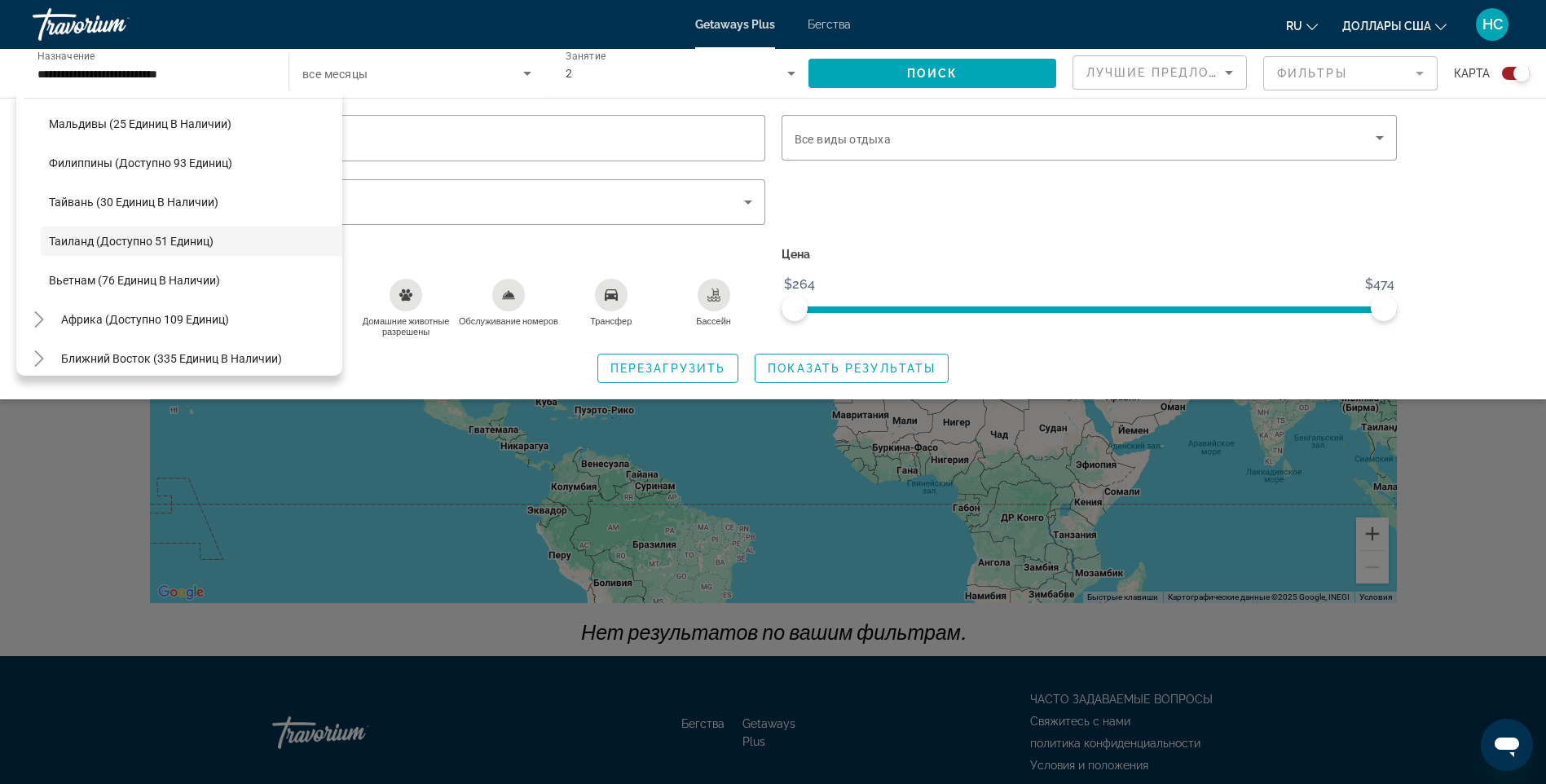
click at [786, 98] on div "Название курорта ****** Vacation Types Все виды отдыха Bedroom Types Все типы с…" at bounding box center [773, 248] width 1546 height 301
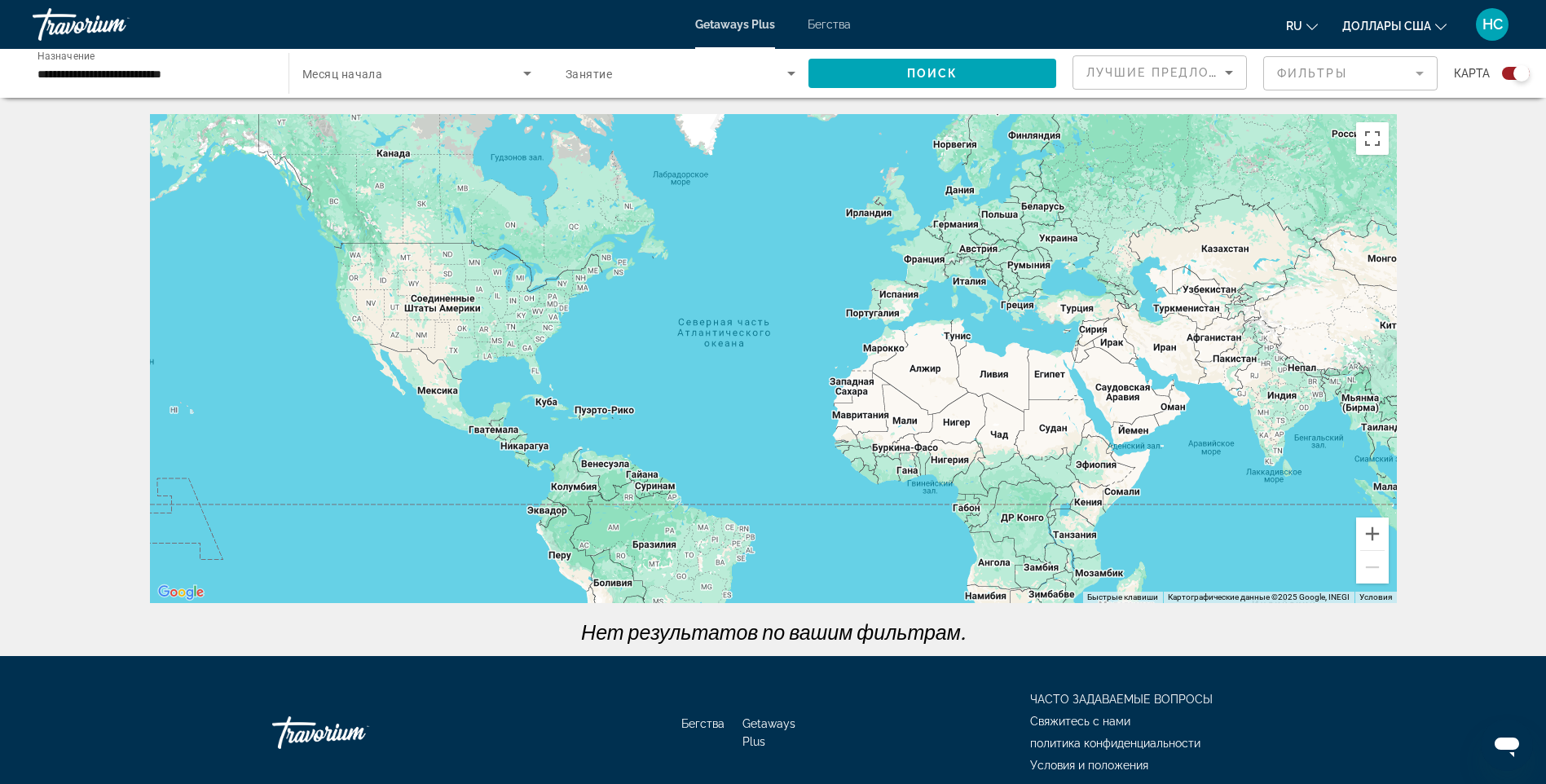
click at [134, 71] on input "**********" at bounding box center [152, 74] width 230 height 20
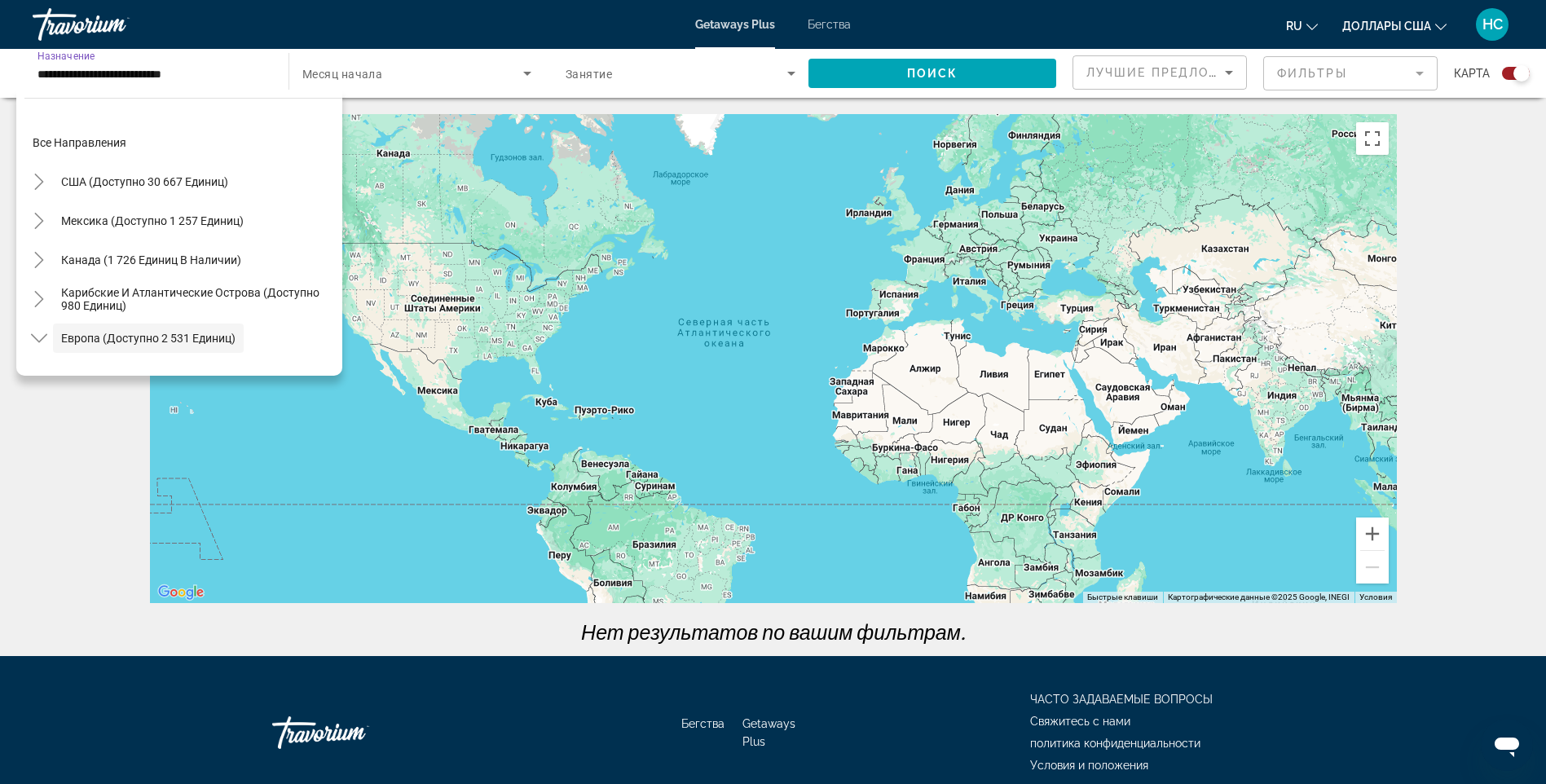
scroll to position [97, 0]
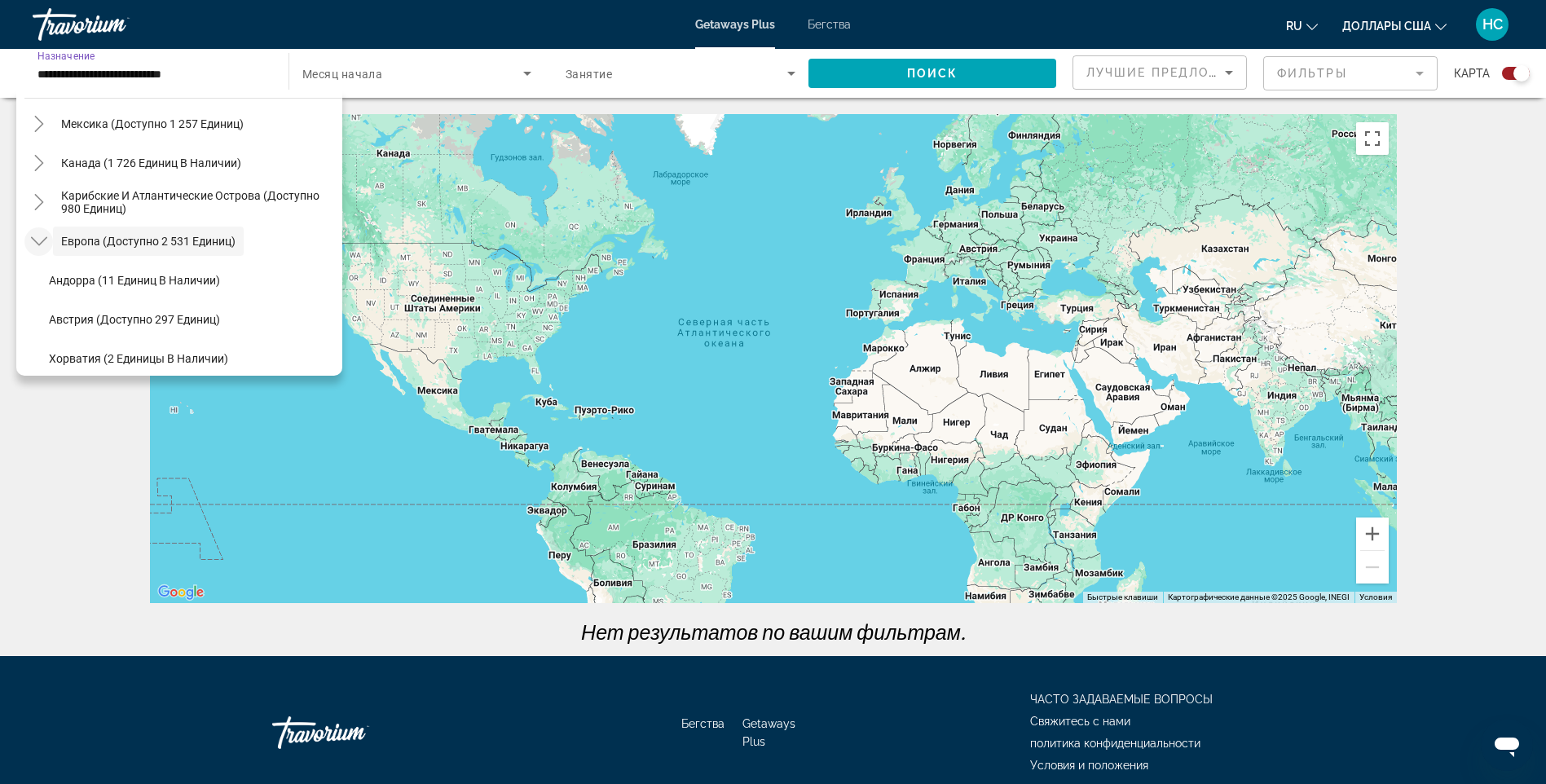
click at [48, 240] on mat-icon "Toggle Europe (доступно 2 531 единиц)" at bounding box center [38, 241] width 28 height 28
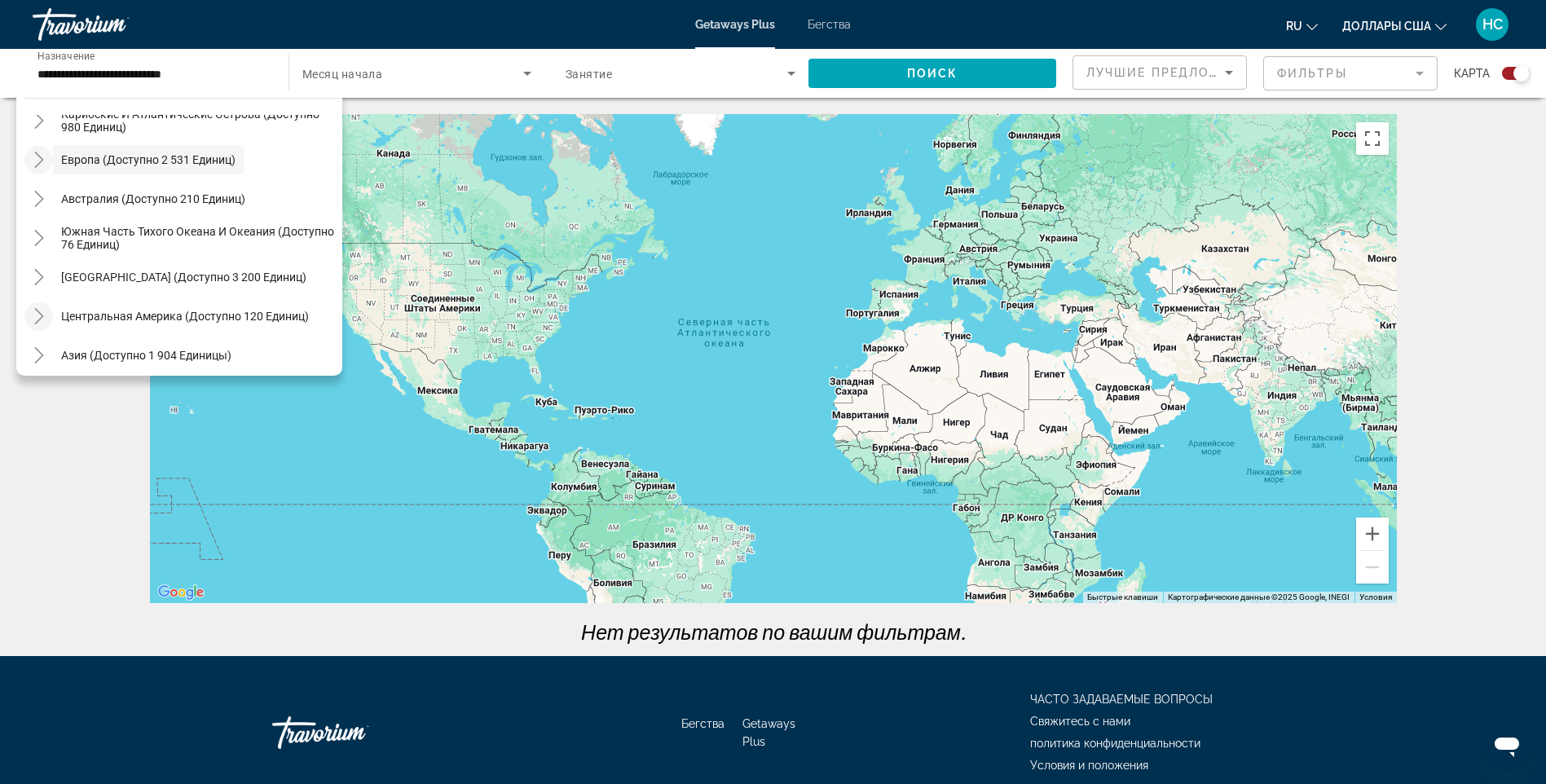
scroll to position [260, 0]
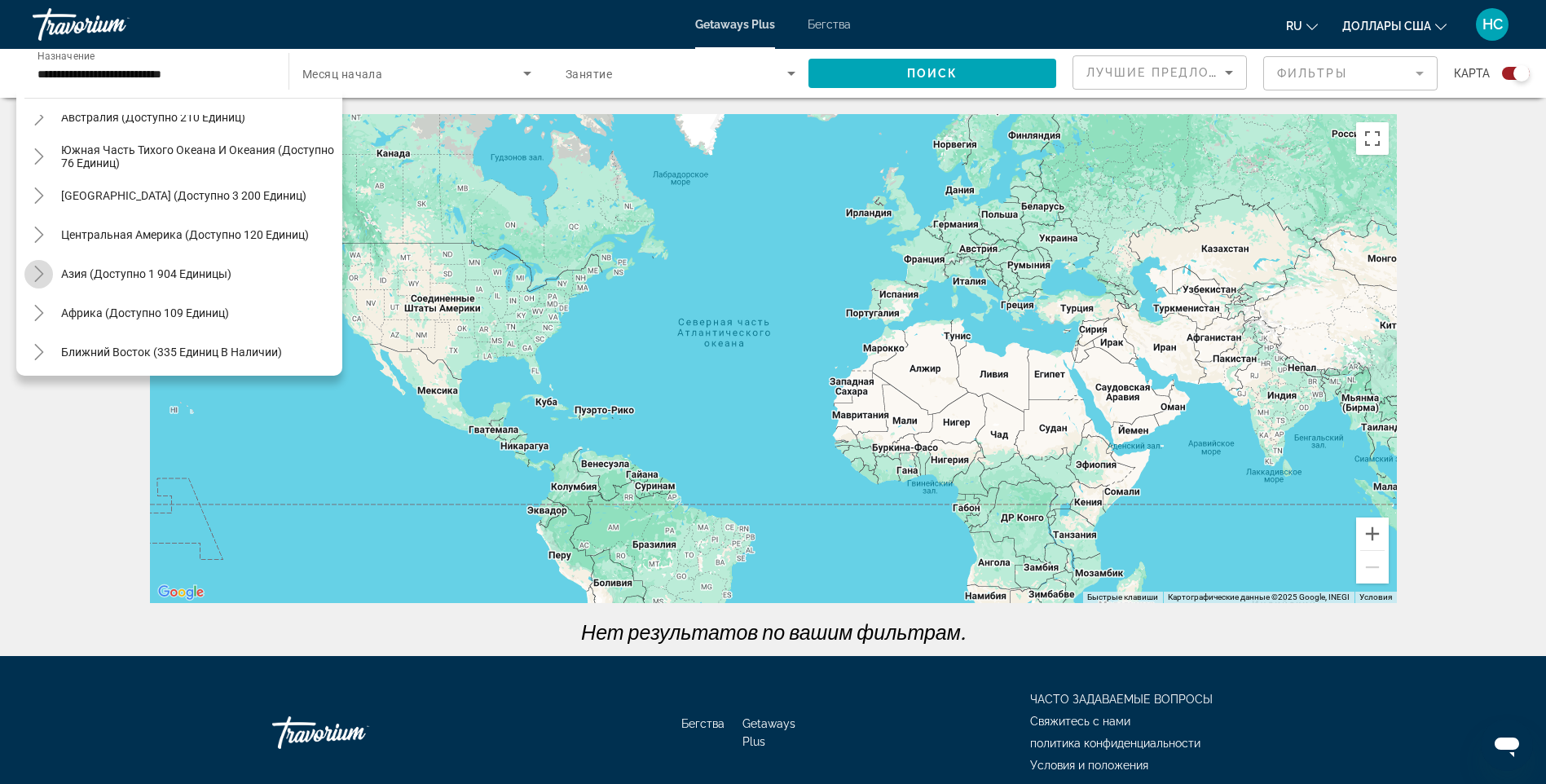
click at [40, 274] on icon "Toggle Asia (доступно 1 904 единицы)" at bounding box center [38, 273] width 16 height 16
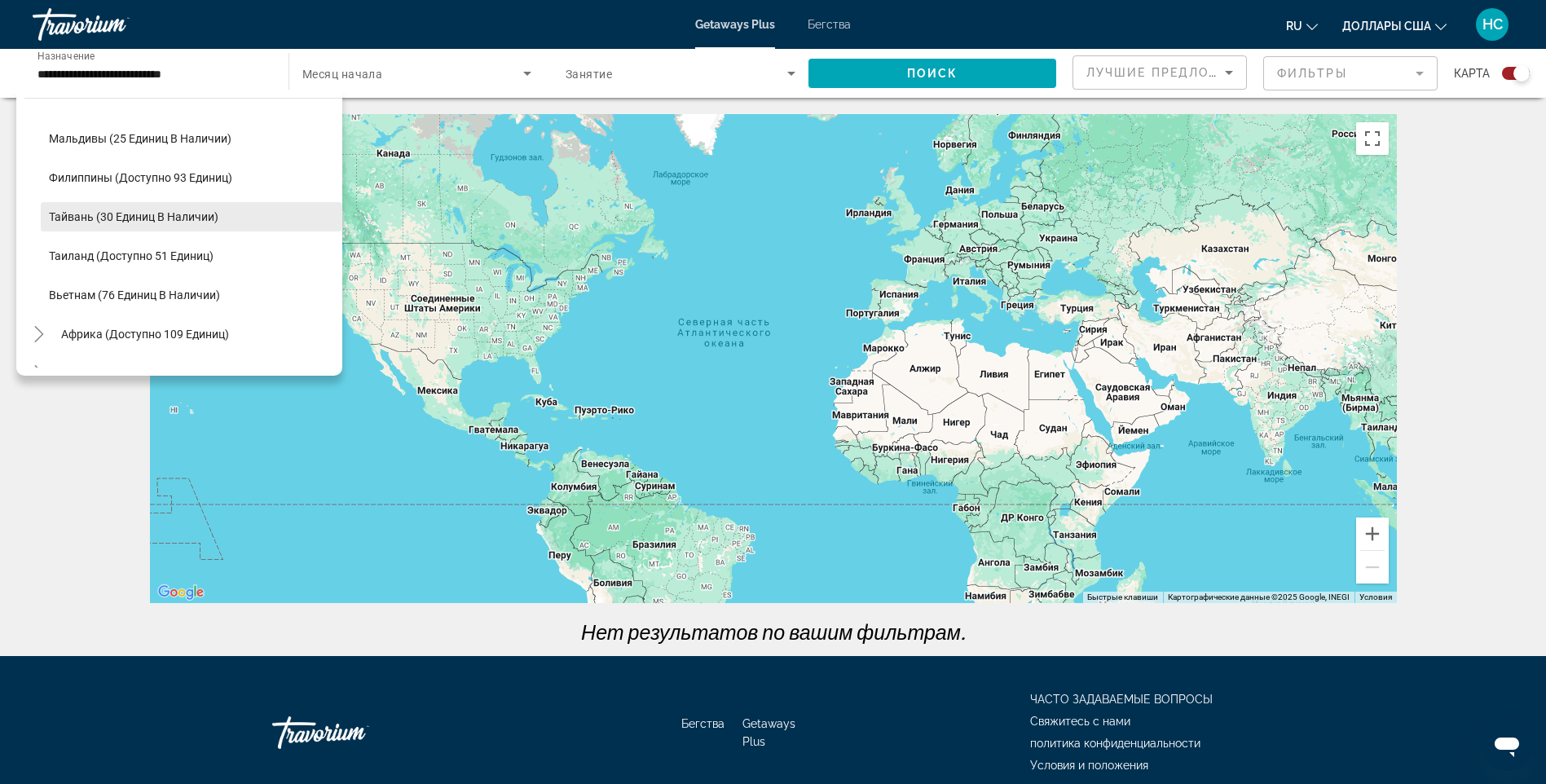
scroll to position [694, 0]
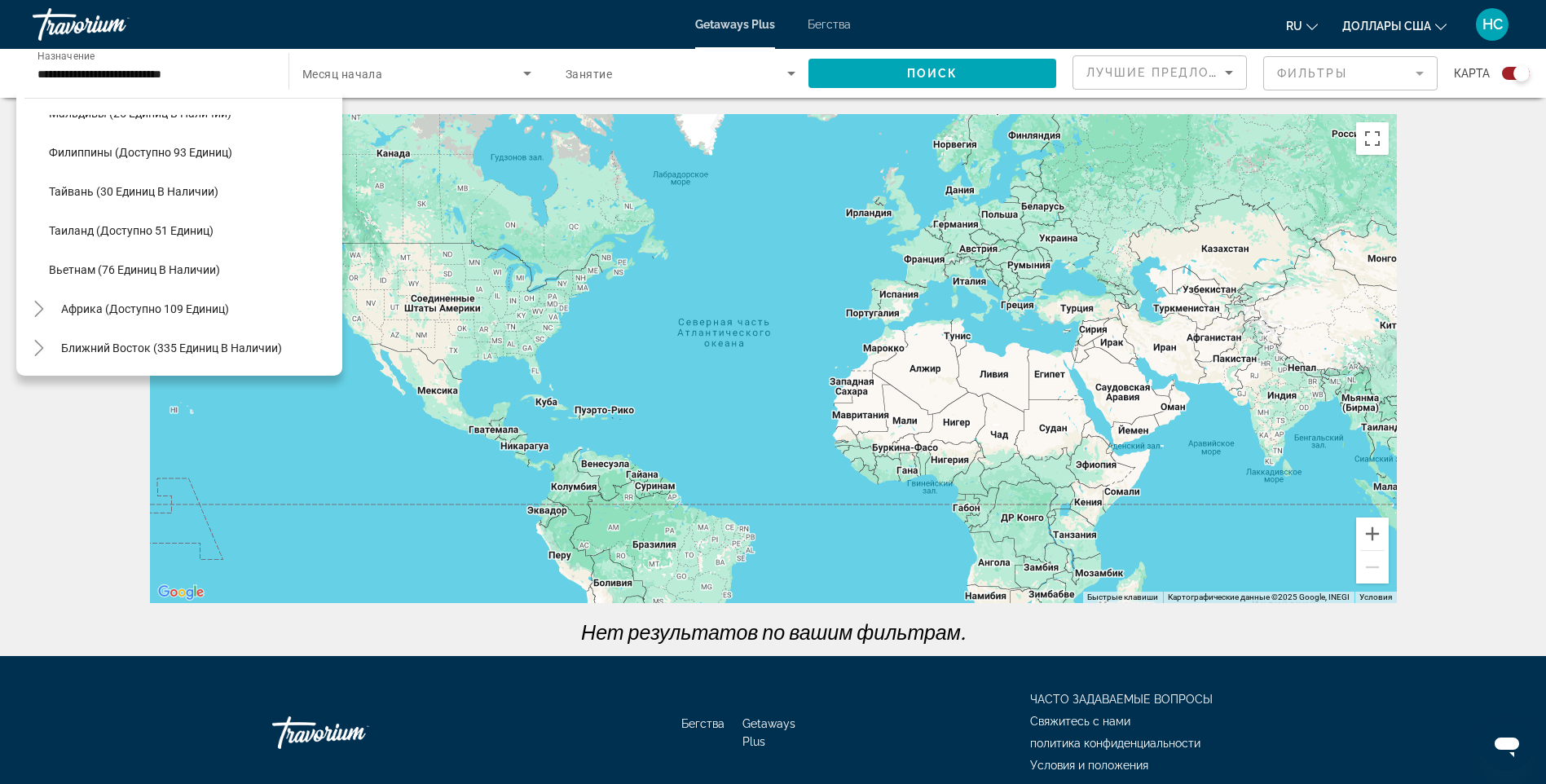
click at [95, 228] on span "Таиланд (доступно 51 единиц)" at bounding box center [130, 231] width 164 height 13
type input "**********"
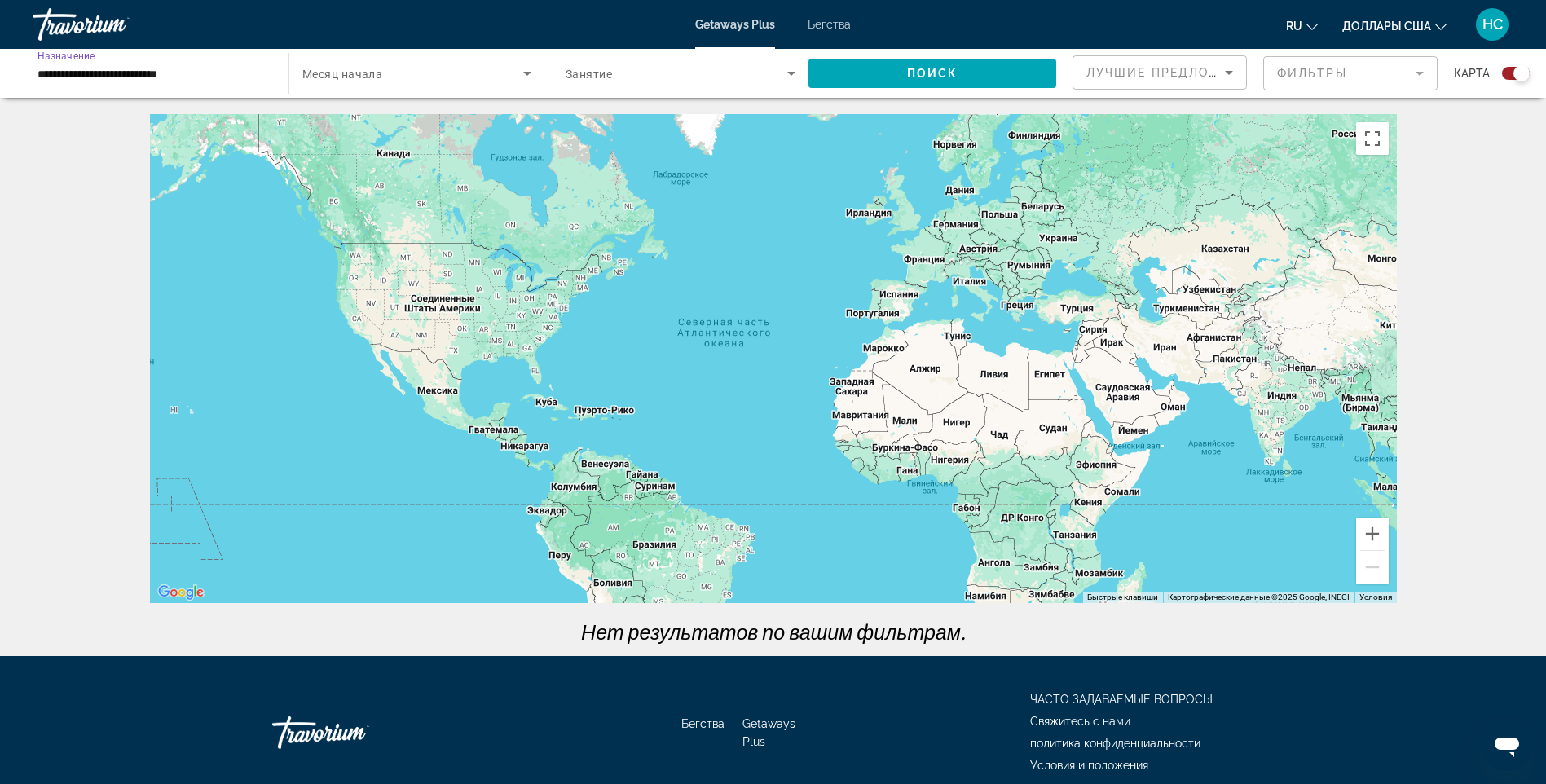
click at [391, 78] on span "Виджет поиска" at bounding box center [412, 73] width 220 height 20
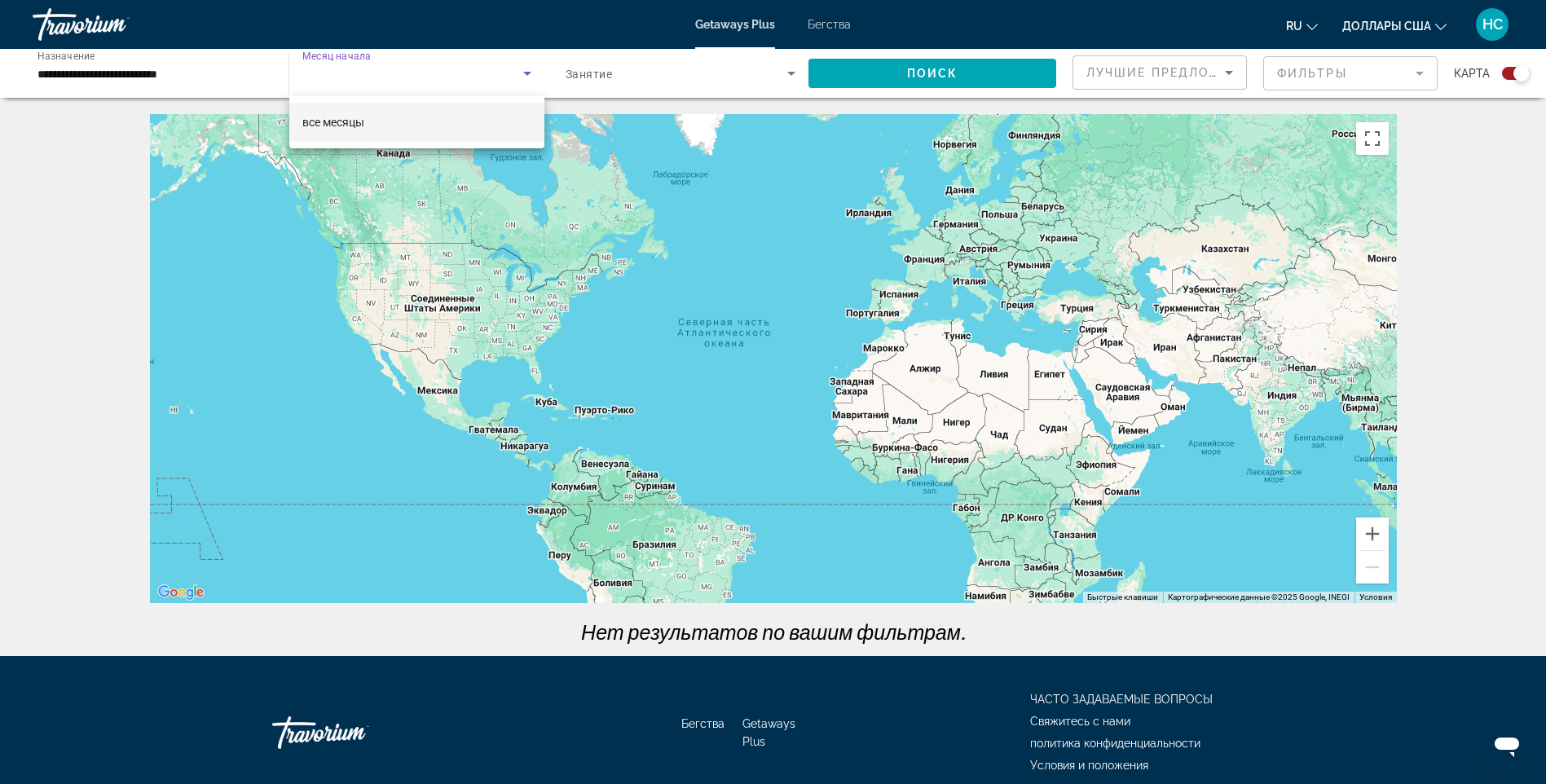
click at [644, 99] on div at bounding box center [773, 392] width 1546 height 784
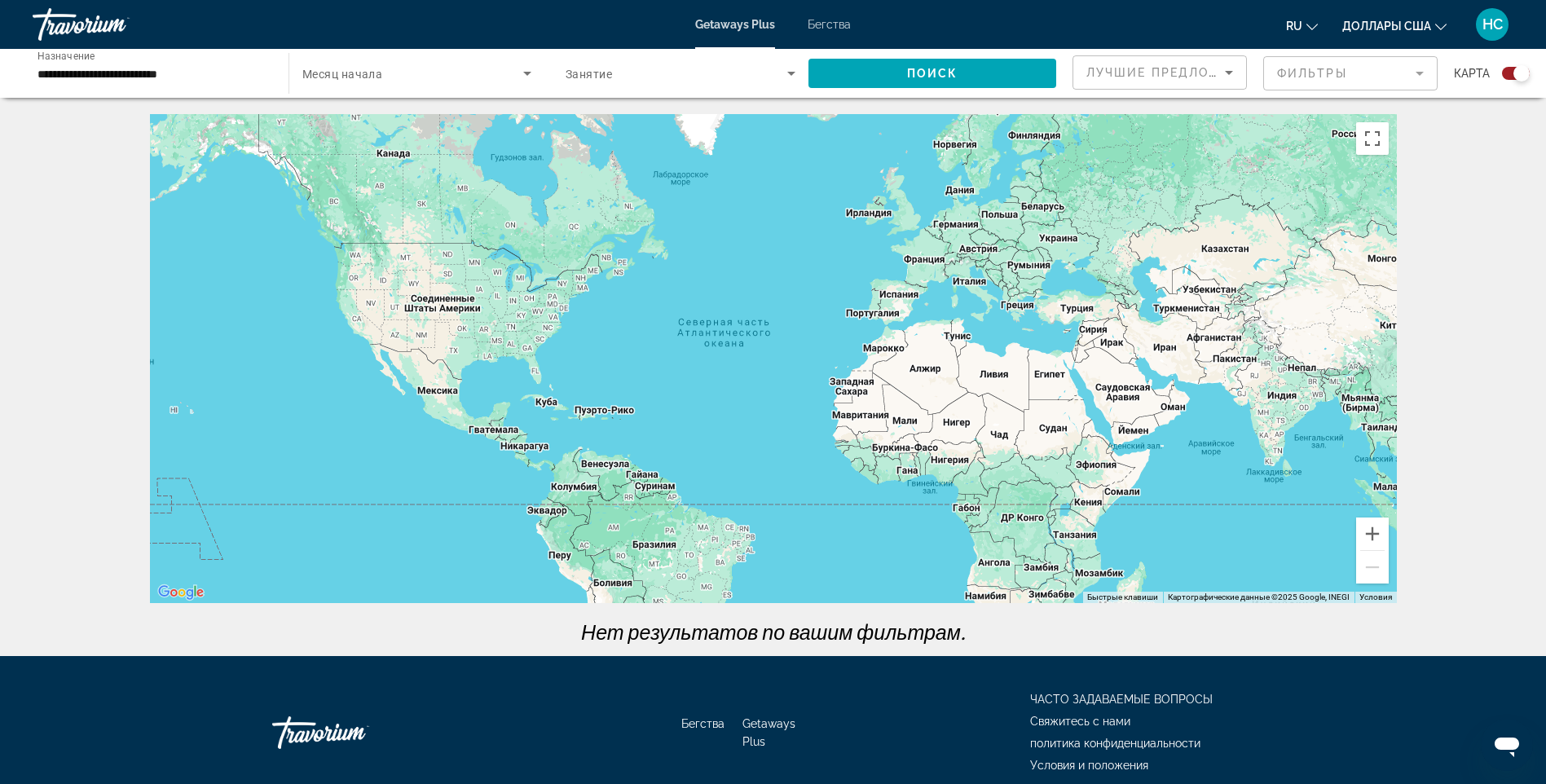
click at [588, 70] on span "Занятие" at bounding box center [589, 74] width 47 height 13
click at [586, 118] on span "Всего гостей" at bounding box center [599, 122] width 67 height 13
click at [909, 69] on span "Поиск" at bounding box center [932, 73] width 52 height 13
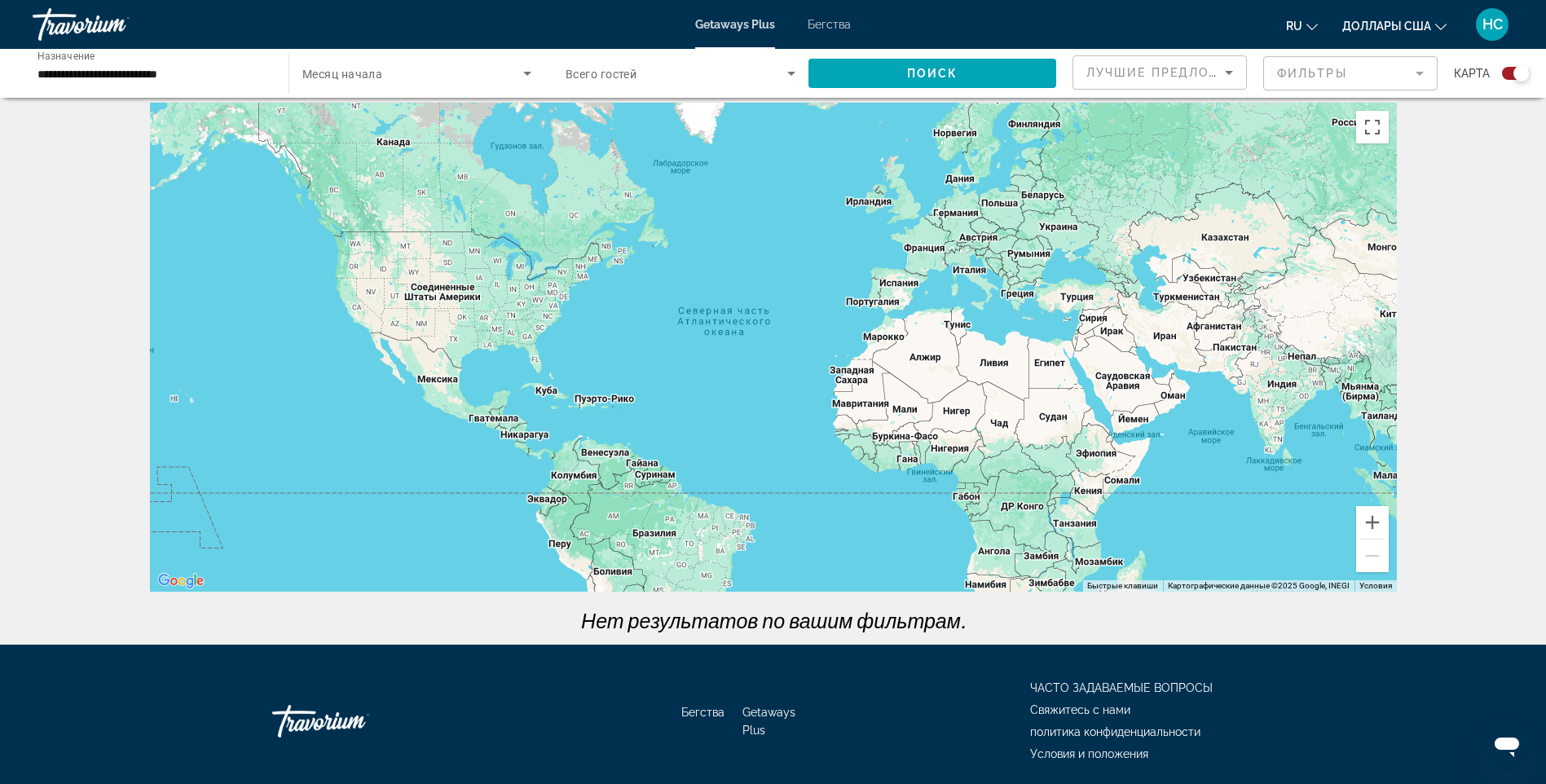
scroll to position [71, 0]
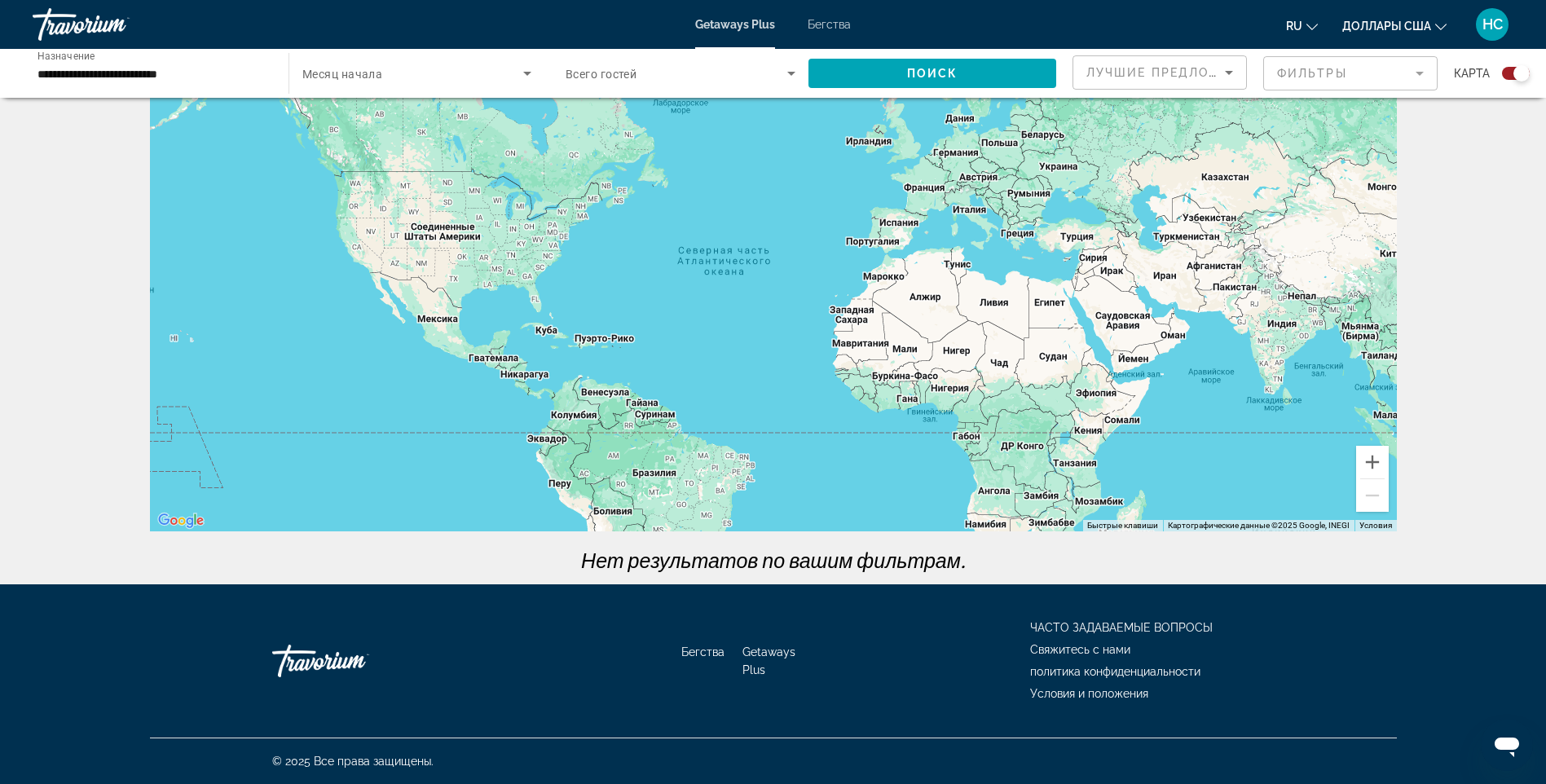
click at [1290, 69] on mat-form-field "Фильтры" at bounding box center [1350, 73] width 174 height 34
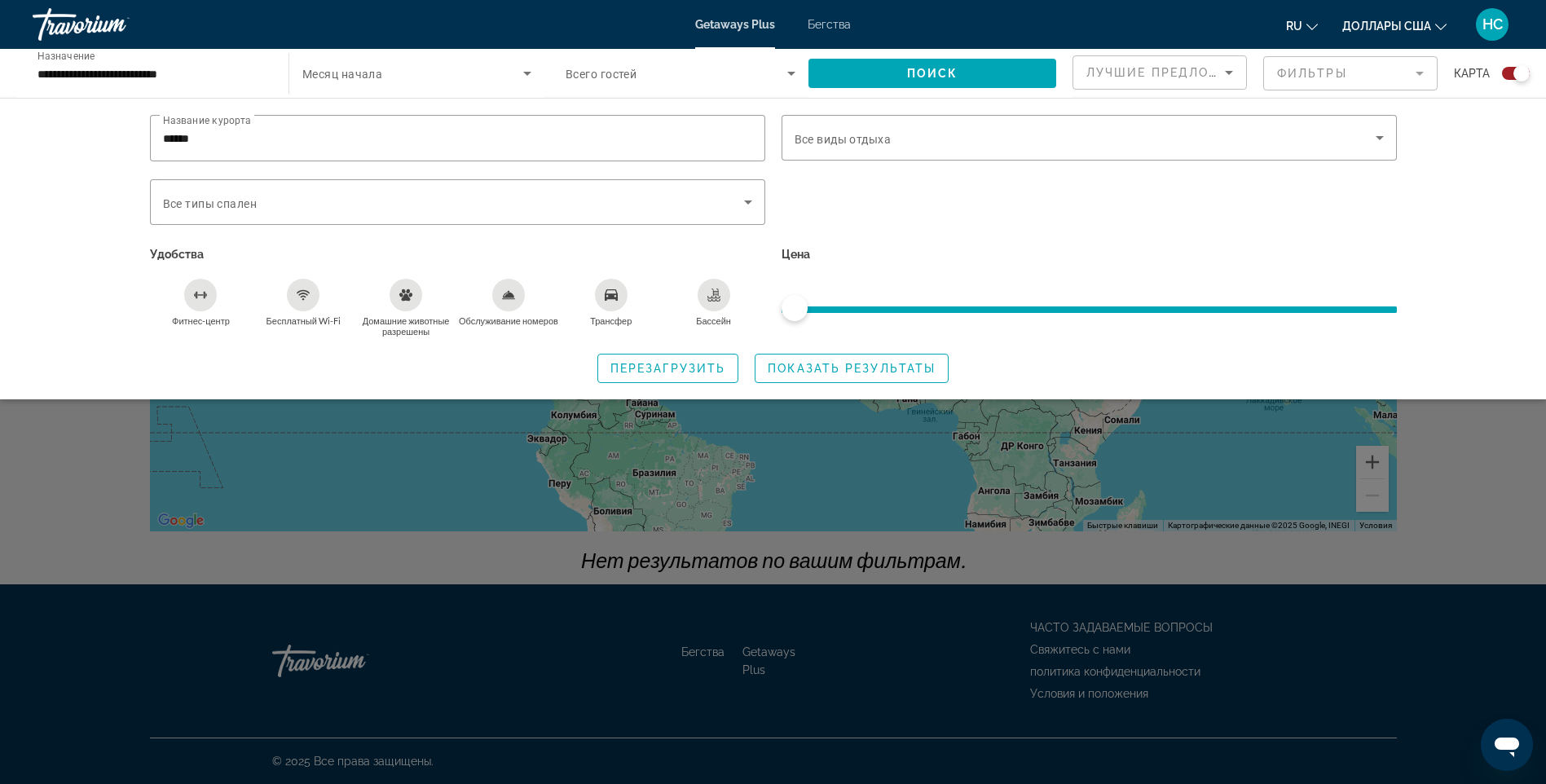
drag, startPoint x: 88, startPoint y: 128, endPoint x: 23, endPoint y: 128, distance: 65.0
click at [33, 128] on div "Название курорта ****** Vacation Types Все виды отдыха Bedroom Types Все типы с…" at bounding box center [773, 248] width 1546 height 301
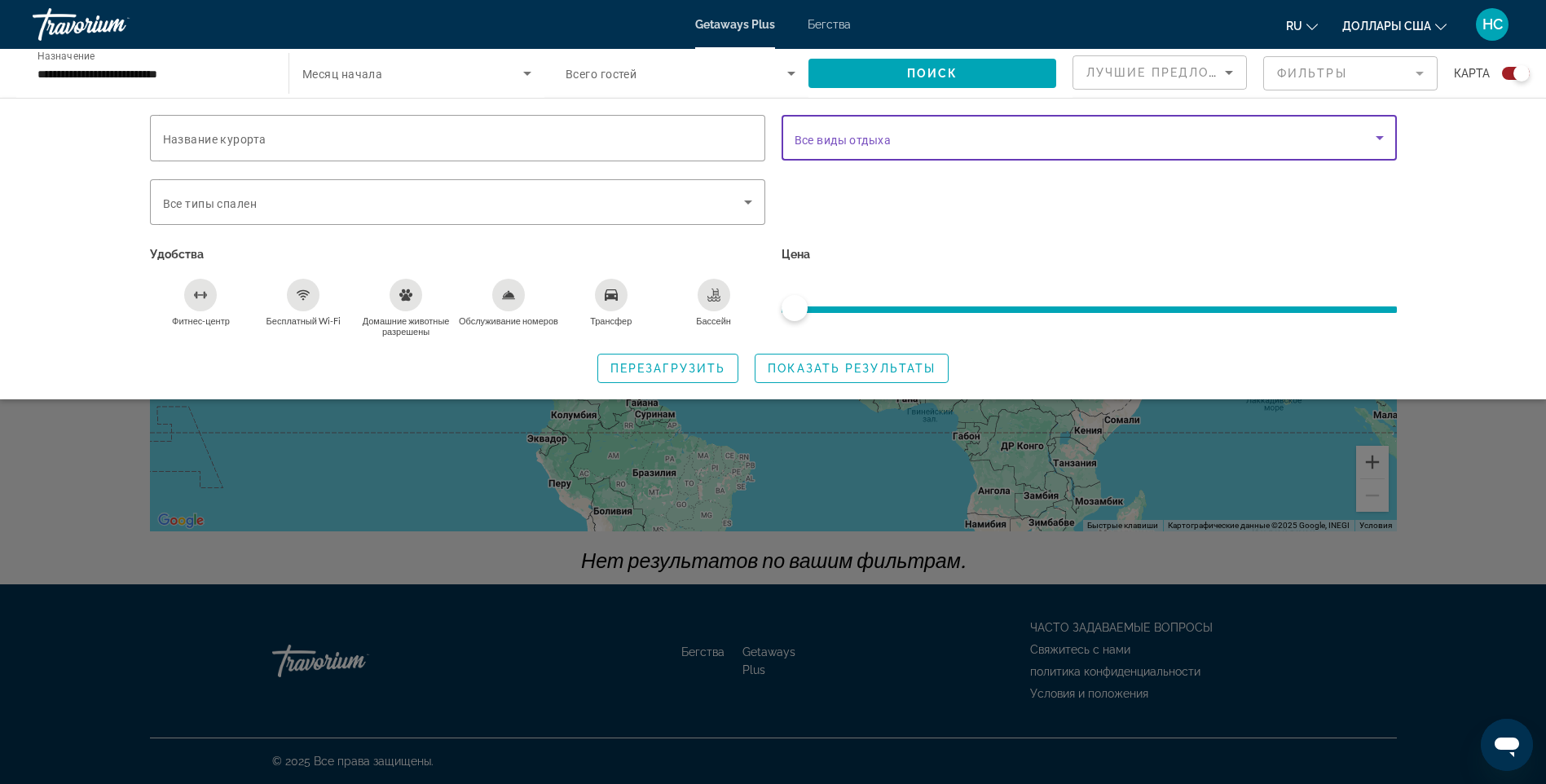
click at [892, 140] on span "Виджет поиска" at bounding box center [1084, 137] width 581 height 20
click at [798, 351] on span "Виджет поиска" at bounding box center [851, 369] width 192 height 39
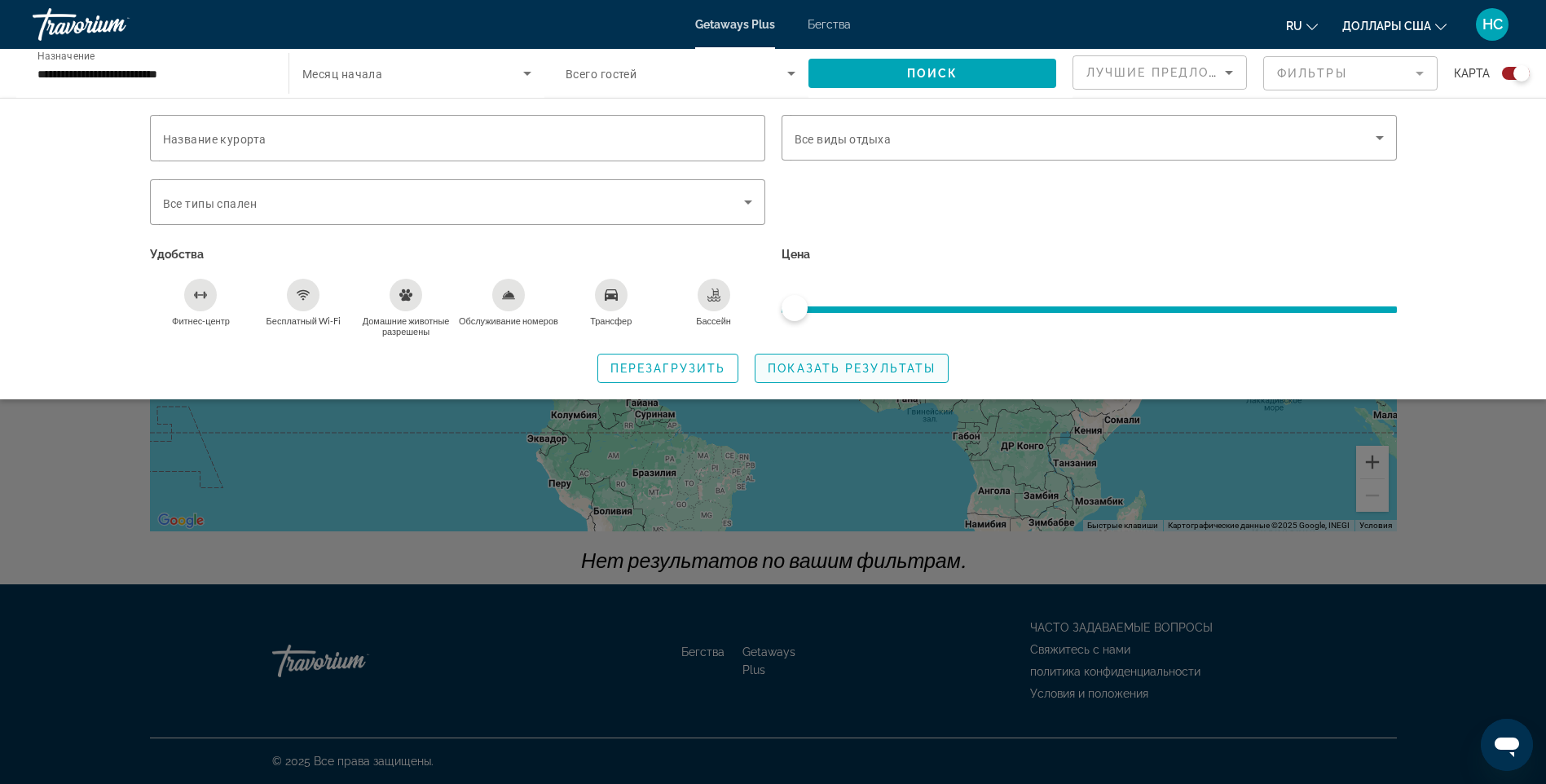
click at [801, 362] on span "Показать результаты" at bounding box center [851, 369] width 168 height 13
click at [659, 370] on span "Перезагрузить" at bounding box center [668, 369] width 114 height 13
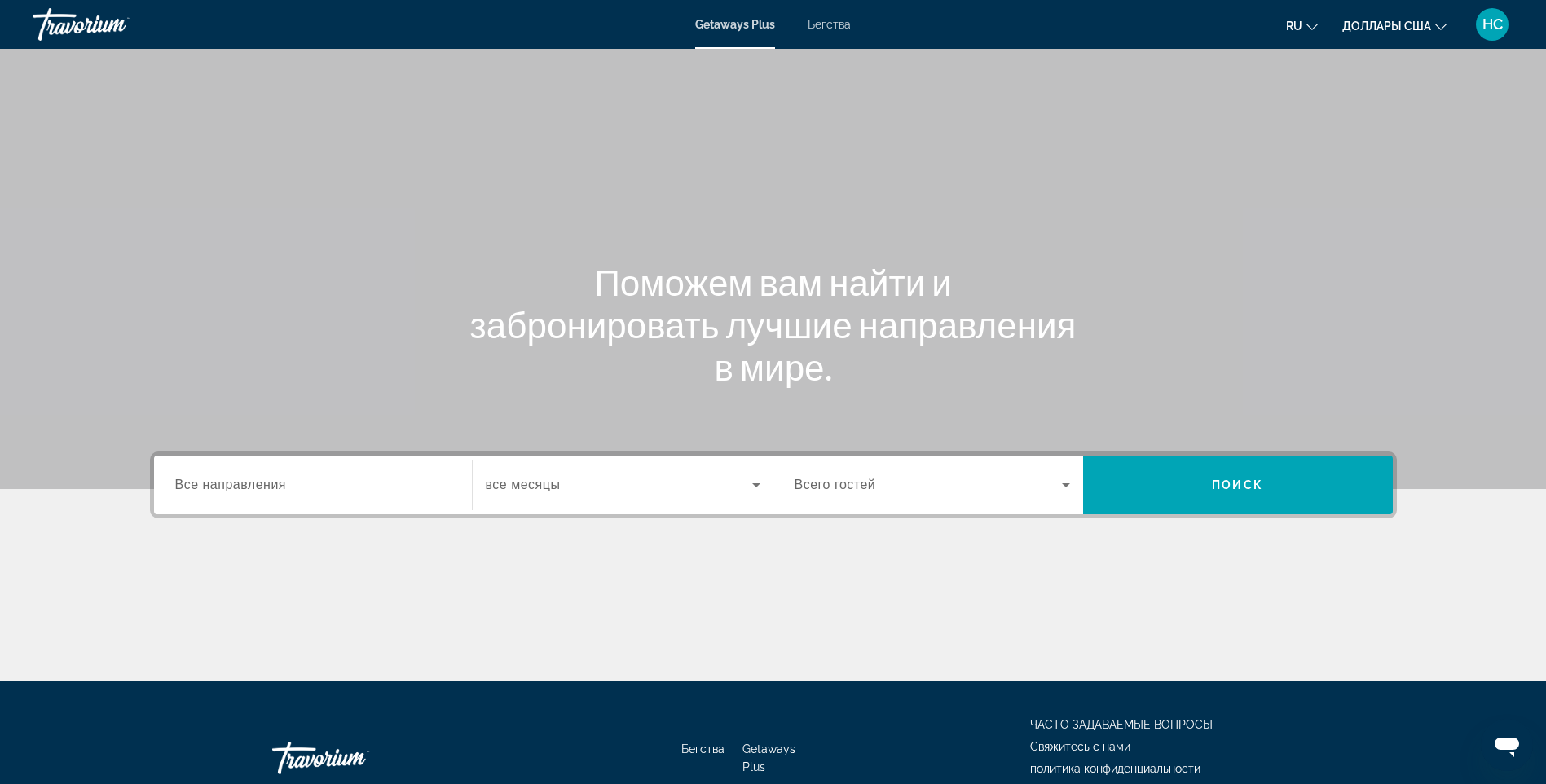
click at [277, 491] on span "Все направления" at bounding box center [231, 484] width 112 height 14
click at [277, 492] on input "Destination Все направления" at bounding box center [313, 485] width 276 height 20
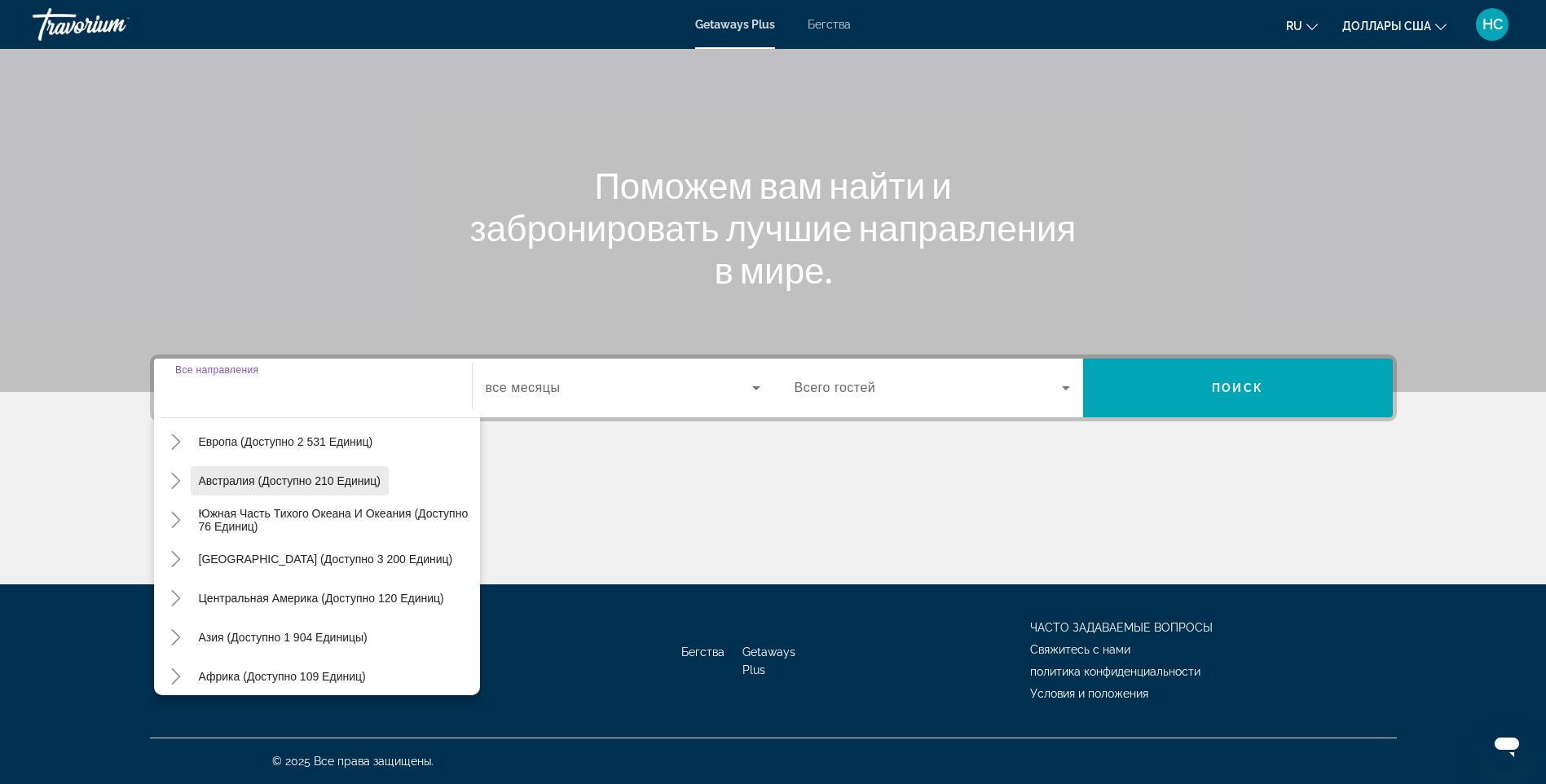
scroll to position [245, 0]
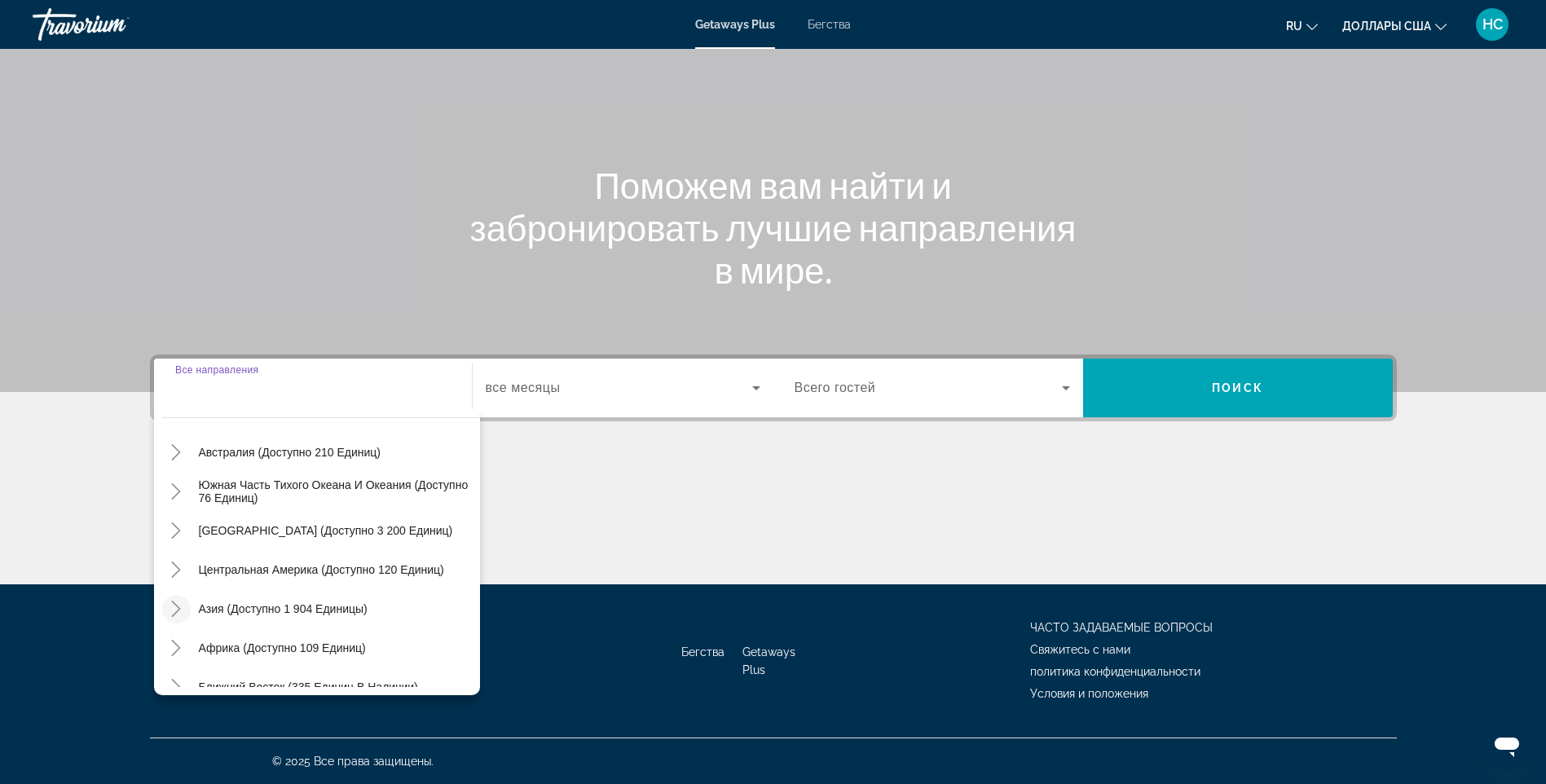
click at [170, 611] on icon "Toggle Asia (доступно 1 904 единицы)" at bounding box center [175, 608] width 16 height 16
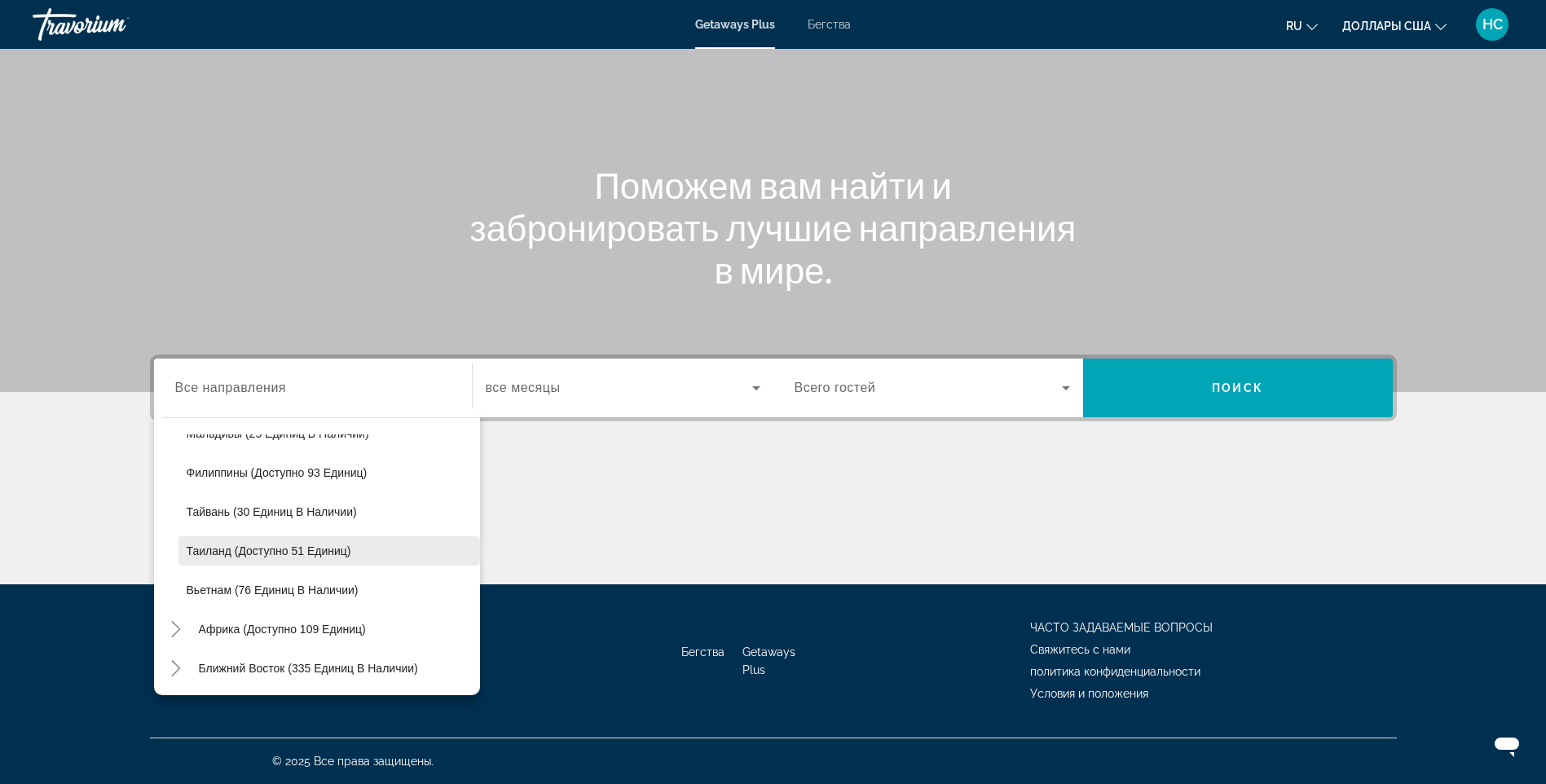
scroll to position [694, 0]
click at [197, 545] on span "Таиланд (доступно 51 единиц)" at bounding box center [268, 550] width 164 height 13
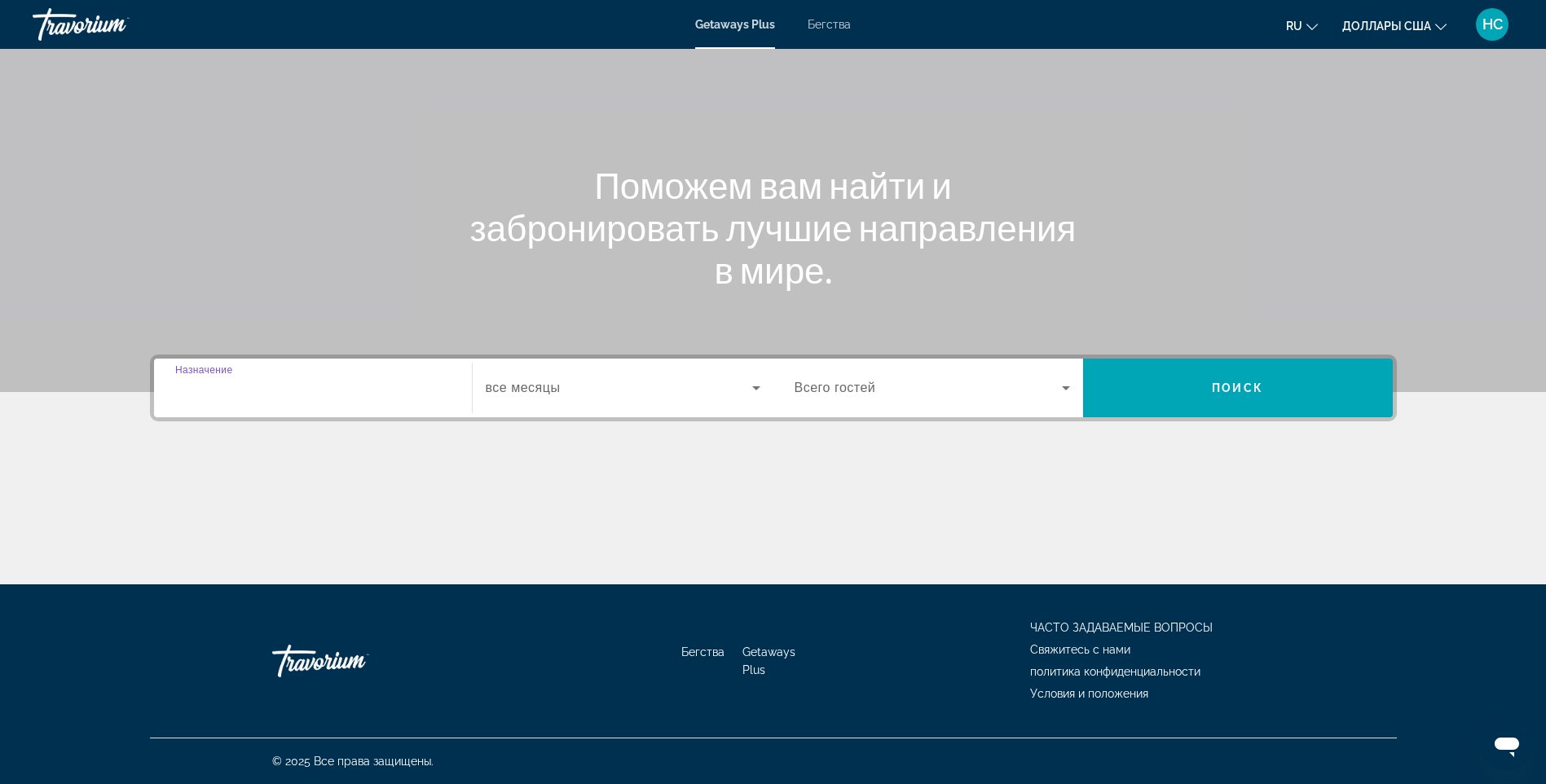
type input "**********"
click at [556, 408] on div "Виджет поиска" at bounding box center [623, 387] width 275 height 46
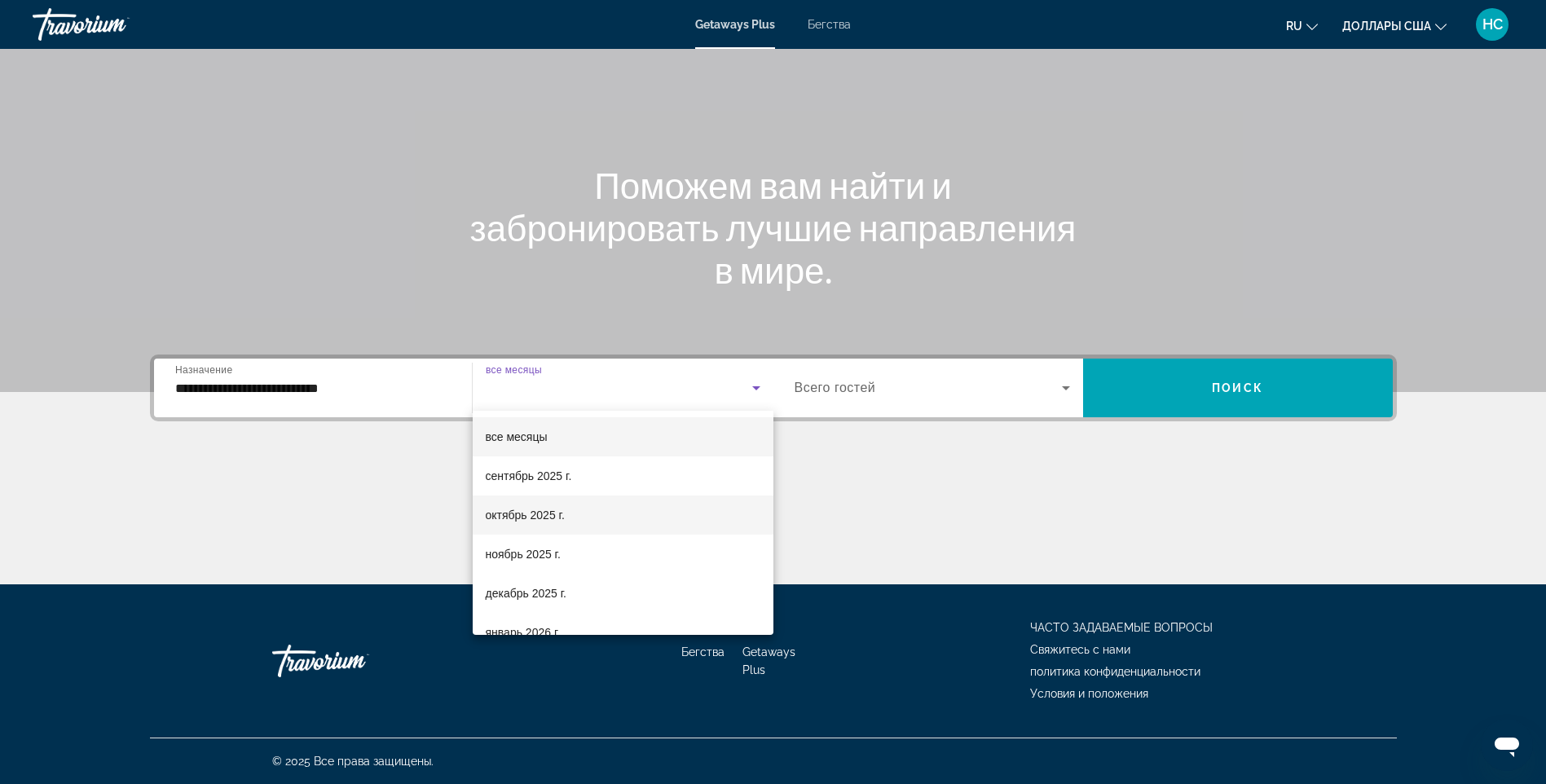
click at [534, 511] on font "октябрь 2025 г." at bounding box center [525, 515] width 79 height 13
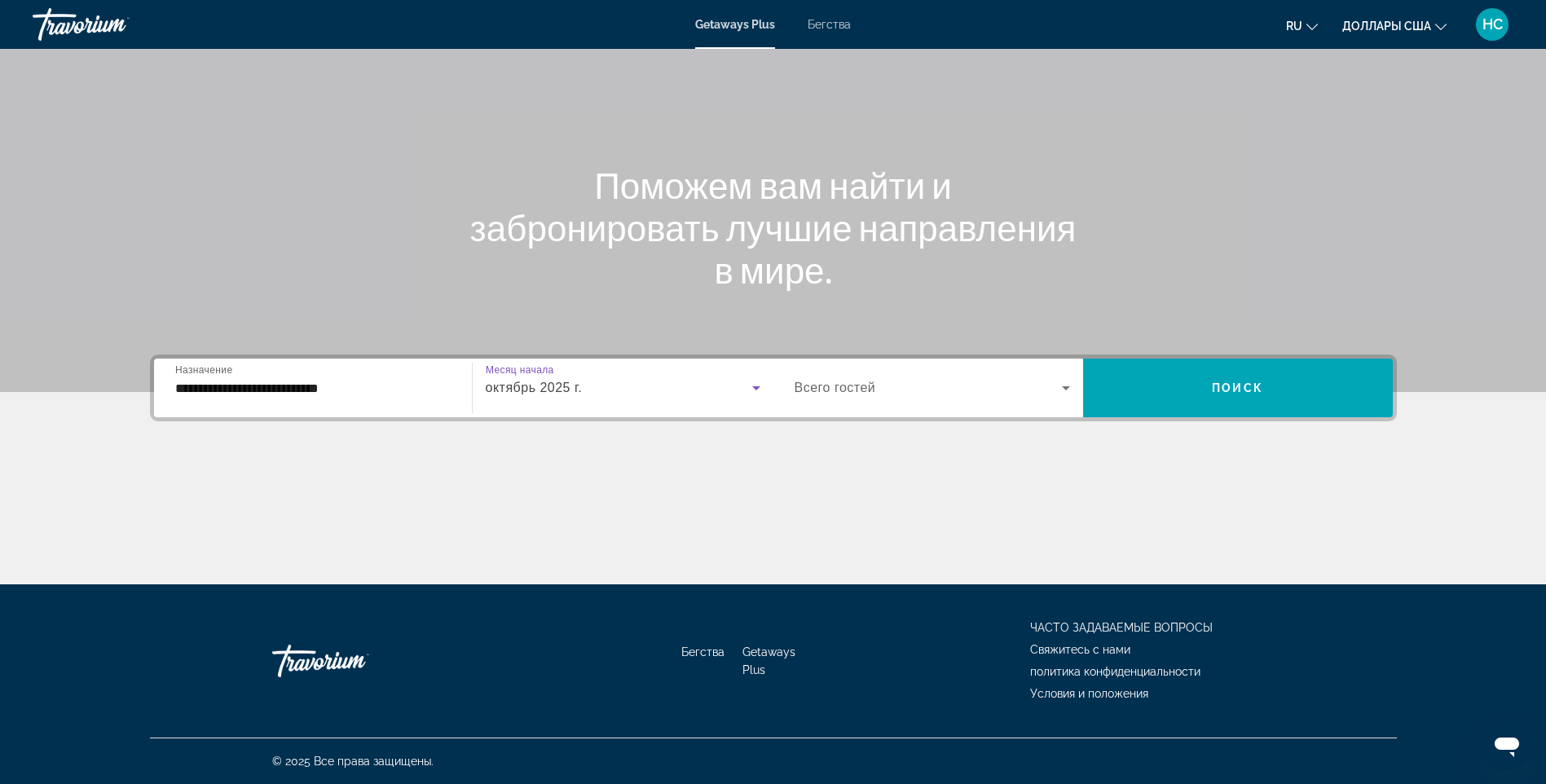
click at [855, 399] on div "Виджет поиска" at bounding box center [932, 387] width 276 height 46
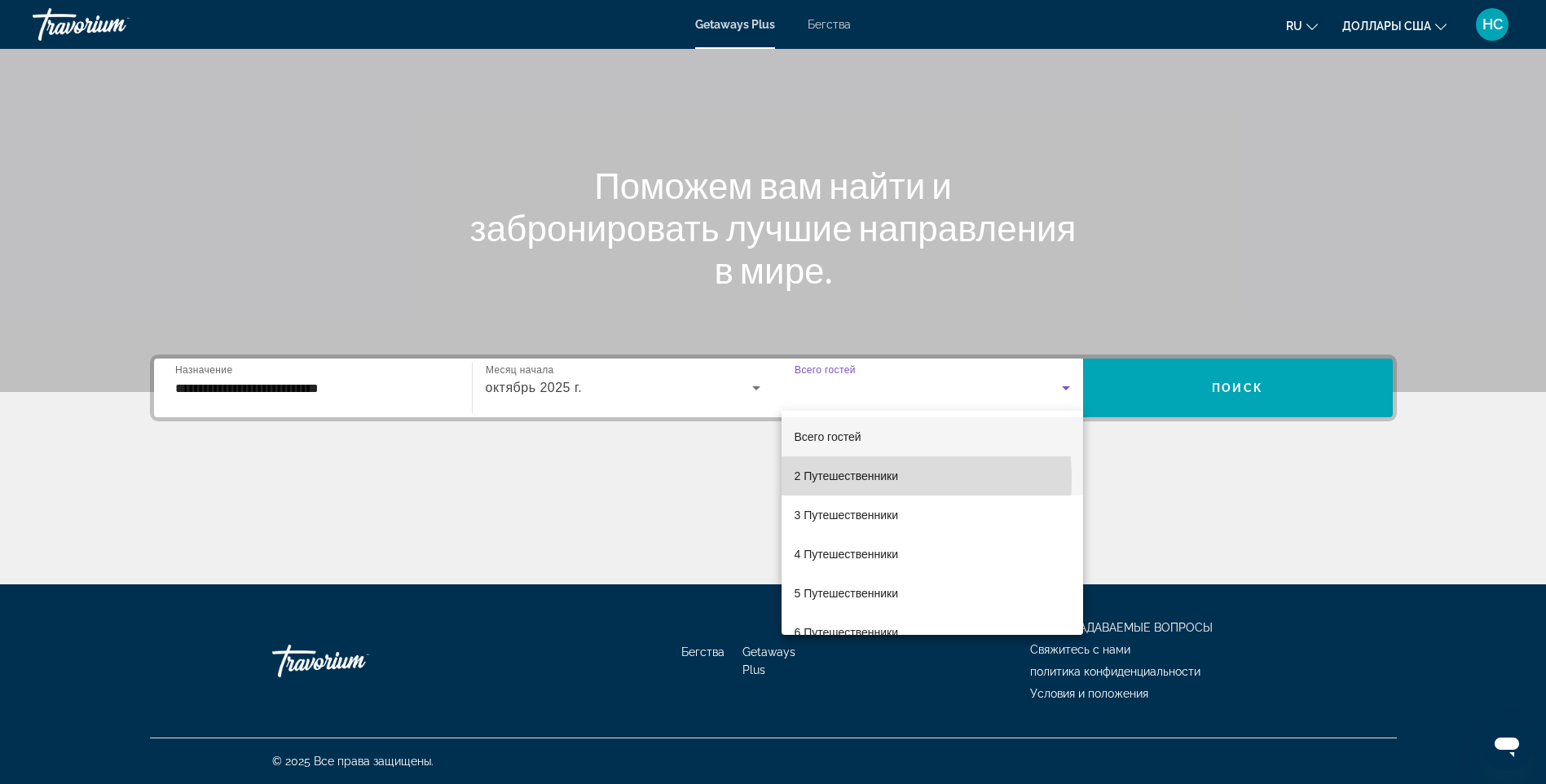
click at [847, 479] on font "2 Путешественники" at bounding box center [846, 475] width 104 height 13
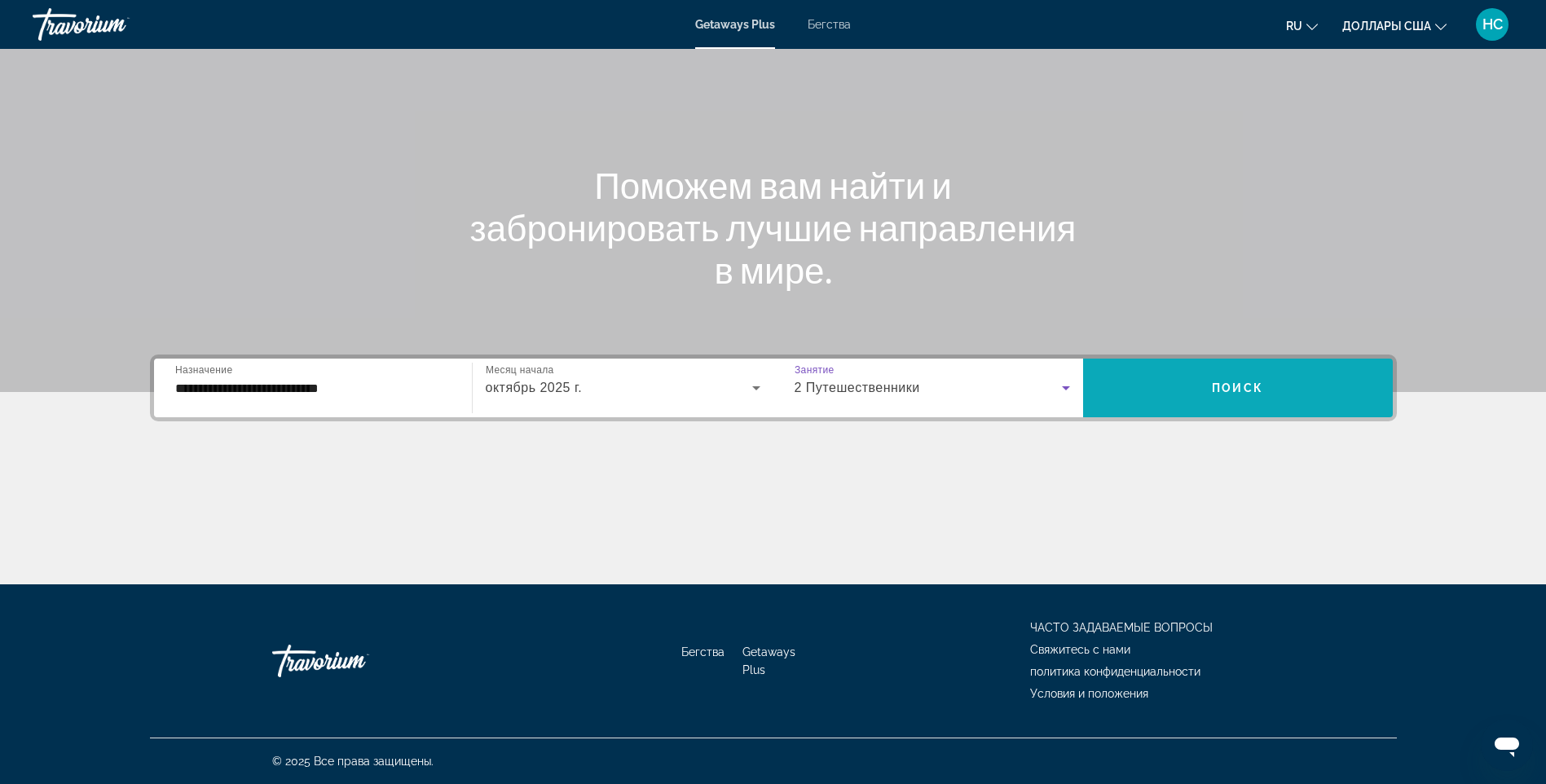
click at [1263, 394] on button "Поиск" at bounding box center [1237, 387] width 310 height 59
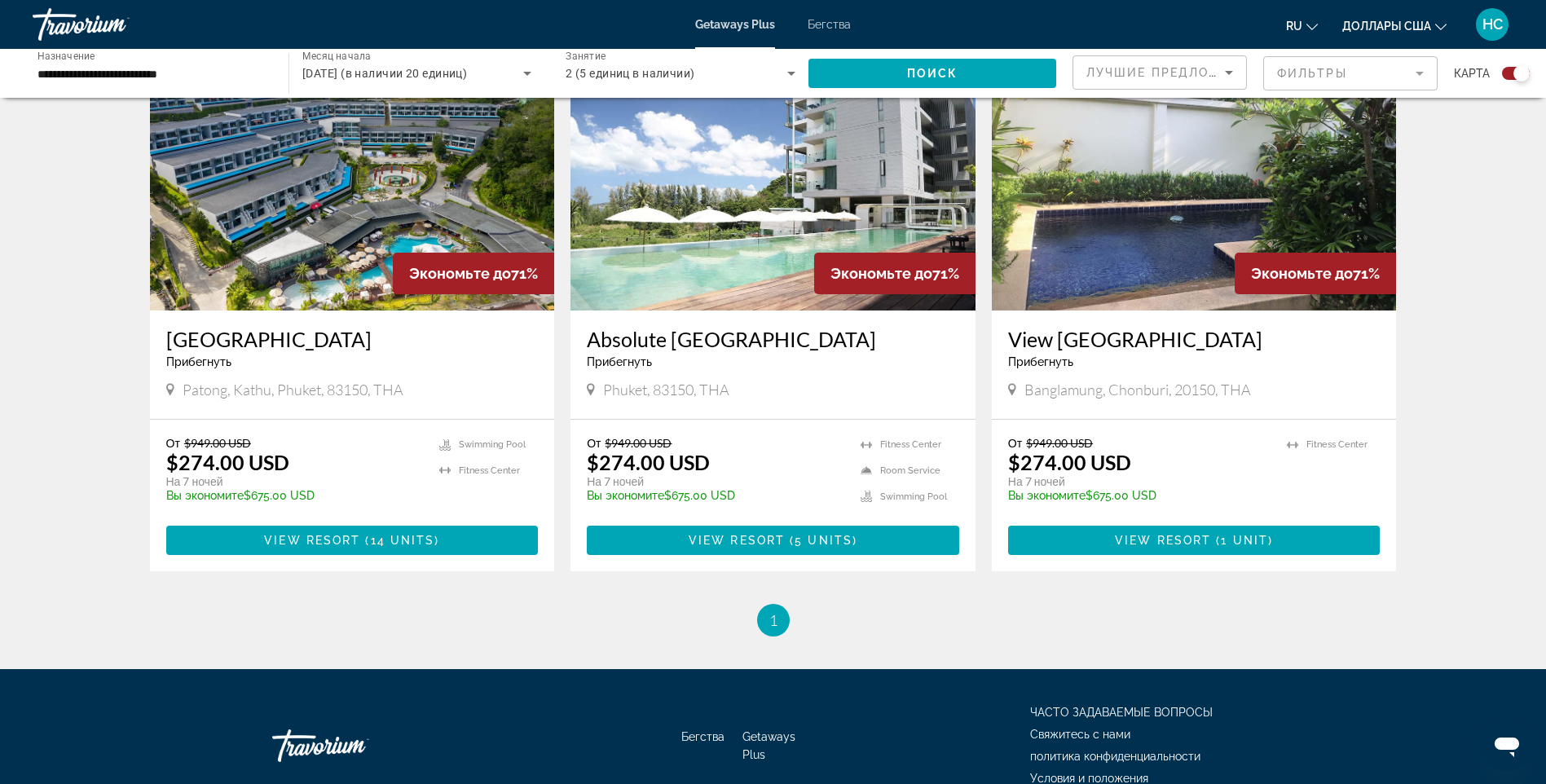
scroll to position [532, 0]
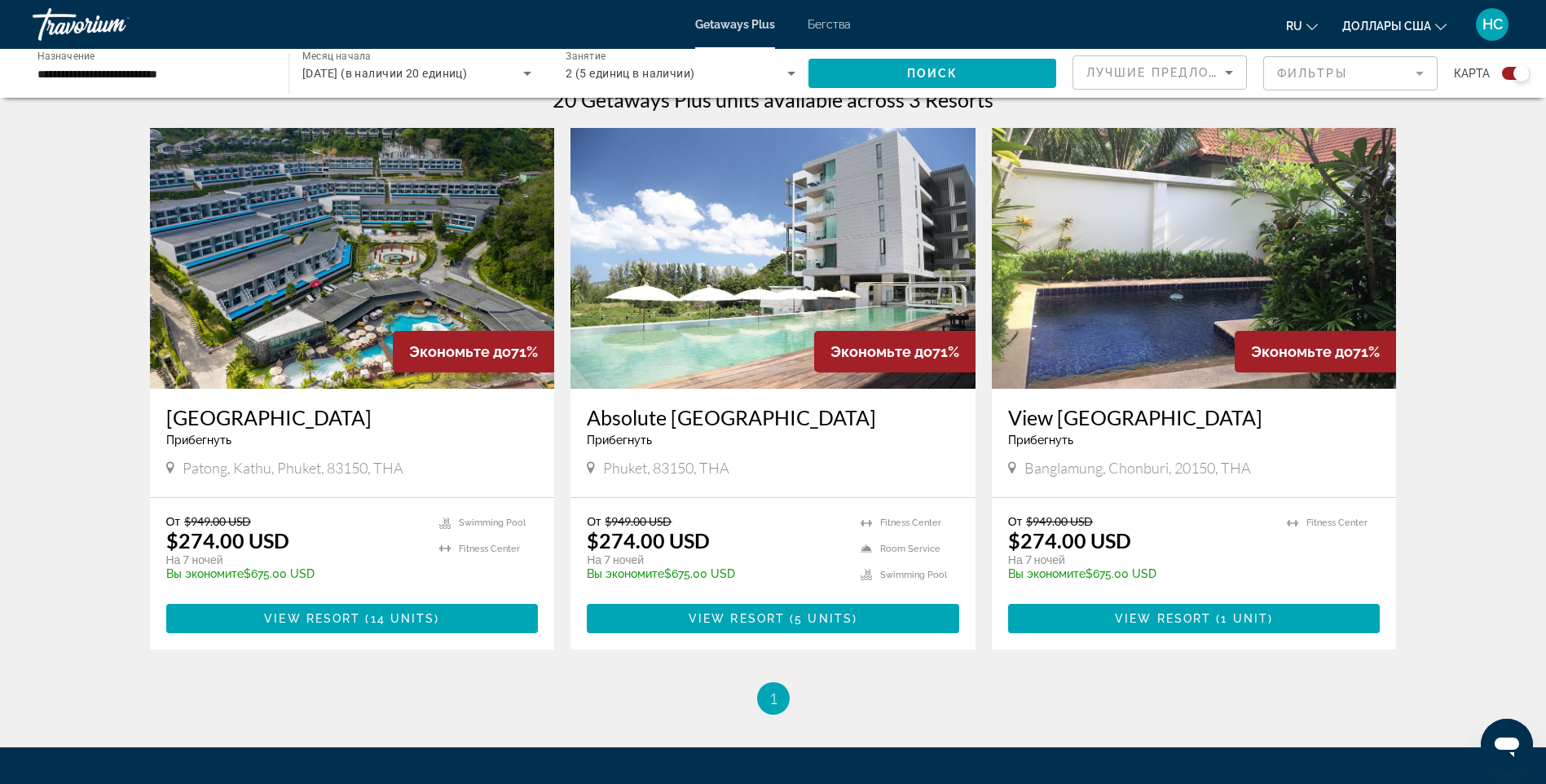
click at [404, 261] on img "Основное содержание" at bounding box center [353, 258] width 405 height 261
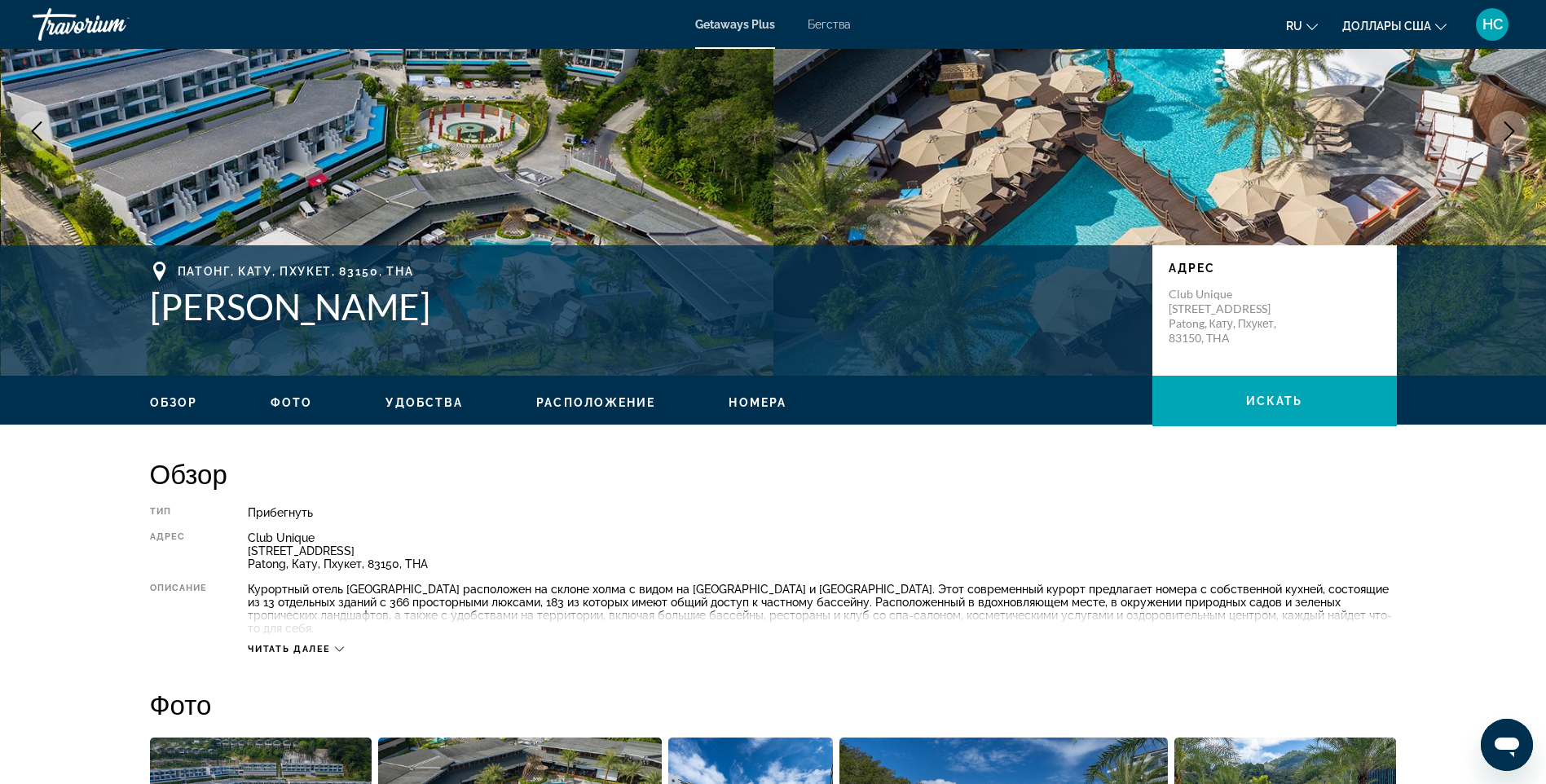
scroll to position [407, 0]
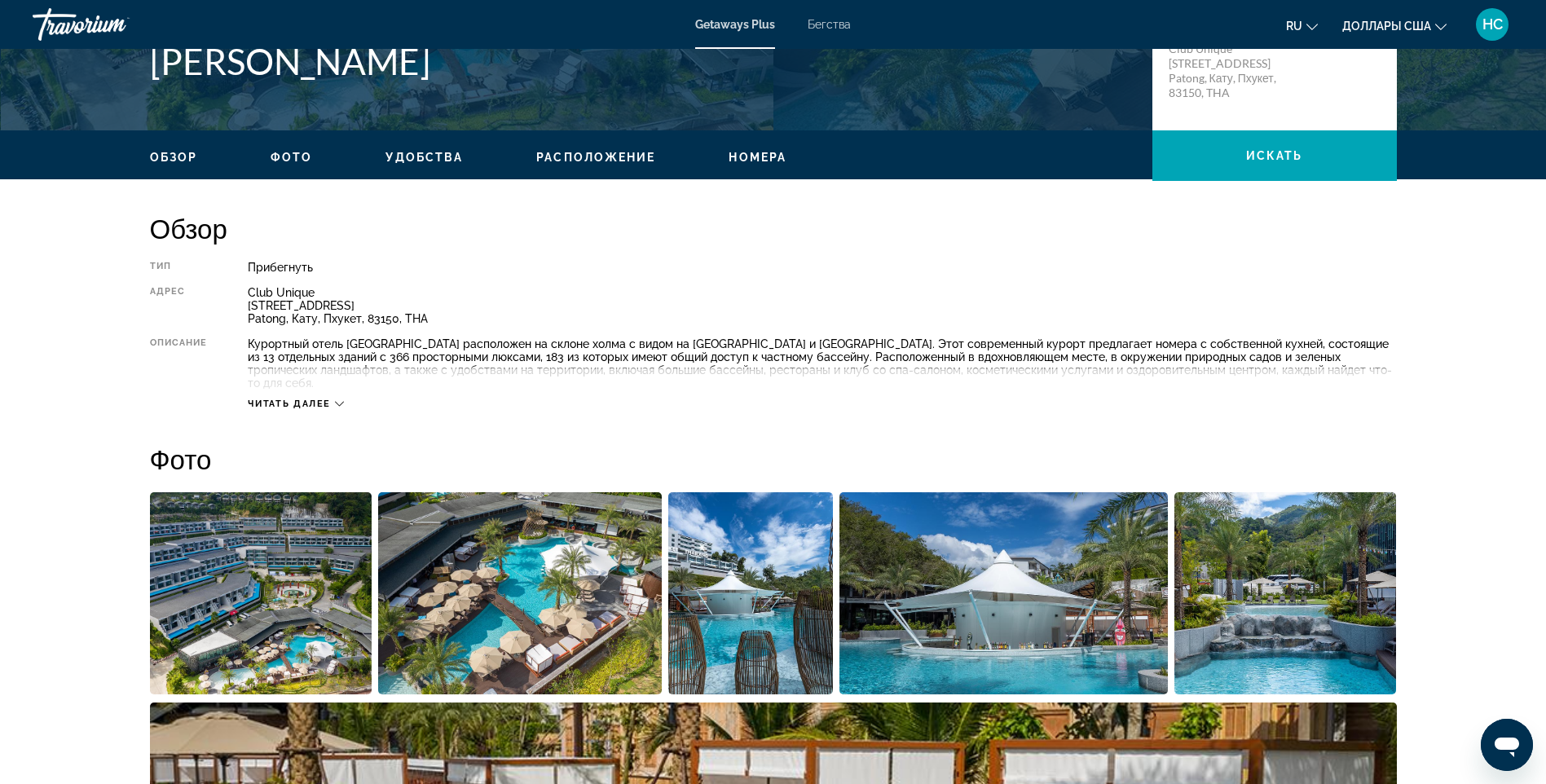
click at [333, 398] on button "Читать далее" at bounding box center [296, 403] width 96 height 12
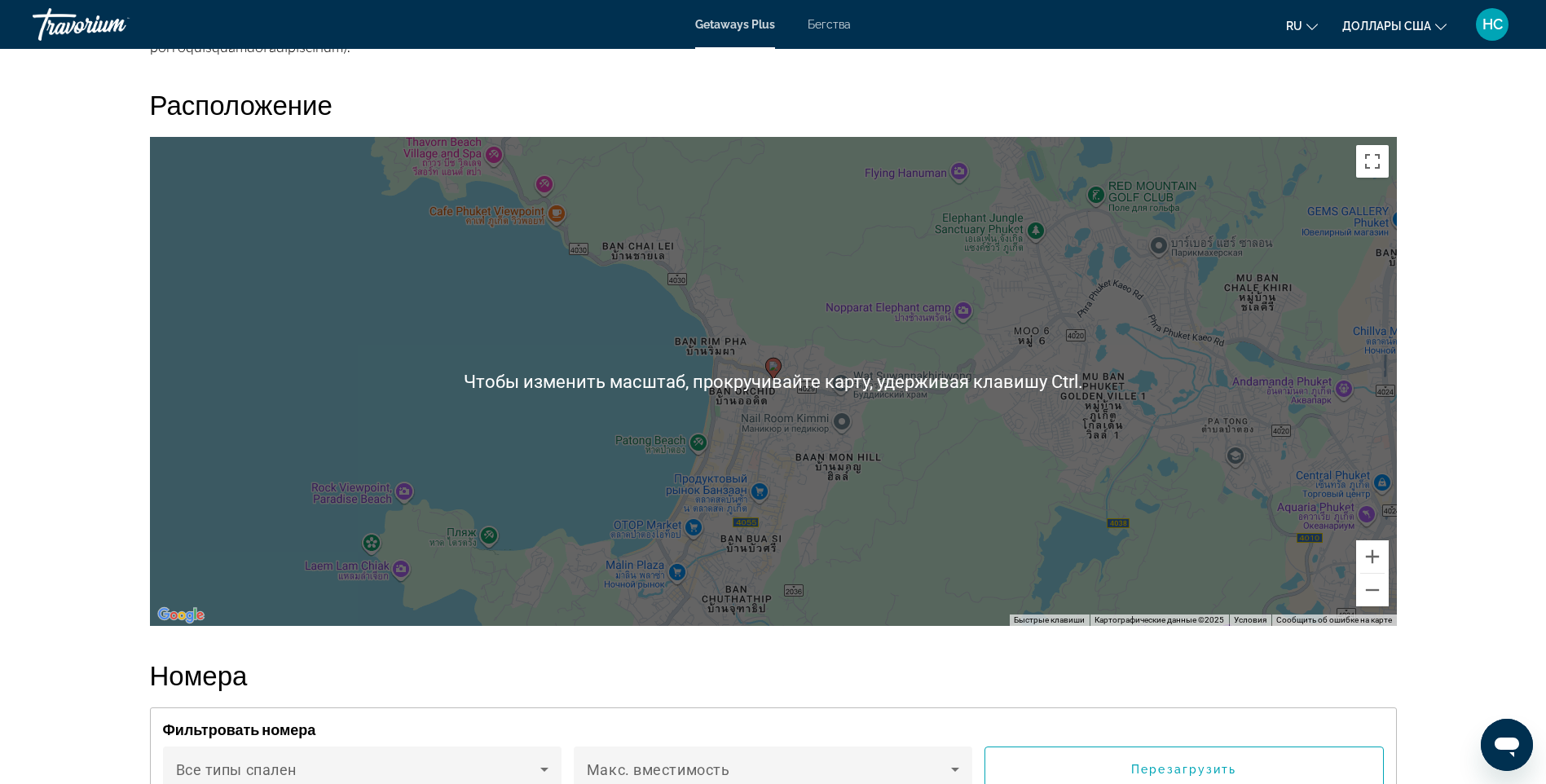
scroll to position [2037, 0]
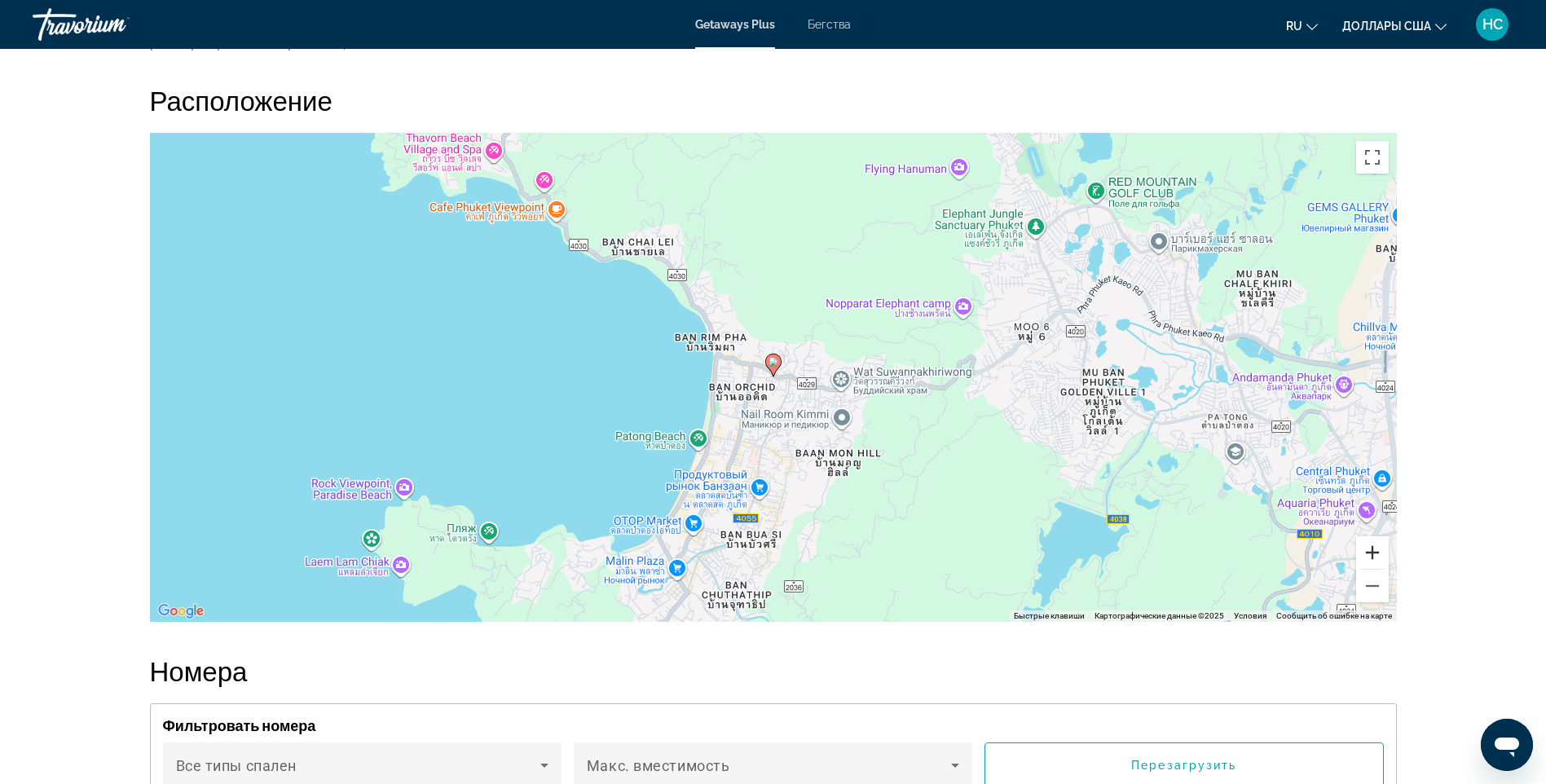
click at [1379, 568] on button "Увеличить" at bounding box center [1372, 552] width 33 height 33
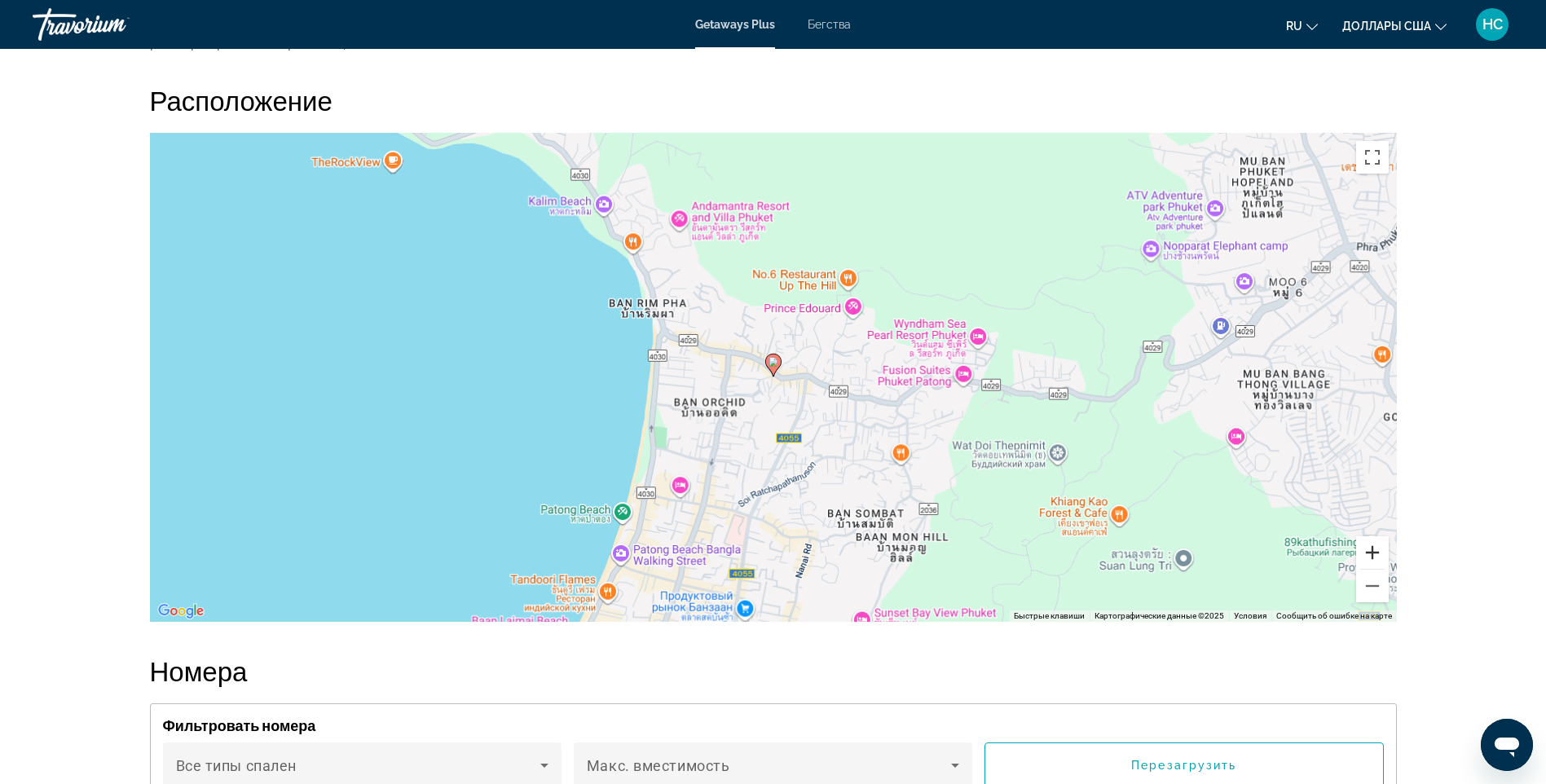
click at [1377, 568] on button "Увеличить" at bounding box center [1372, 552] width 33 height 33
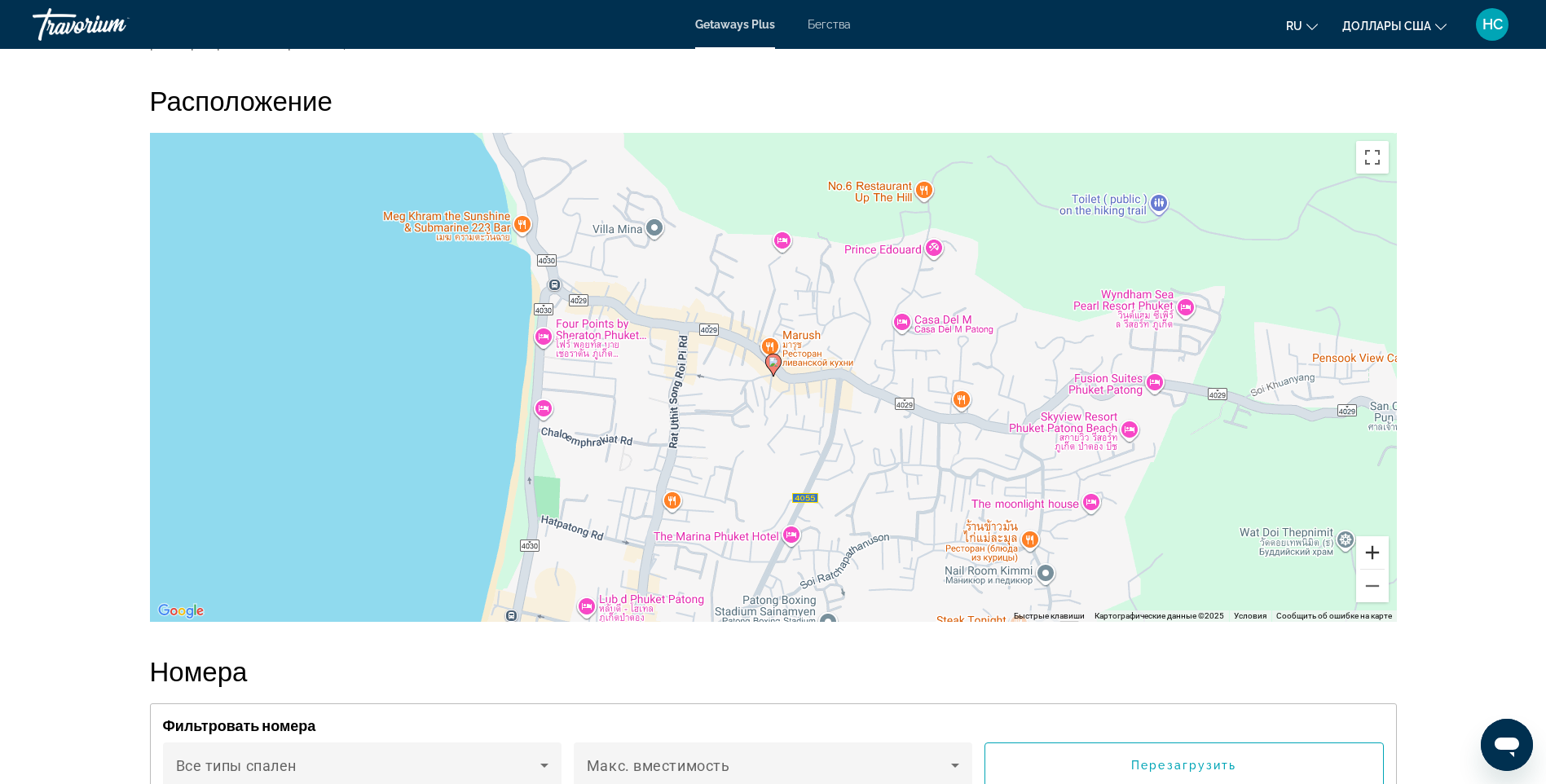
click at [1375, 568] on button "Увеличить" at bounding box center [1372, 552] width 33 height 33
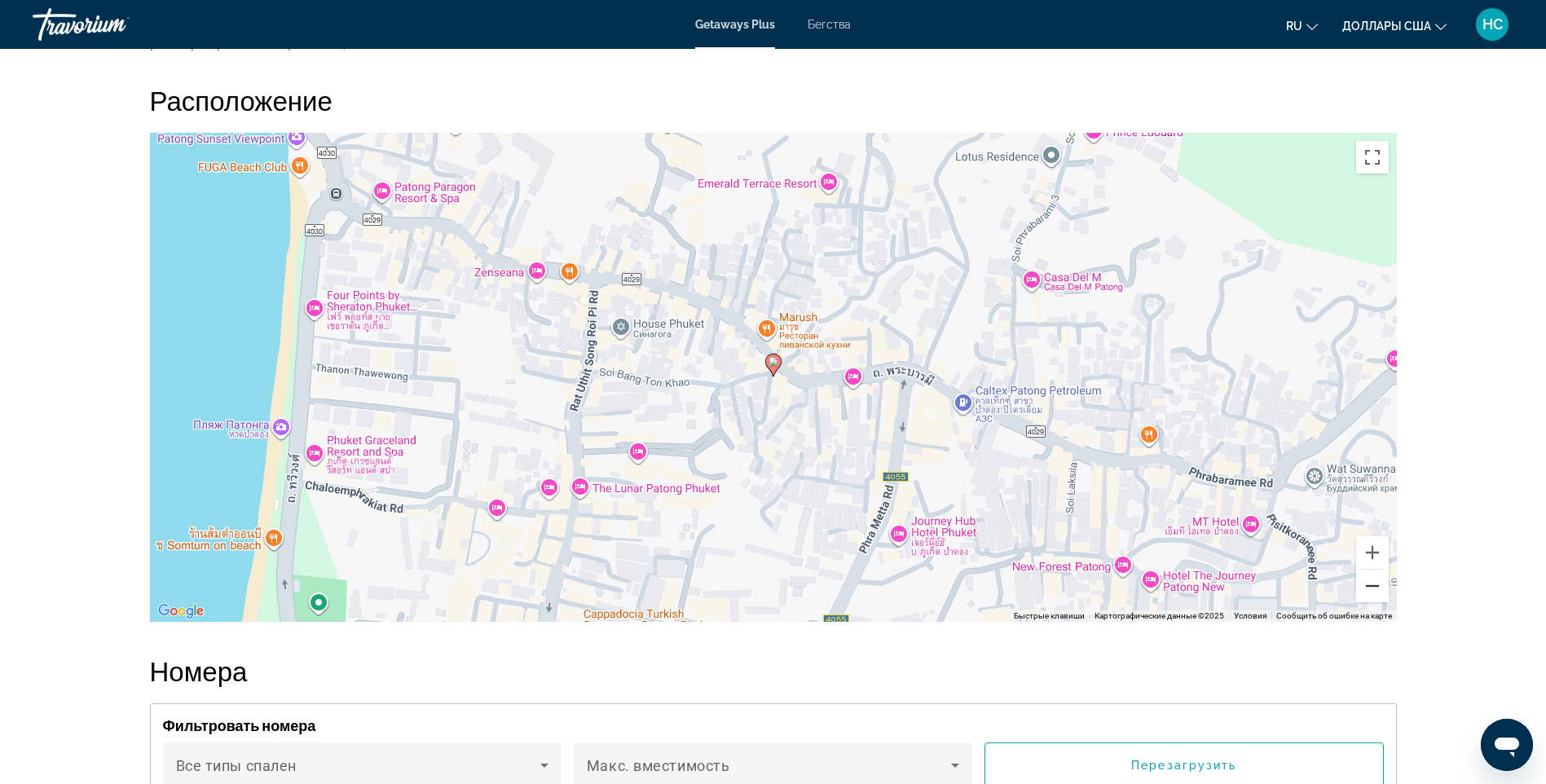
click at [1382, 602] on button "Уменьшить" at bounding box center [1372, 585] width 33 height 33
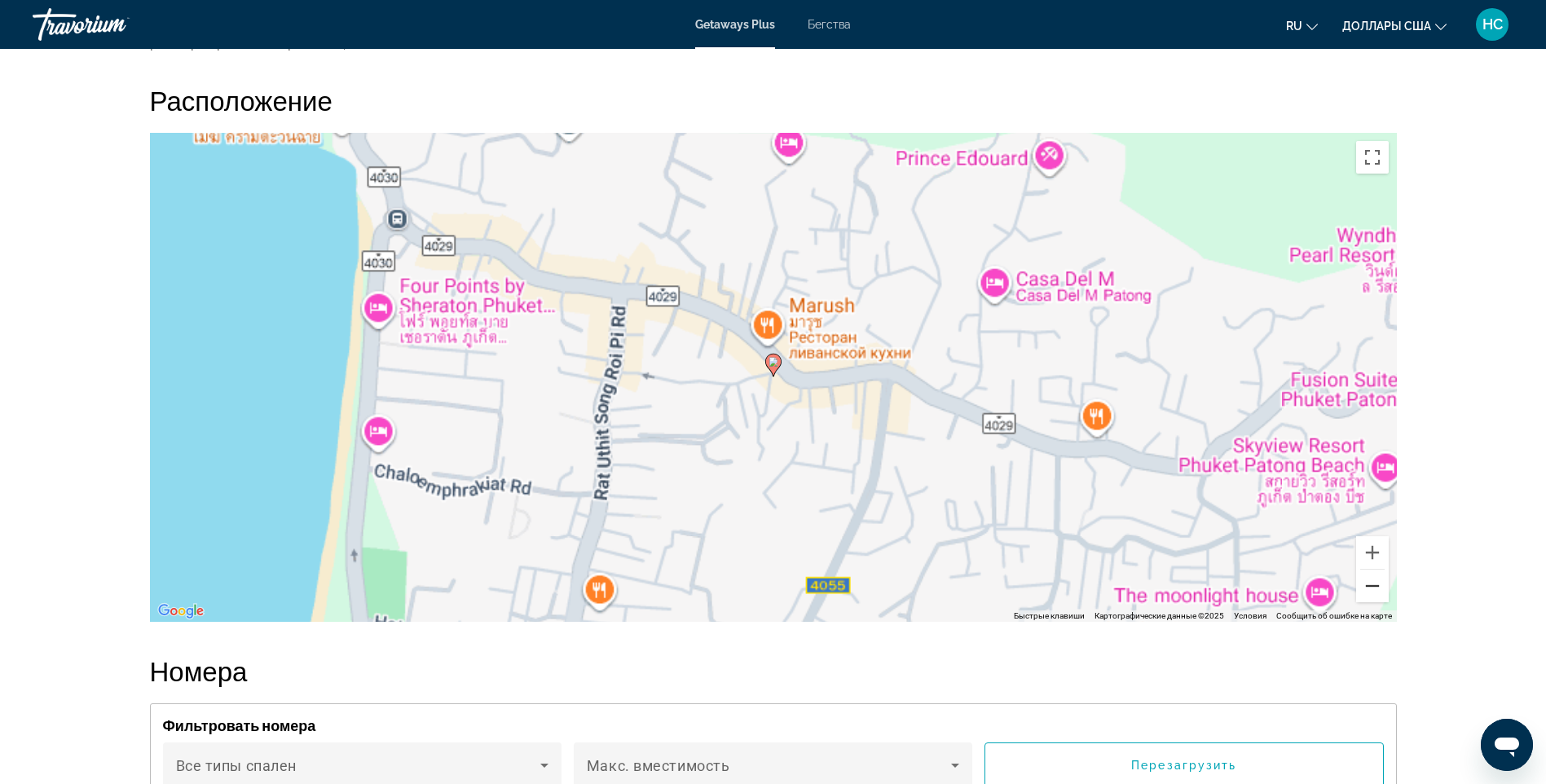
click at [1382, 602] on button "Уменьшить" at bounding box center [1372, 585] width 33 height 33
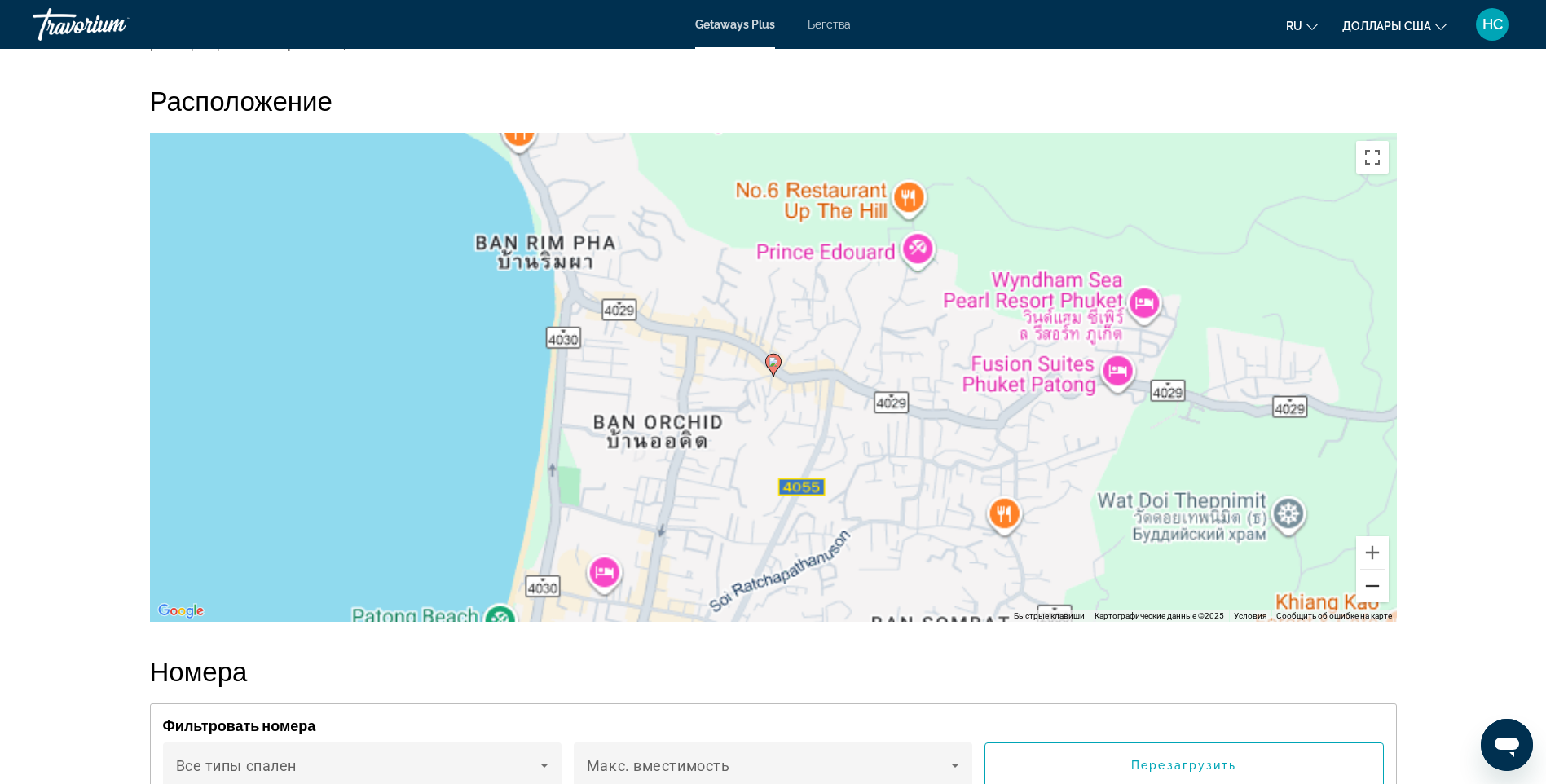
click at [1382, 602] on button "Уменьшить" at bounding box center [1372, 585] width 33 height 33
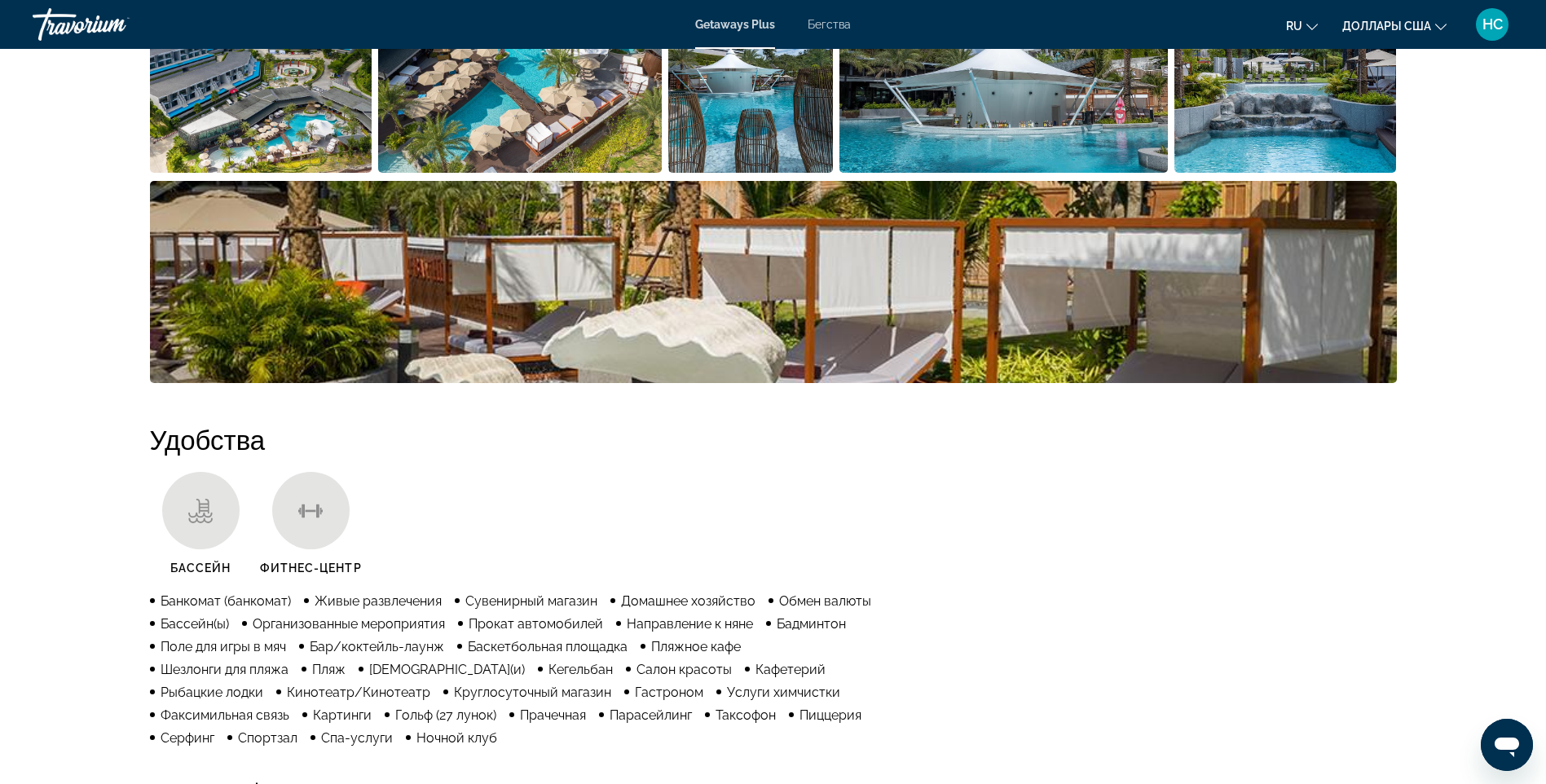
scroll to position [733, 0]
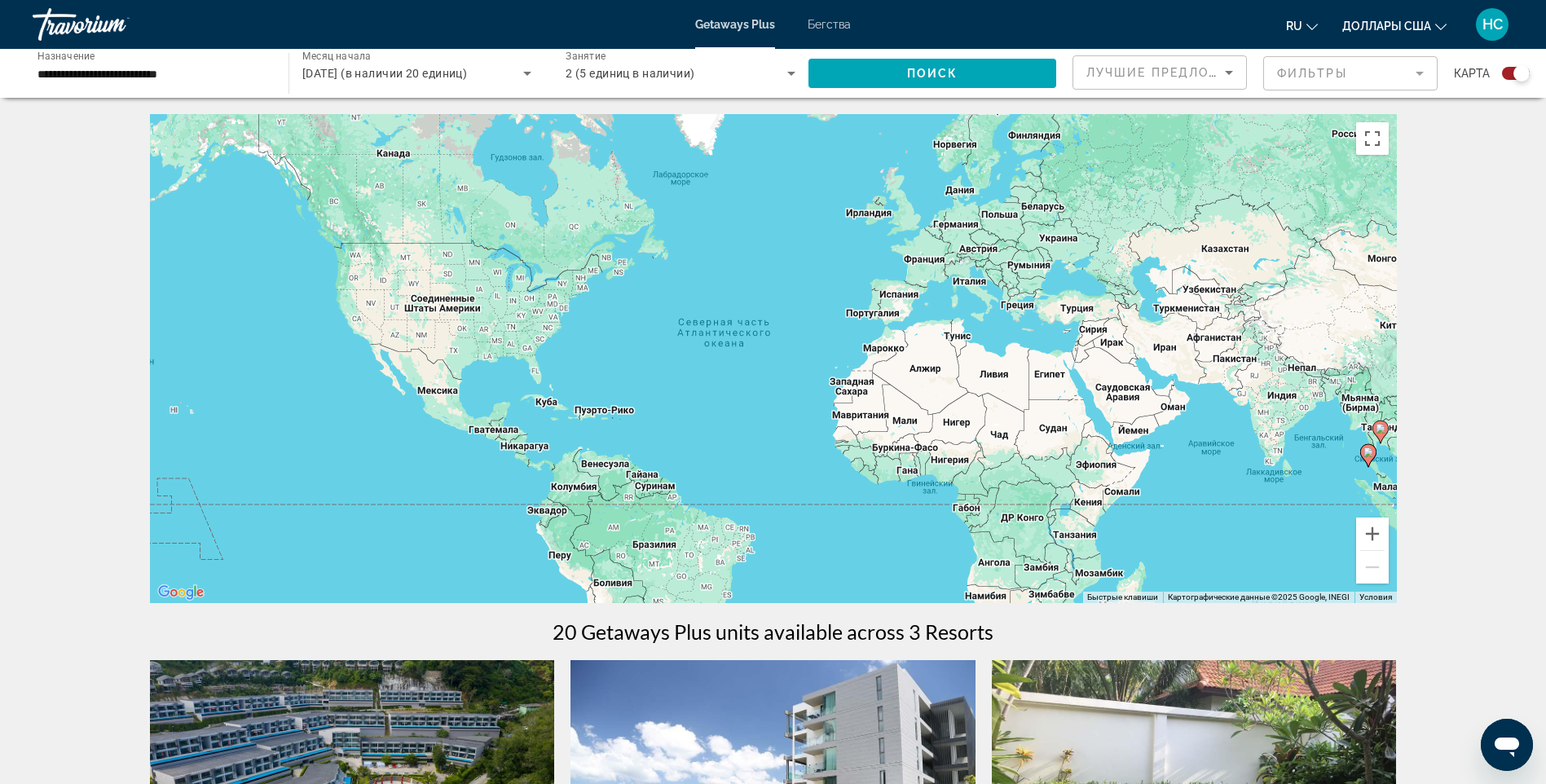
click at [205, 79] on input "**********" at bounding box center [152, 74] width 230 height 20
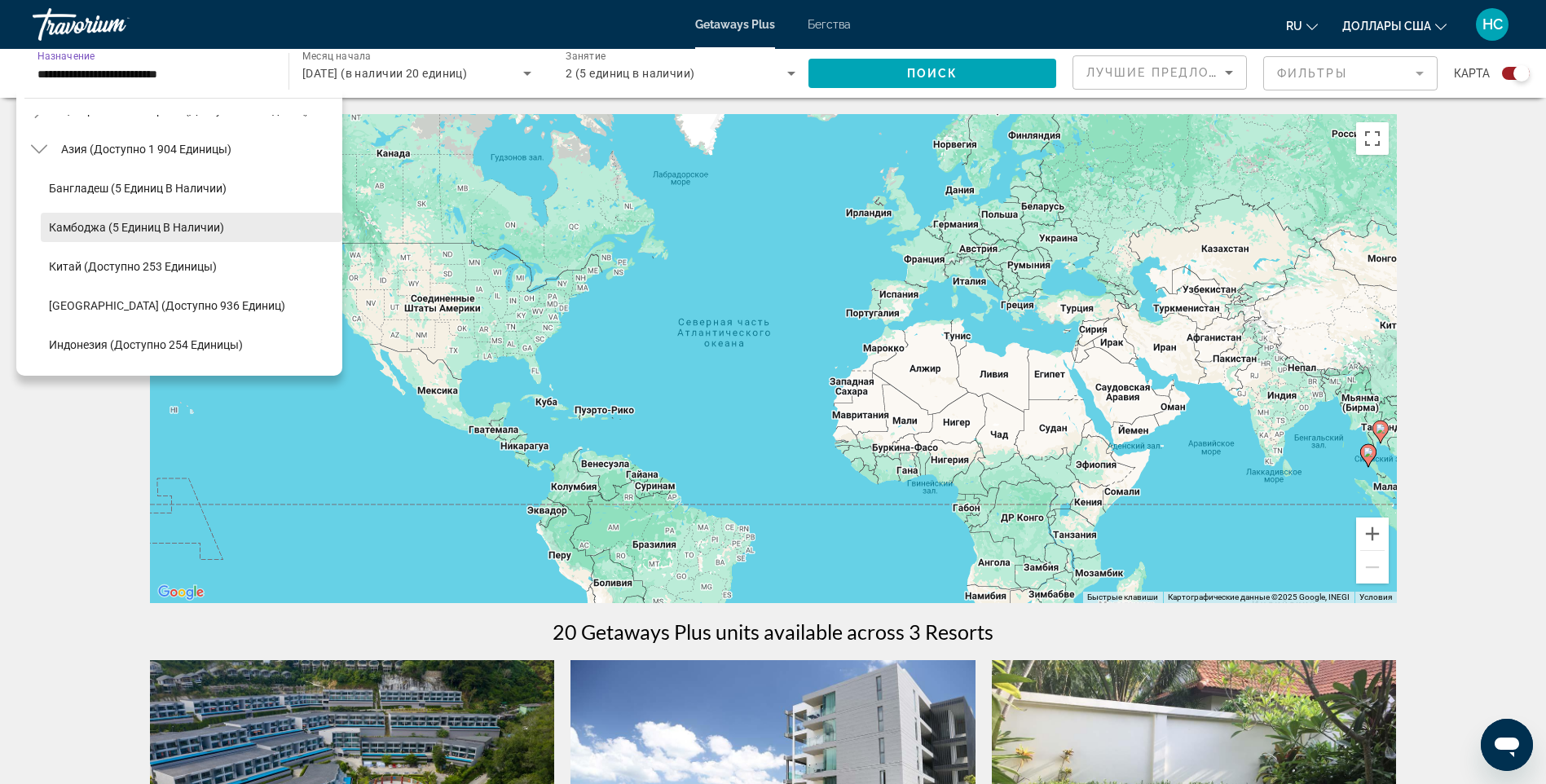
scroll to position [357, 0]
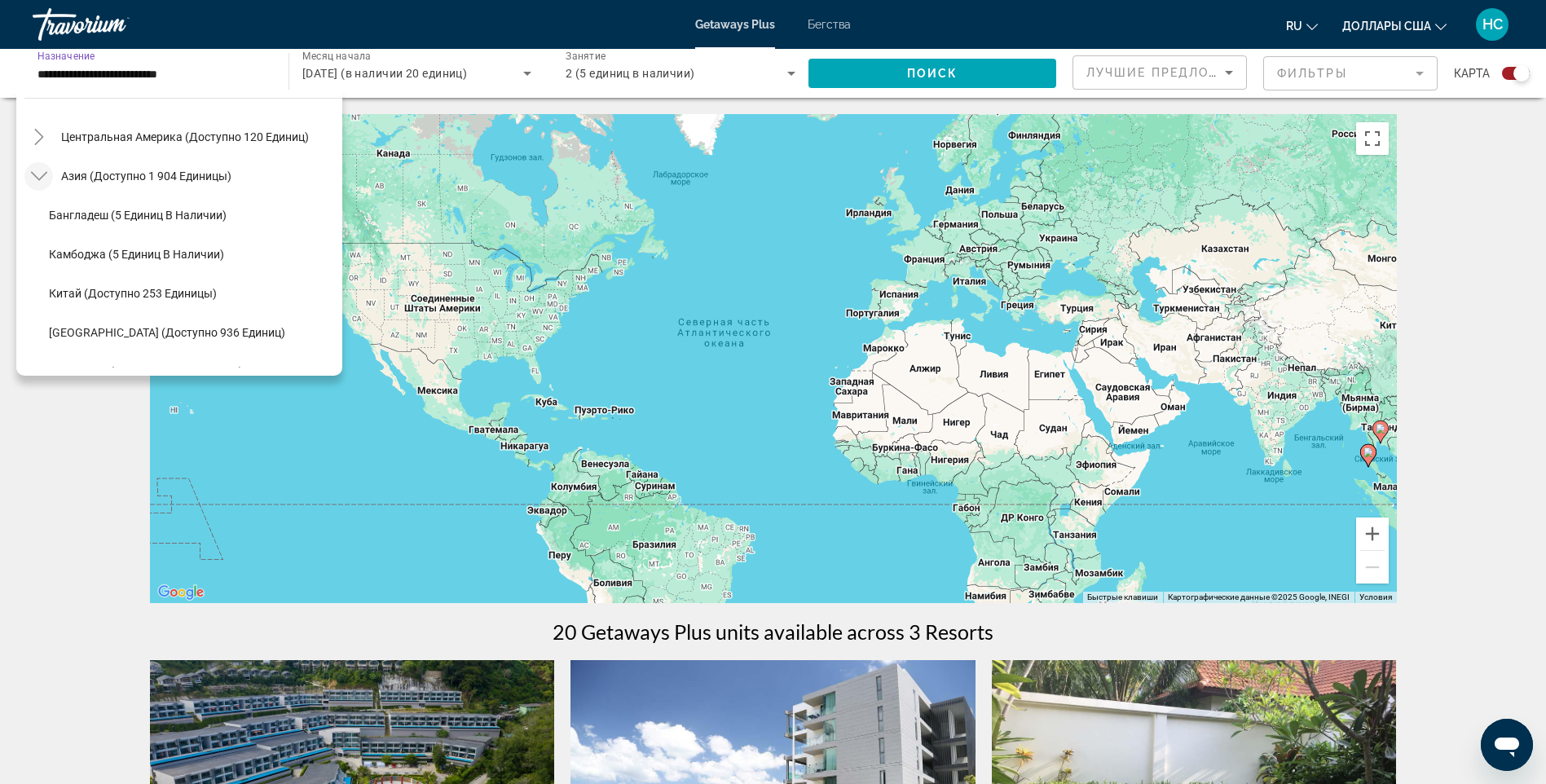
click at [35, 180] on icon "Toggle Asia (доступно 1 904 единицы)" at bounding box center [38, 175] width 16 height 16
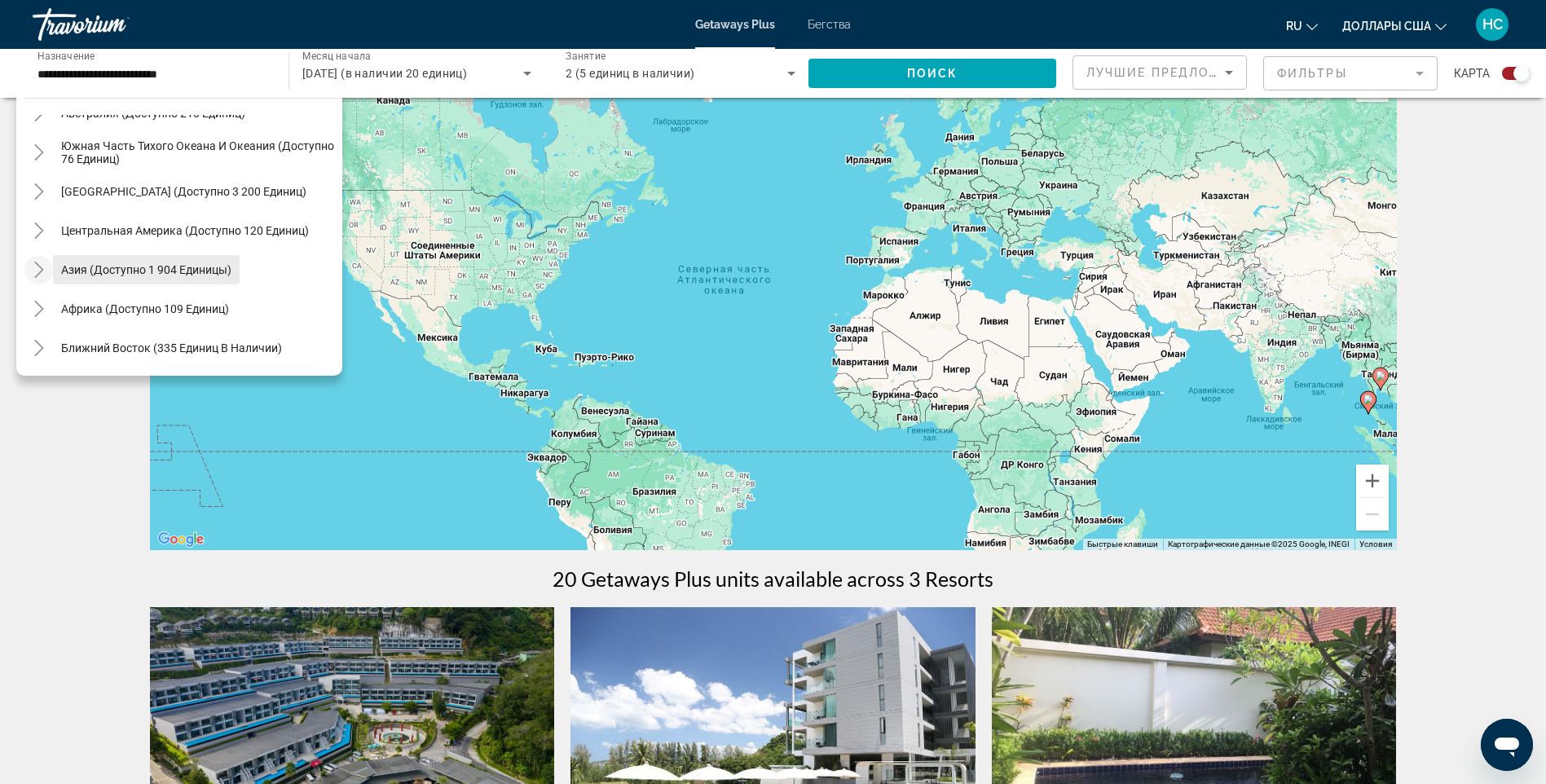
scroll to position [82, 0]
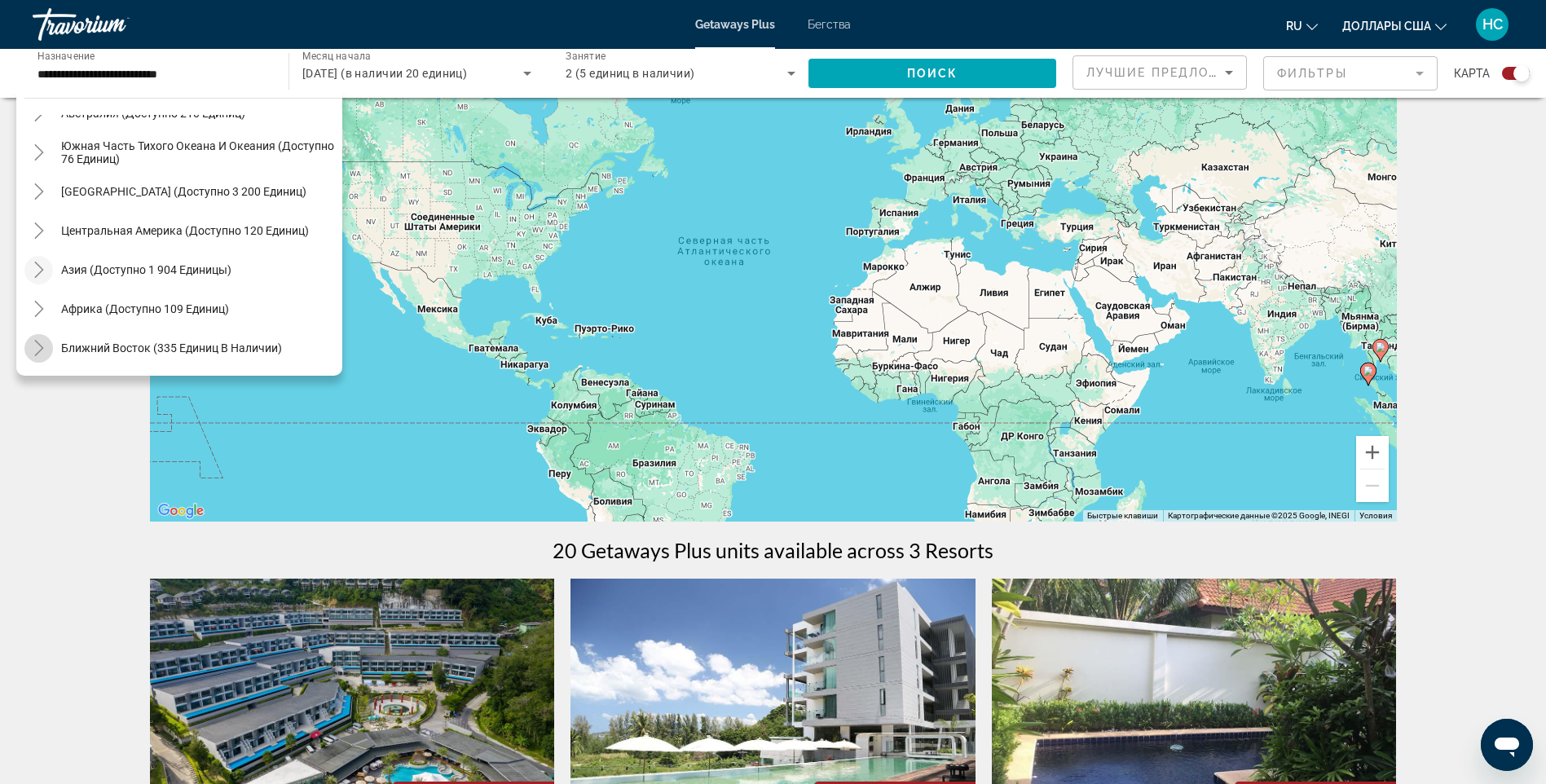
click at [39, 352] on icon "Toggle Middle East (доступно 335 единиц)" at bounding box center [38, 347] width 9 height 16
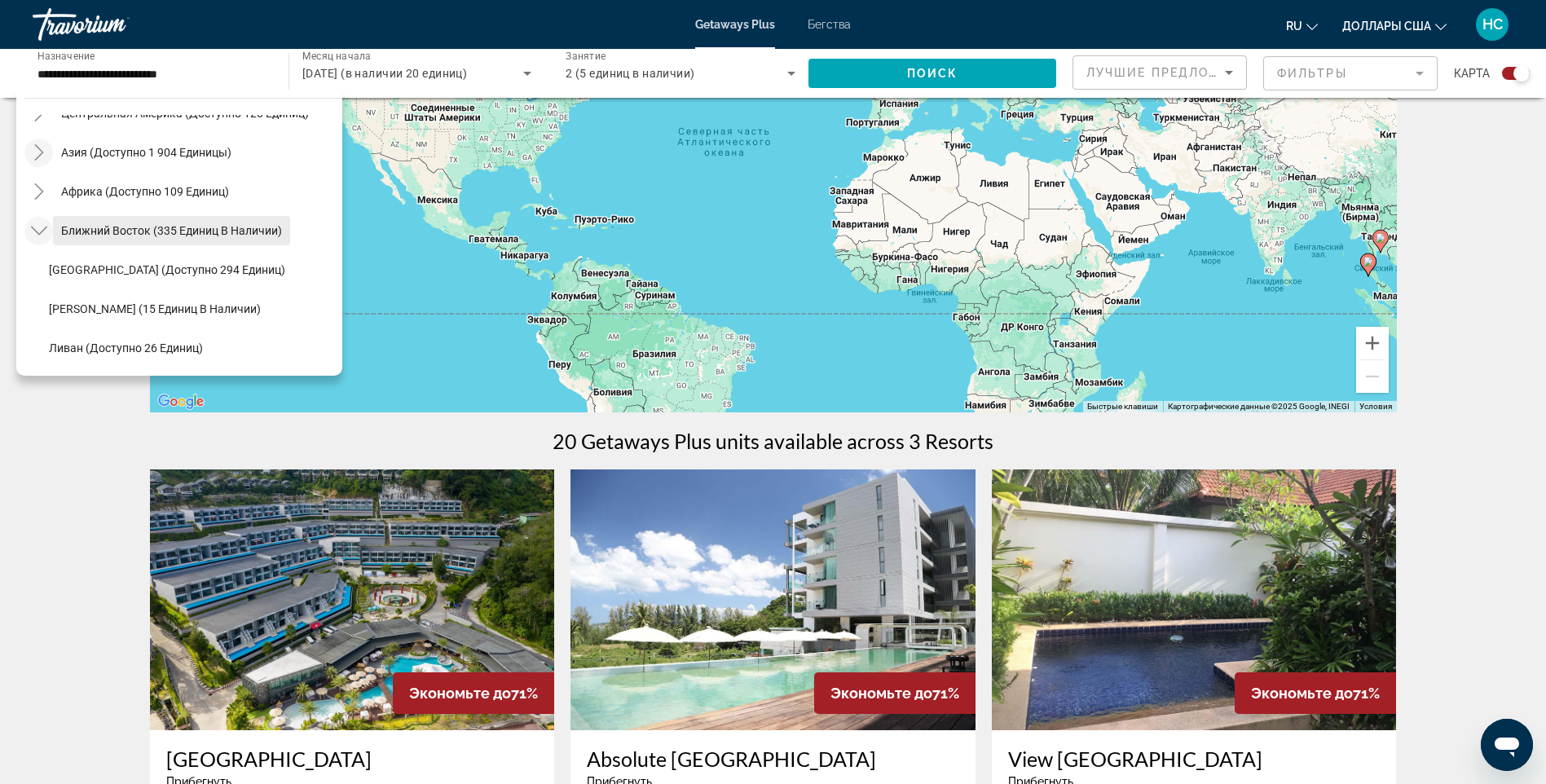
scroll to position [245, 0]
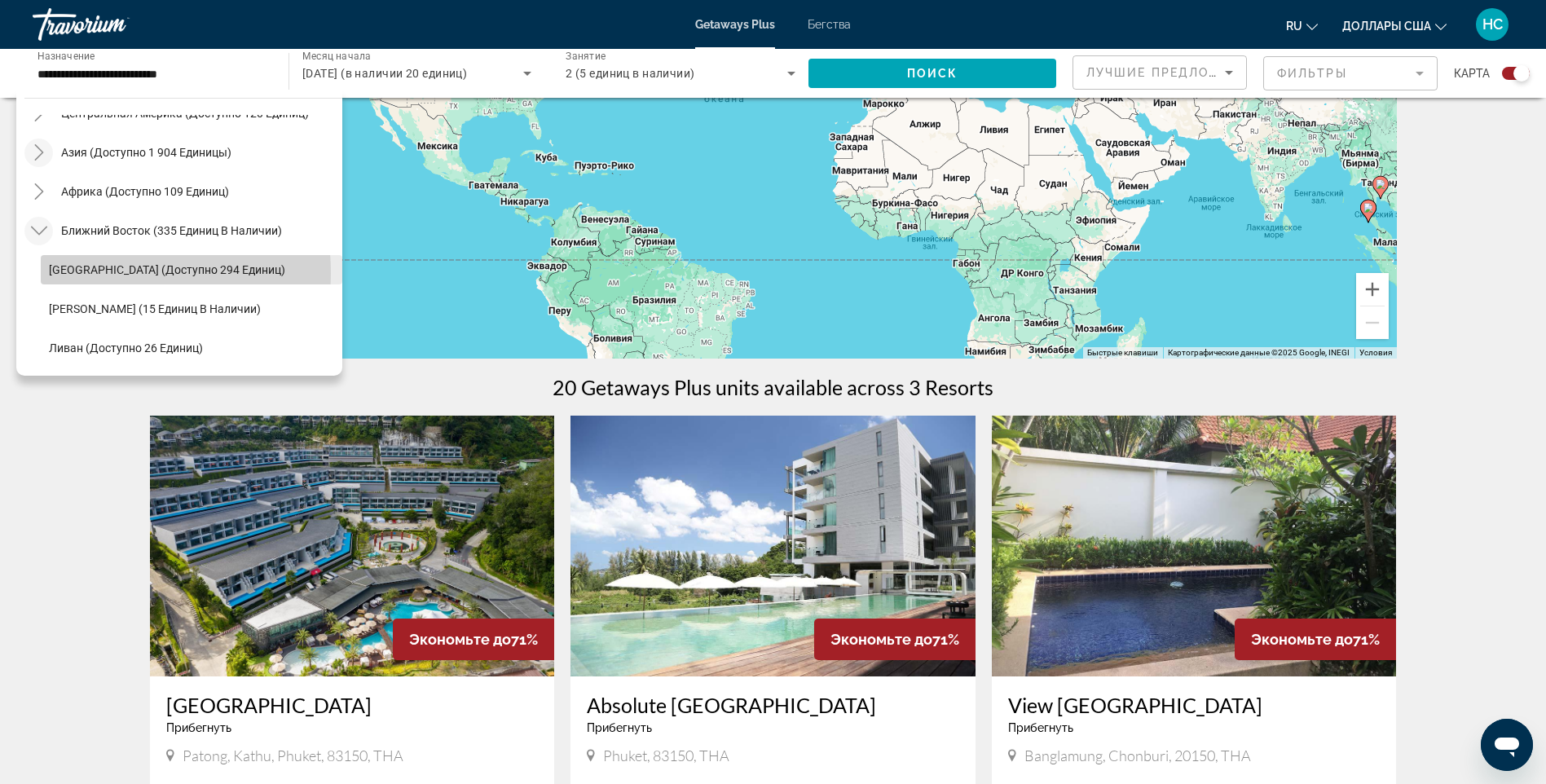
click at [105, 273] on span "Египет (доступно 294 единиц)" at bounding box center [167, 270] width 236 height 13
type input "**********"
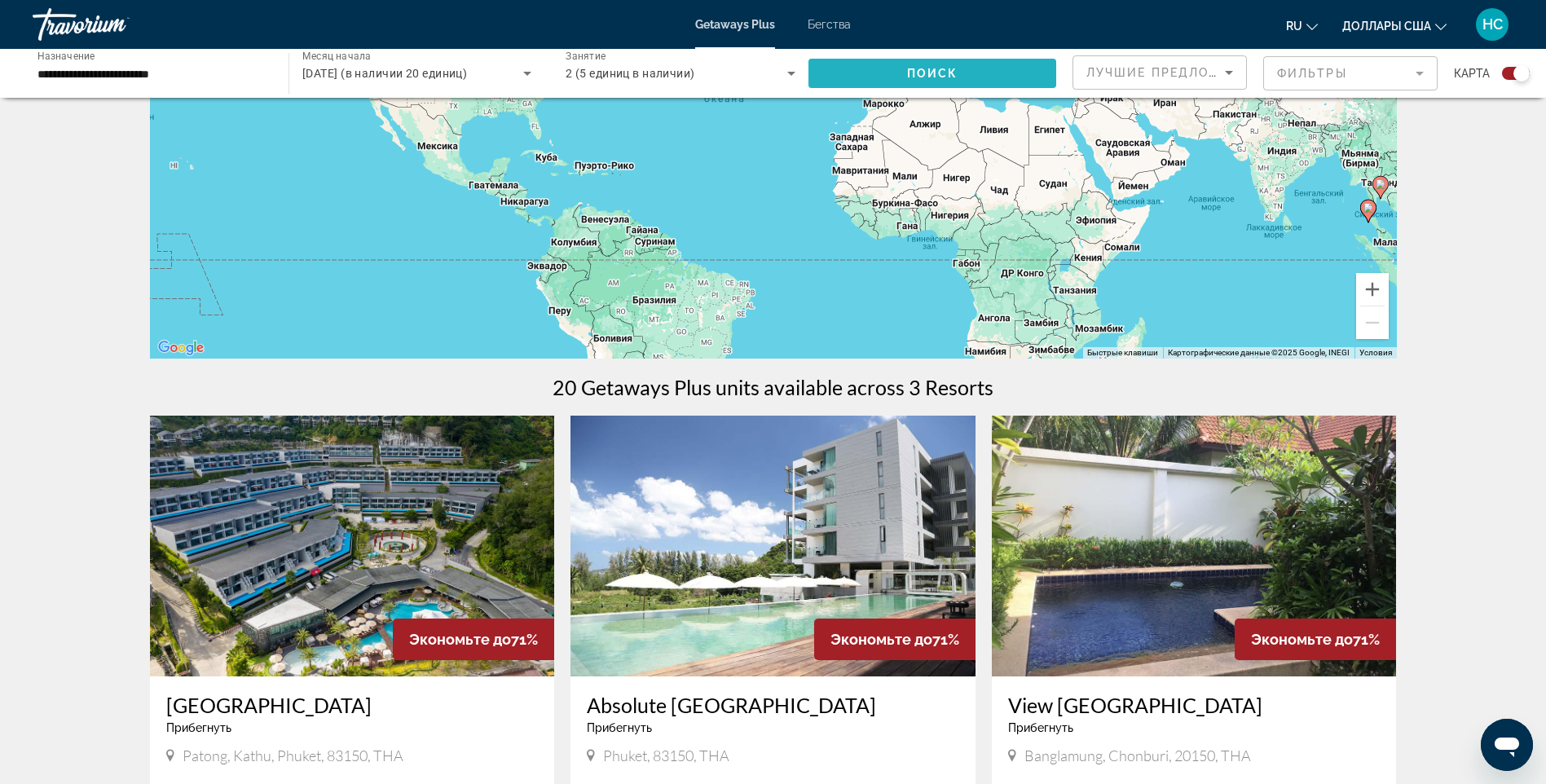
click at [902, 70] on span "Виджет поиска" at bounding box center [932, 73] width 248 height 39
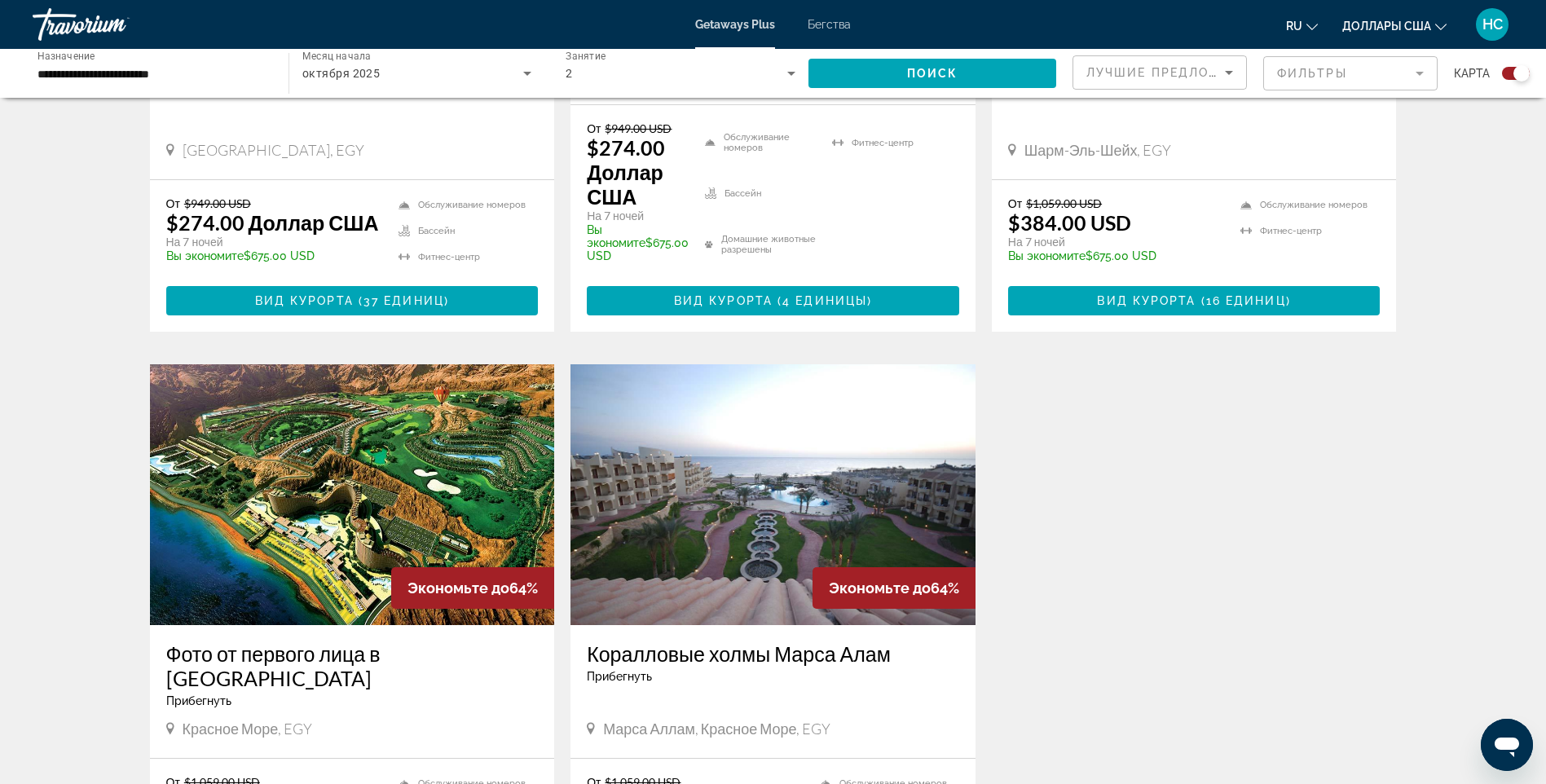
scroll to position [930, 0]
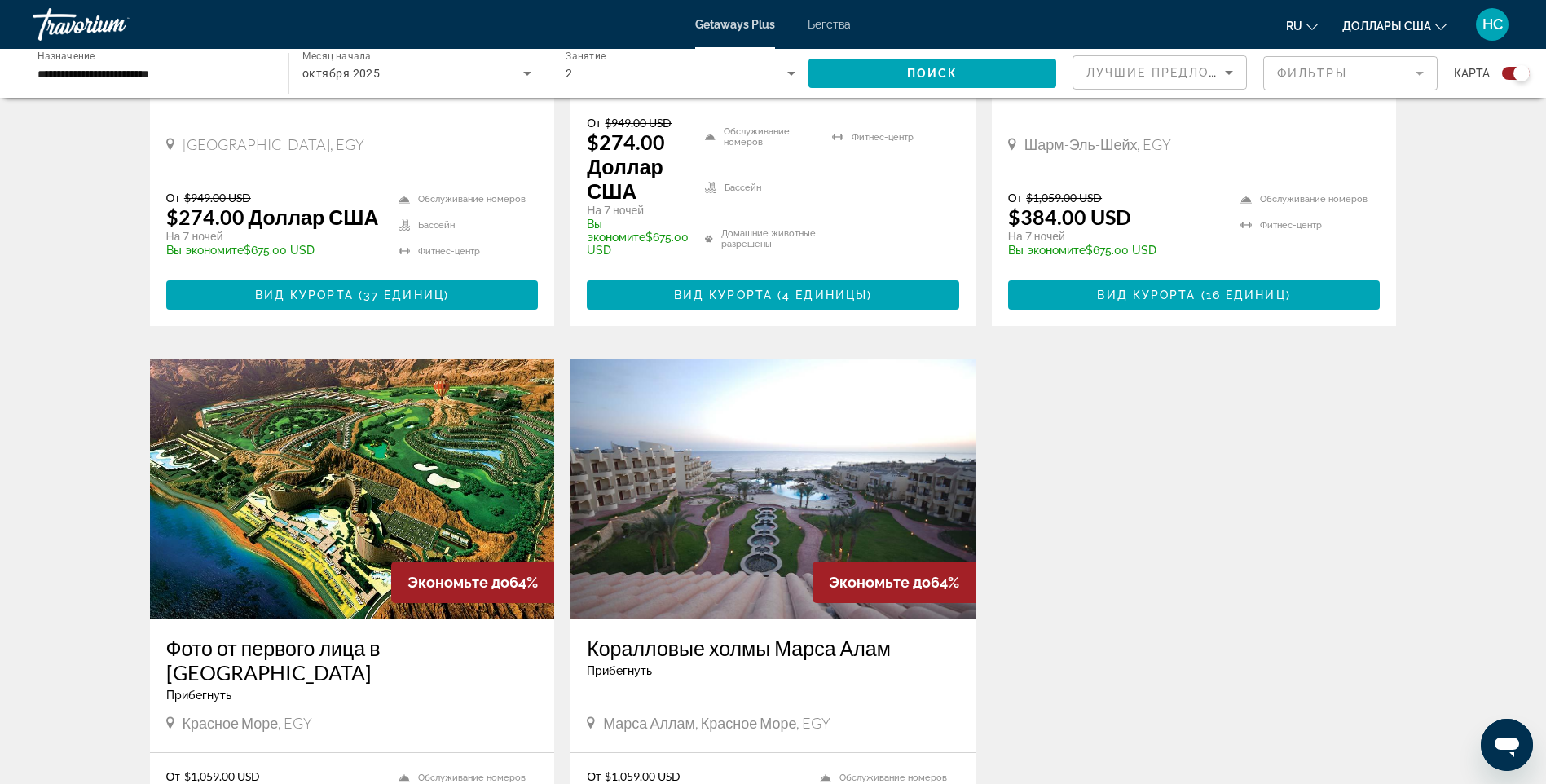
click at [822, 478] on img "Основное содержание" at bounding box center [773, 489] width 405 height 261
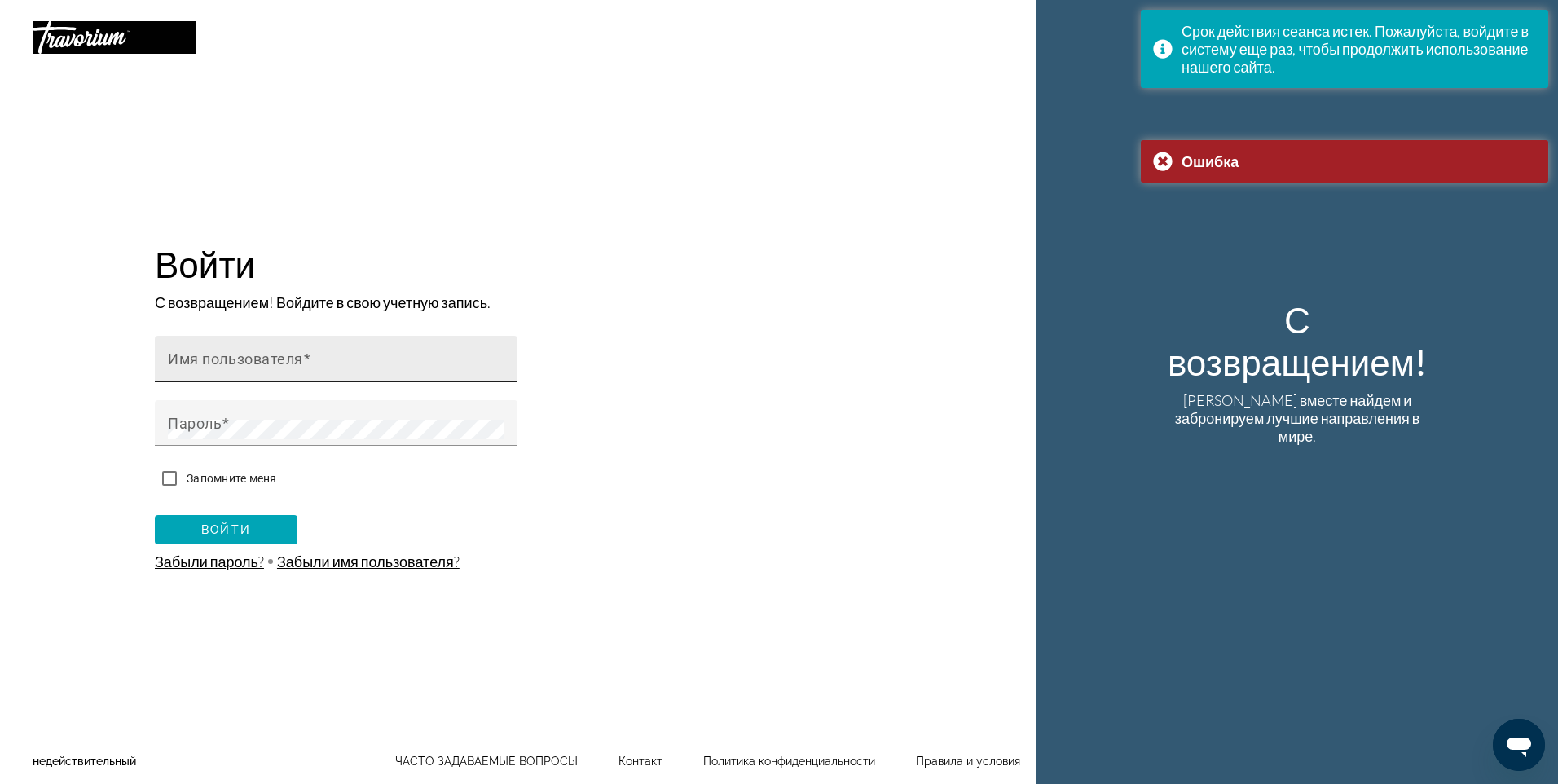
click at [267, 367] on mat-label "Имя пользователя" at bounding box center [235, 359] width 135 height 17
click at [267, 367] on input "Имя пользователя" at bounding box center [340, 366] width 346 height 20
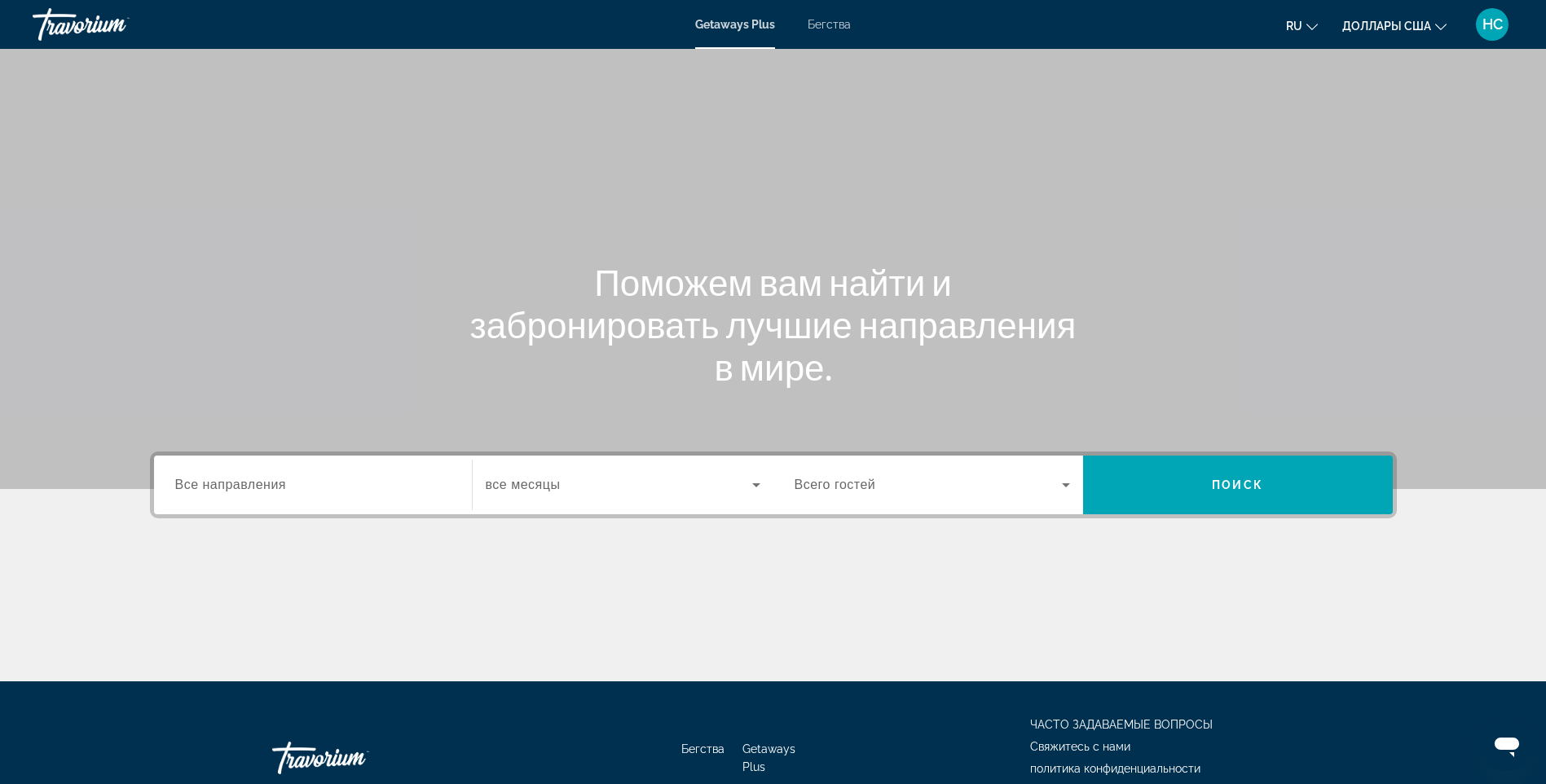
click at [236, 486] on span "Все направления" at bounding box center [231, 484] width 112 height 14
click at [236, 486] on input "Destination Все направления" at bounding box center [313, 485] width 276 height 20
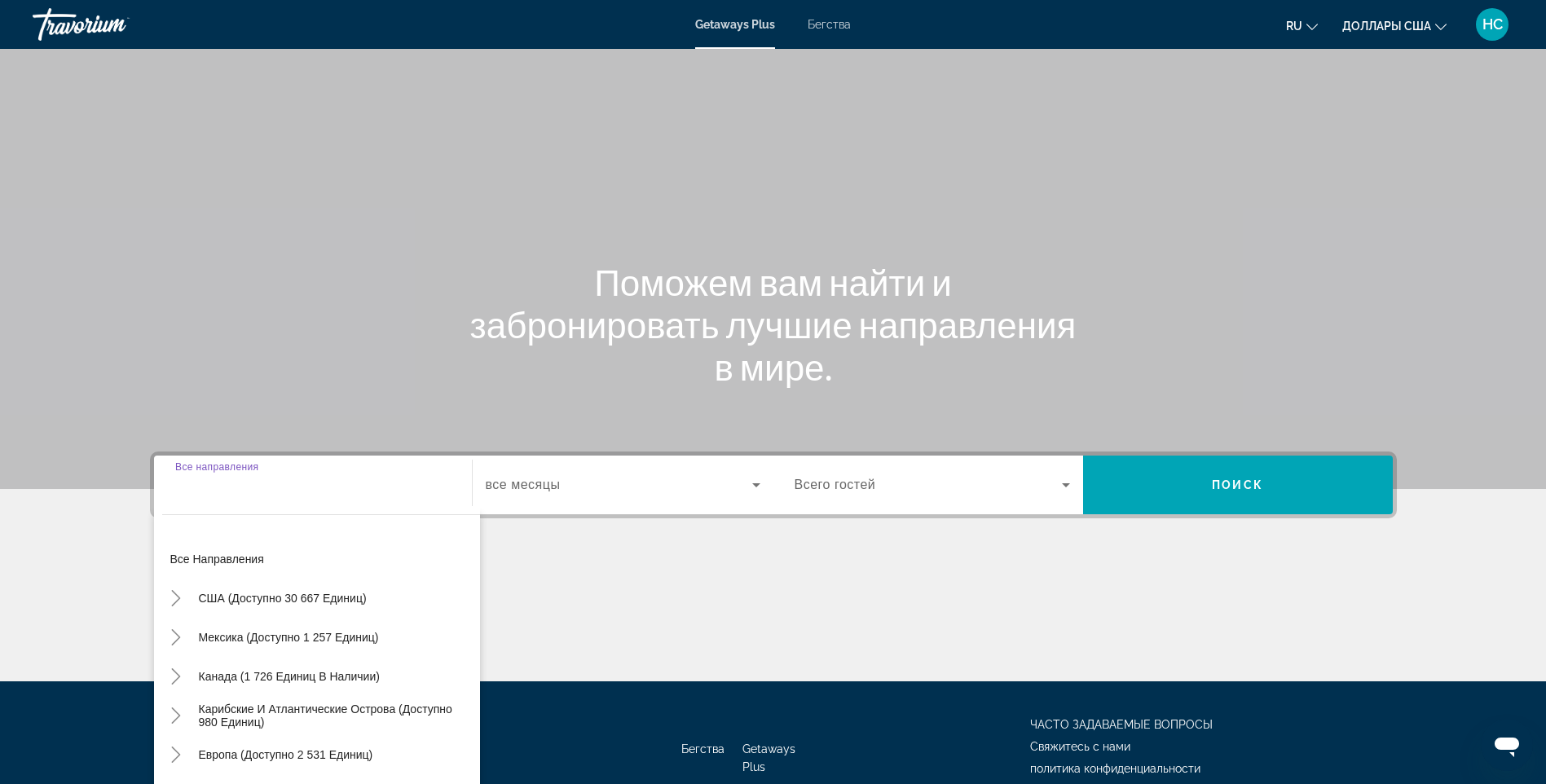
scroll to position [97, 0]
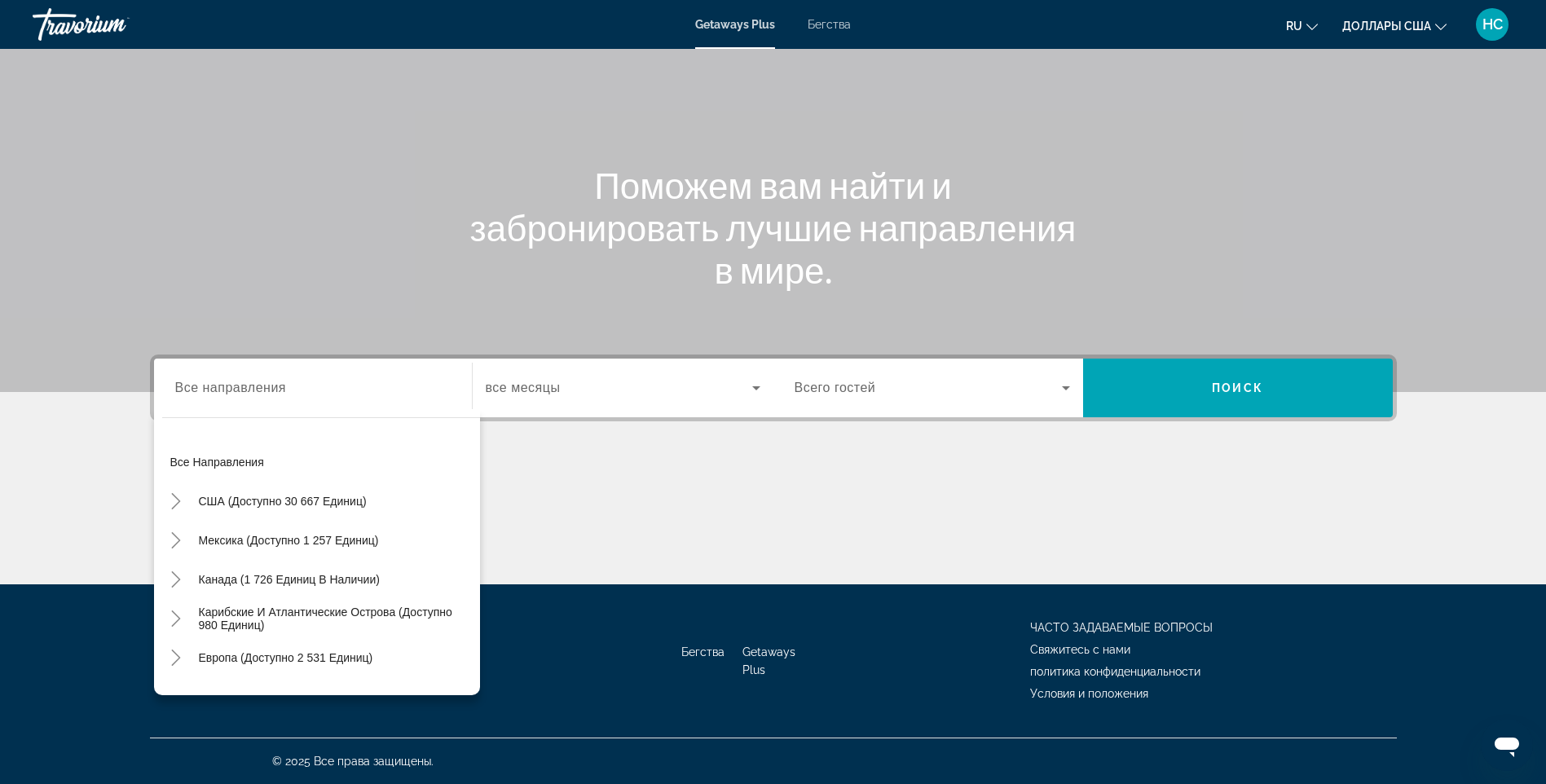
click at [748, 491] on div "Основное содержание" at bounding box center [773, 523] width 1247 height 122
